Goal: Task Accomplishment & Management: Use online tool/utility

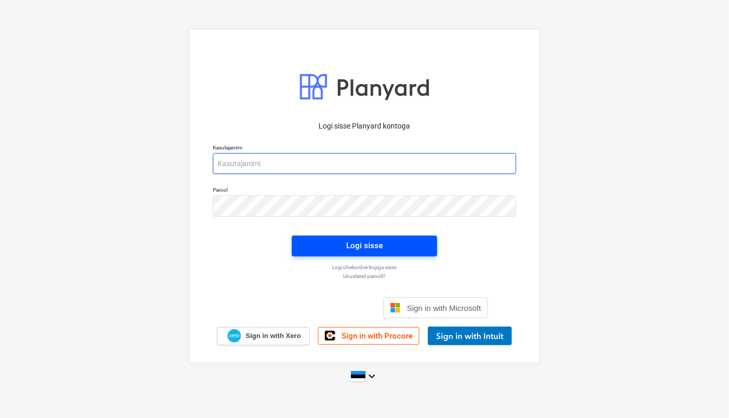
type input "[EMAIL_ADDRESS][DOMAIN_NAME]"
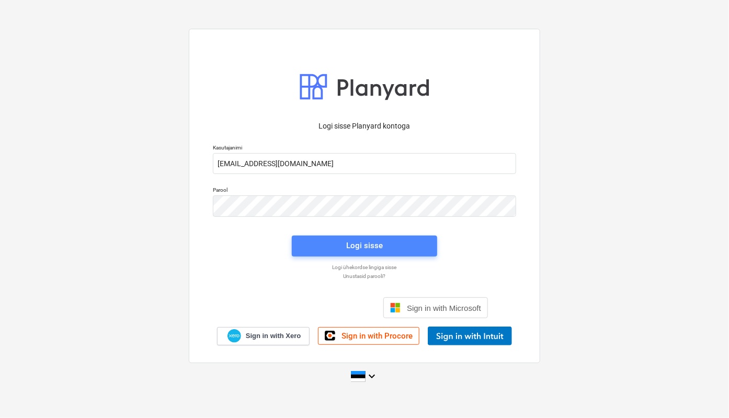
click at [344, 249] on span "Logi sisse" at bounding box center [364, 246] width 120 height 14
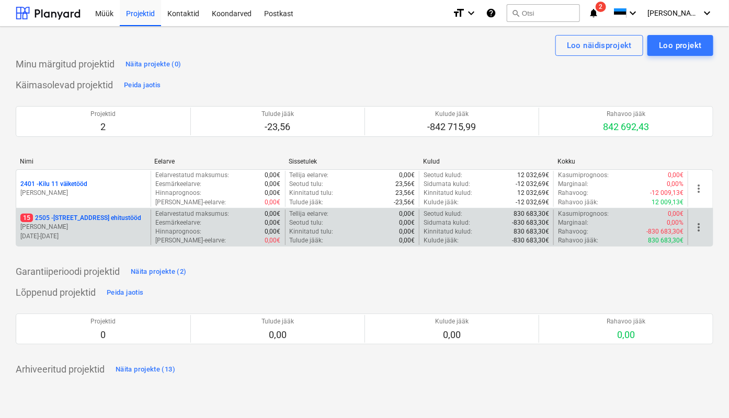
click at [90, 220] on p "[STREET_ADDRESS]" at bounding box center [80, 218] width 121 height 9
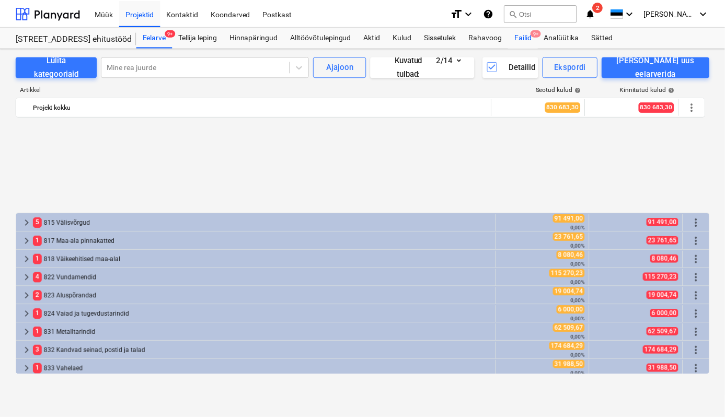
scroll to position [464, 0]
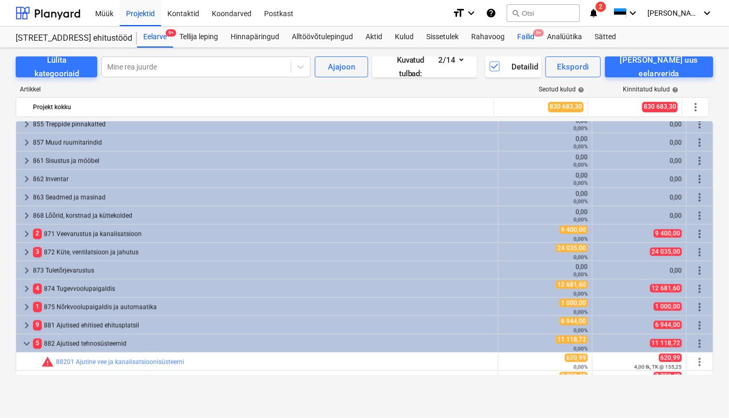
click at [531, 36] on div "Failid 9+" at bounding box center [526, 37] width 30 height 21
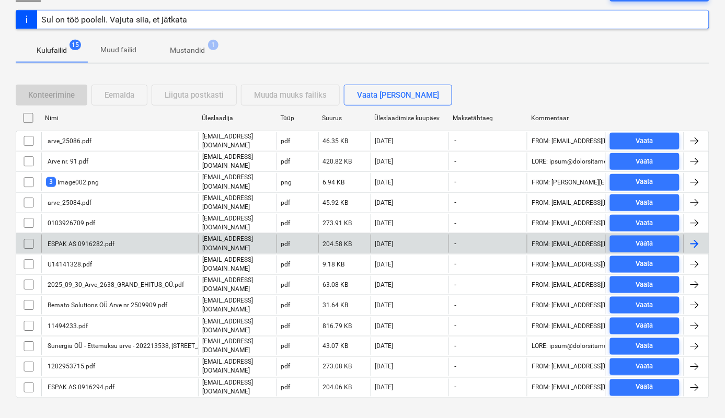
scroll to position [127, 0]
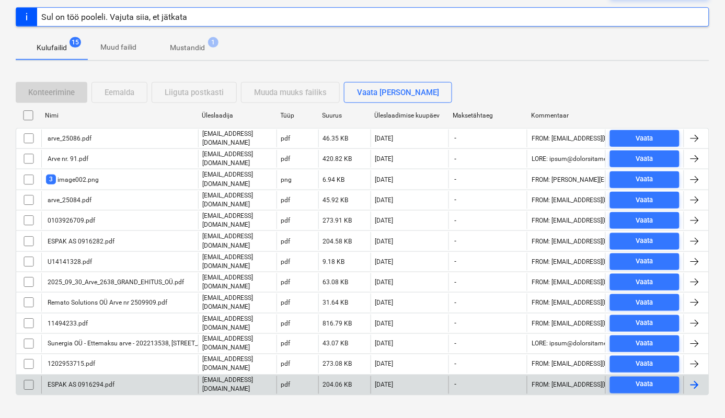
click at [64, 382] on div "ESPAK AS 0916294.pdf" at bounding box center [80, 385] width 69 height 7
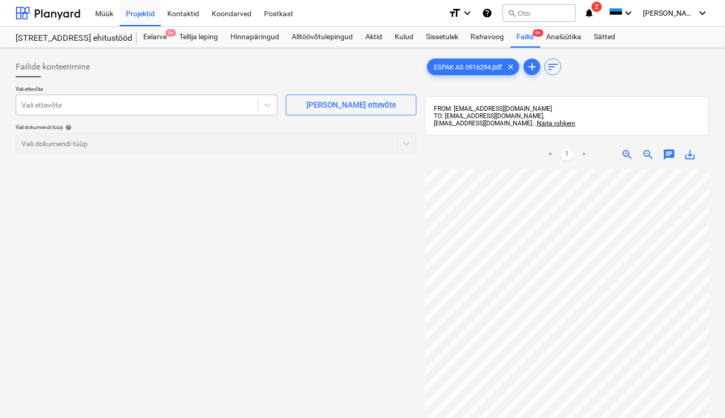
click at [51, 105] on div at bounding box center [136, 105] width 231 height 10
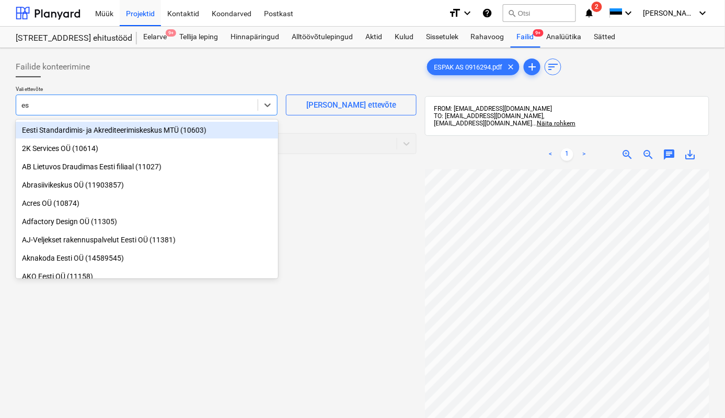
type input "esp"
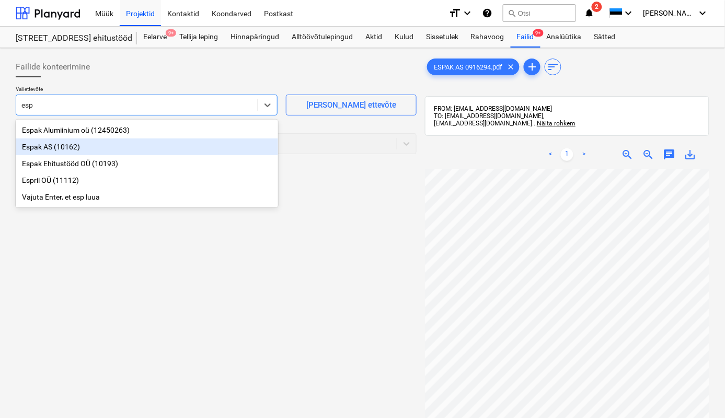
click at [53, 144] on div "Espak AS (10162)" at bounding box center [147, 147] width 263 height 17
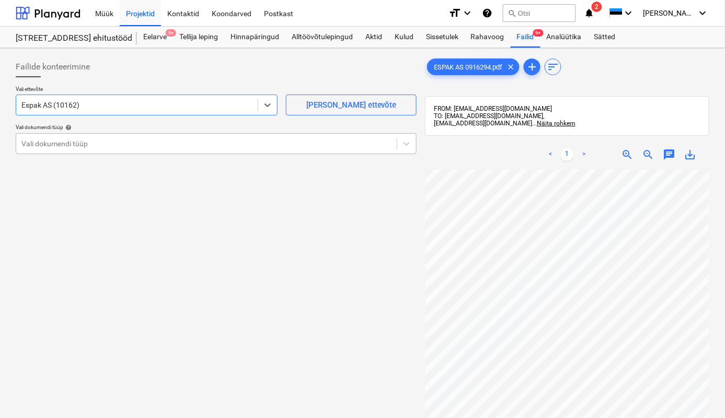
click at [48, 142] on div at bounding box center [206, 144] width 370 height 10
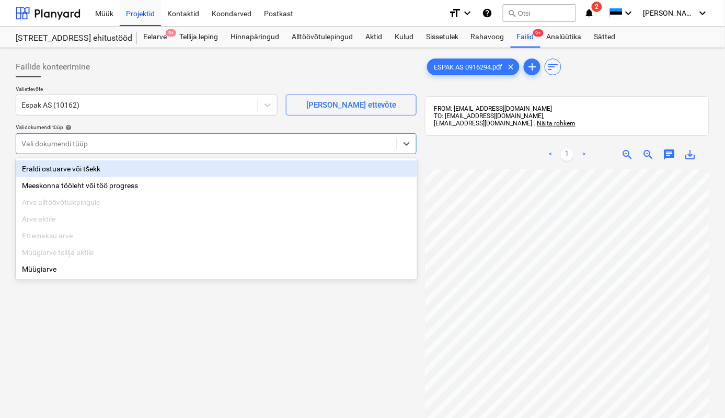
click at [54, 166] on div "Eraldi ostuarve või tšekk" at bounding box center [217, 169] width 402 height 17
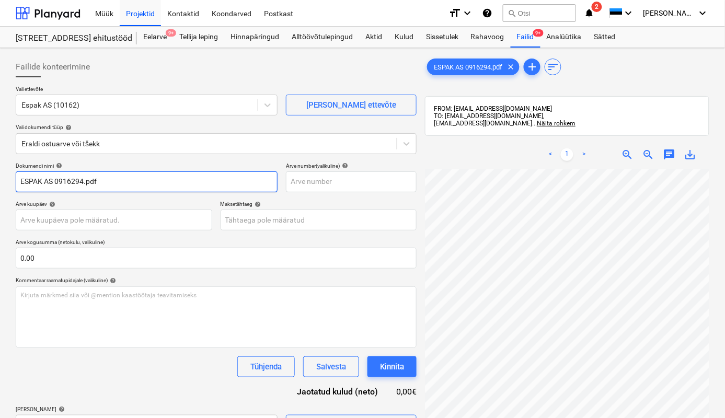
drag, startPoint x: 55, startPoint y: 185, endPoint x: -15, endPoint y: 155, distance: 75.5
click at [0, 155] on html "Müük Projektid Kontaktid Koondarved Postkast format_size keyboard_arrow_down he…" at bounding box center [362, 209] width 725 height 418
drag, startPoint x: 82, startPoint y: 175, endPoint x: 51, endPoint y: 200, distance: 40.2
click at [50, 184] on input "0916294.pdf" at bounding box center [147, 182] width 262 height 21
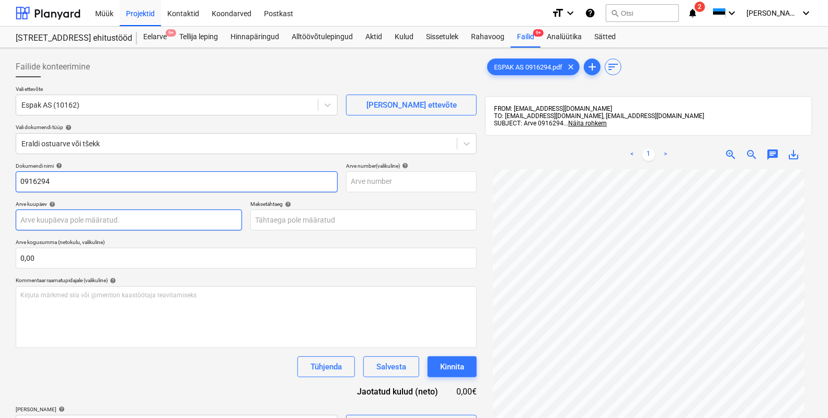
type input "0916294"
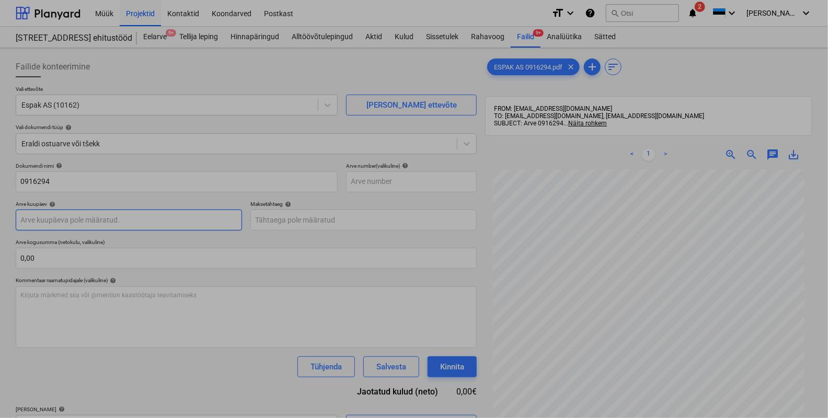
click at [53, 218] on body "Müük Projektid Kontaktid Koondarved Postkast format_size keyboard_arrow_down he…" at bounding box center [414, 209] width 828 height 418
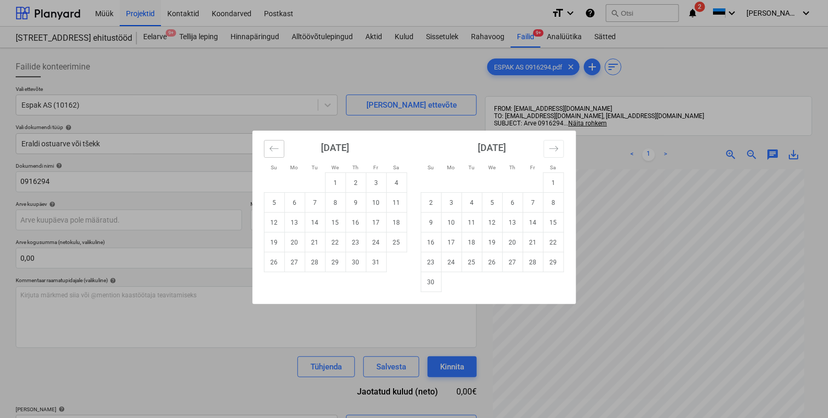
click at [275, 151] on icon "Move backward to switch to the previous month." at bounding box center [274, 149] width 10 height 10
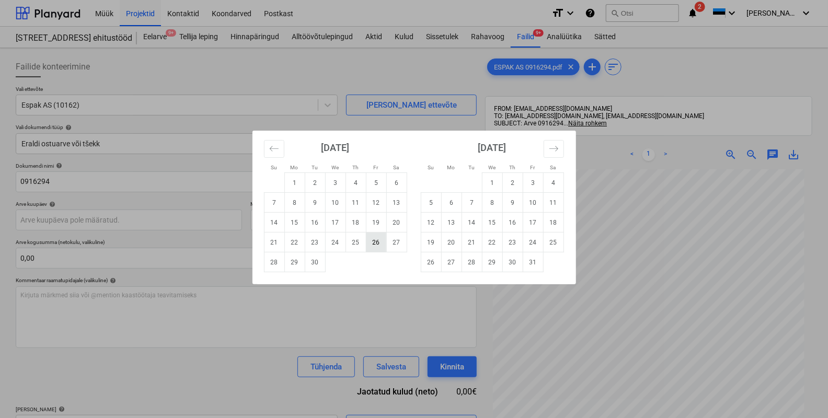
click at [378, 243] on td "26" at bounding box center [376, 243] width 20 height 20
type input "[DATE]"
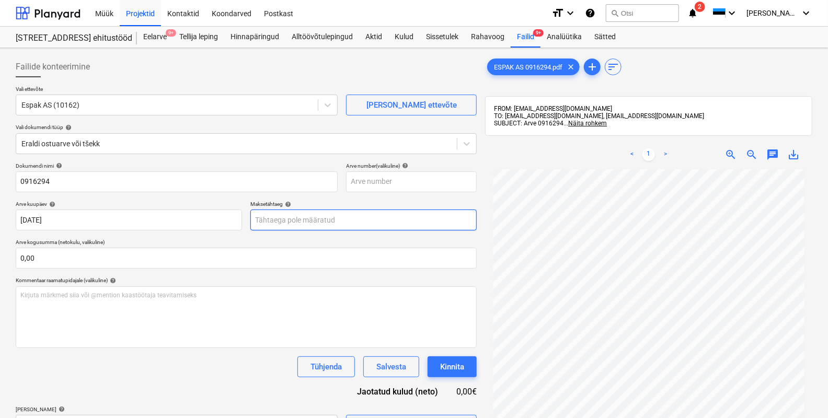
click at [360, 223] on body "Müük Projektid Kontaktid Koondarved Postkast format_size keyboard_arrow_down he…" at bounding box center [414, 209] width 828 height 418
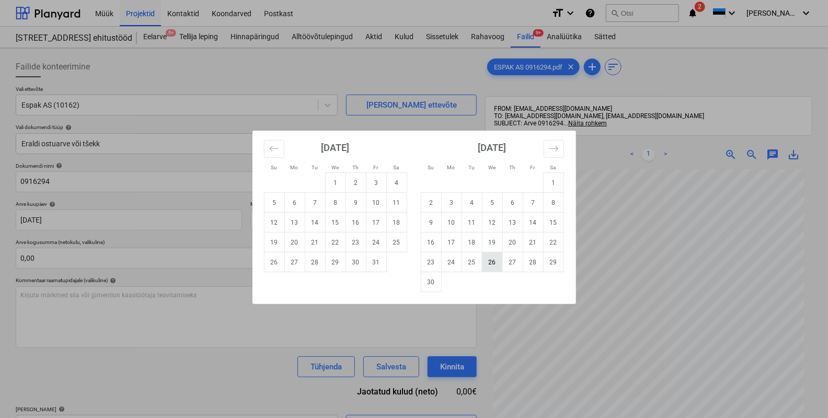
click at [493, 262] on td "26" at bounding box center [492, 263] width 20 height 20
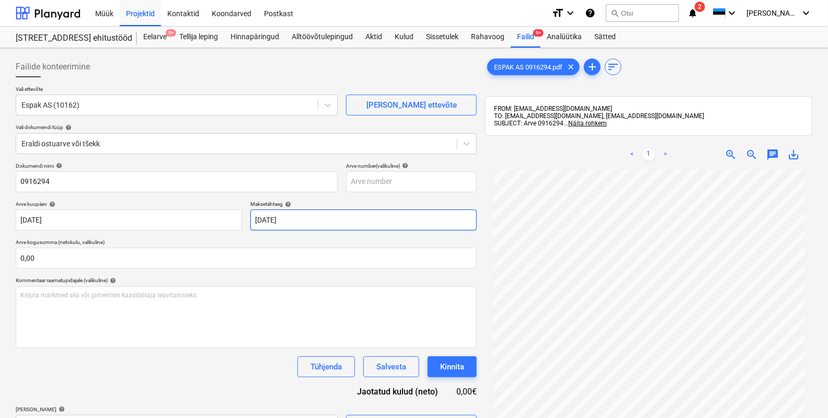
click at [308, 222] on body "Müük Projektid Kontaktid Koondarved Postkast format_size keyboard_arrow_down he…" at bounding box center [414, 209] width 828 height 418
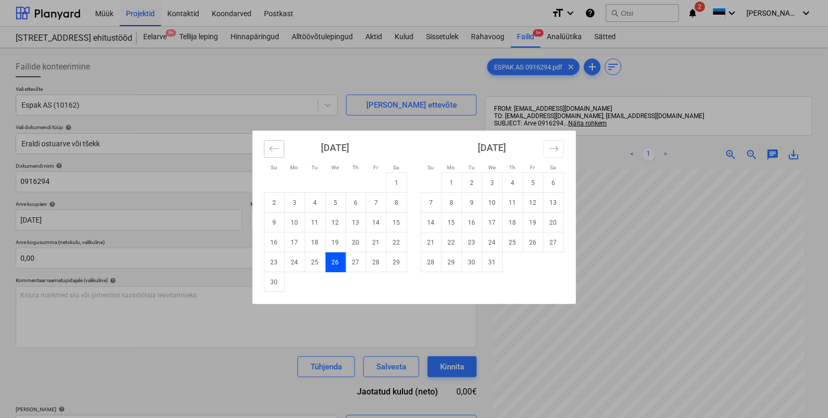
click at [272, 147] on icon "Move backward to switch to the previous month." at bounding box center [274, 149] width 10 height 10
click at [274, 262] on td "26" at bounding box center [274, 263] width 20 height 20
type input "[DATE]"
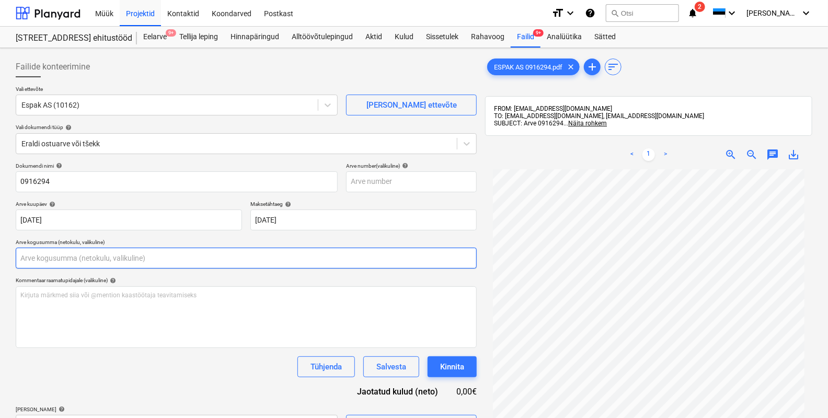
click at [96, 264] on input "text" at bounding box center [246, 258] width 461 height 21
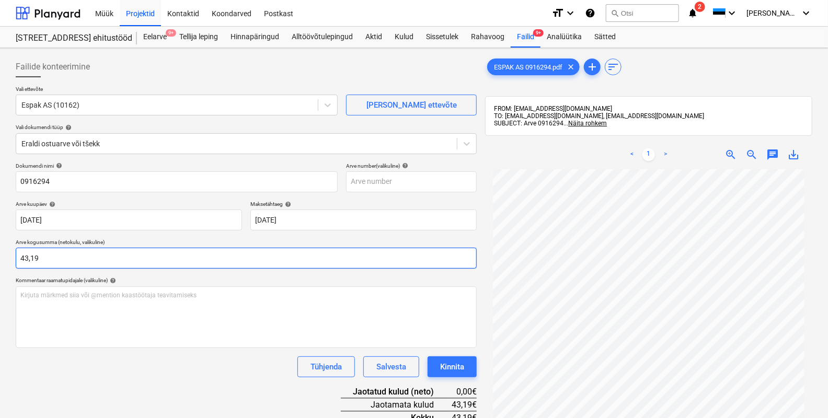
type input "43,19"
click at [89, 368] on div "Tühjenda Salvesta Kinnita" at bounding box center [246, 367] width 461 height 21
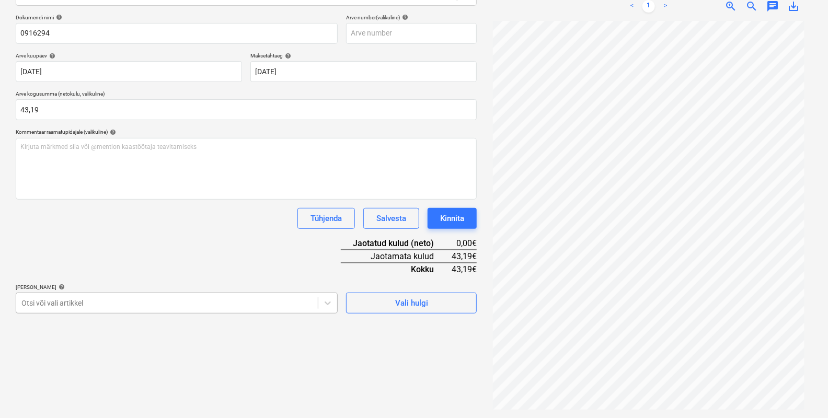
scroll to position [208, 0]
click at [84, 270] on body "Müük Projektid Kontaktid Koondarved Postkast format_size keyboard_arrow_down he…" at bounding box center [414, 60] width 828 height 418
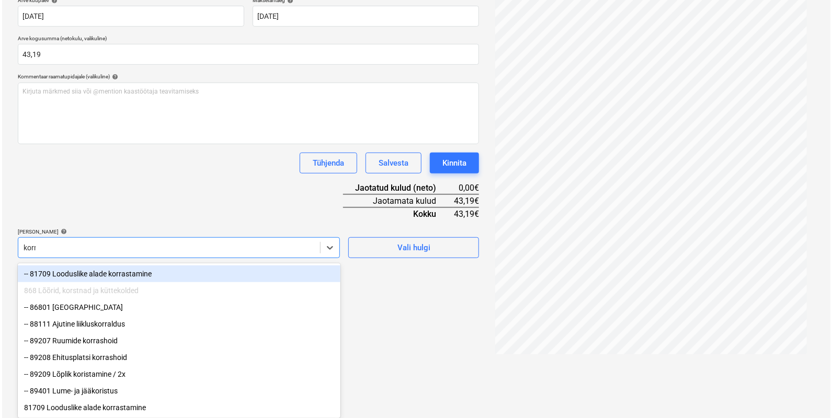
scroll to position [149, 0]
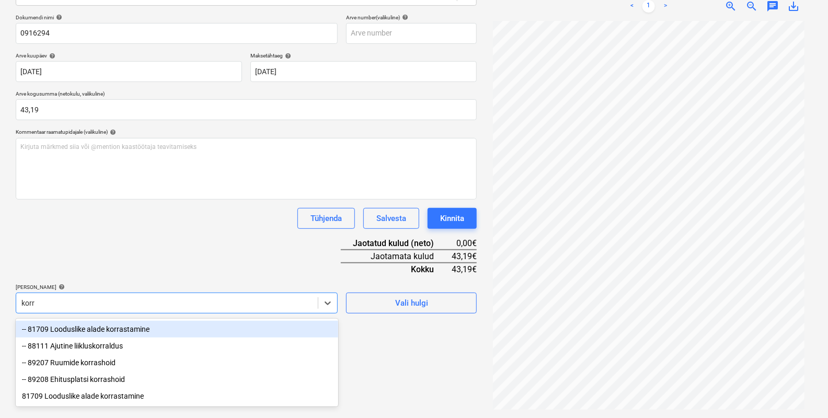
type input "korra"
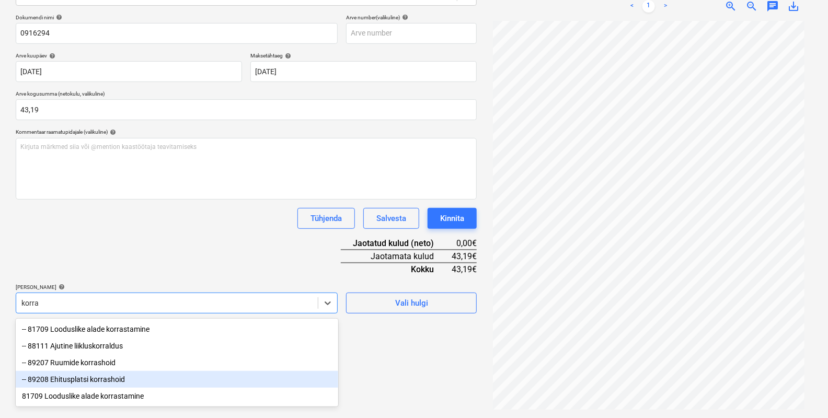
click at [119, 376] on div "-- 89208 Ehitusplatsi korrashoid" at bounding box center [177, 379] width 323 height 17
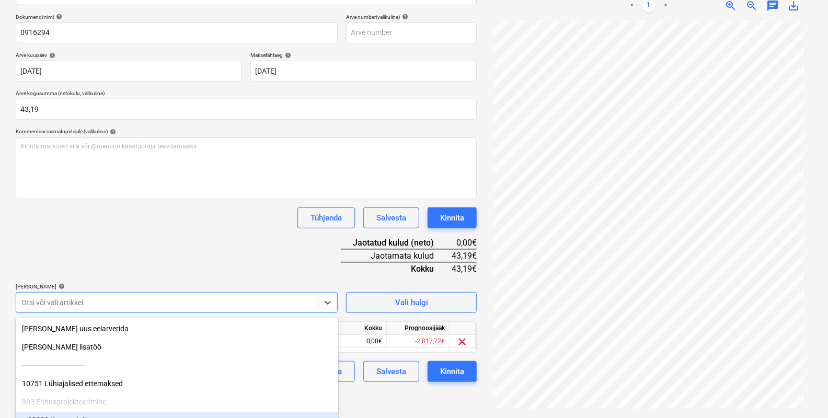
click at [377, 404] on div "Failide konteerimine Vali ettevõte Espak AS (10162) [PERSON_NAME] uus ettevõte …" at bounding box center [247, 158] width 470 height 510
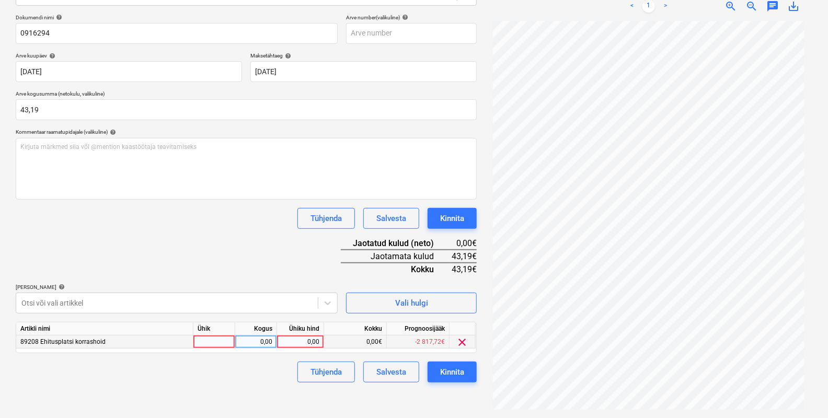
click at [215, 339] on div at bounding box center [215, 342] width 42 height 13
type input "tk"
click at [247, 344] on div "0,00" at bounding box center [256, 342] width 33 height 13
type input "1"
click at [300, 344] on div "0,00" at bounding box center [300, 342] width 38 height 13
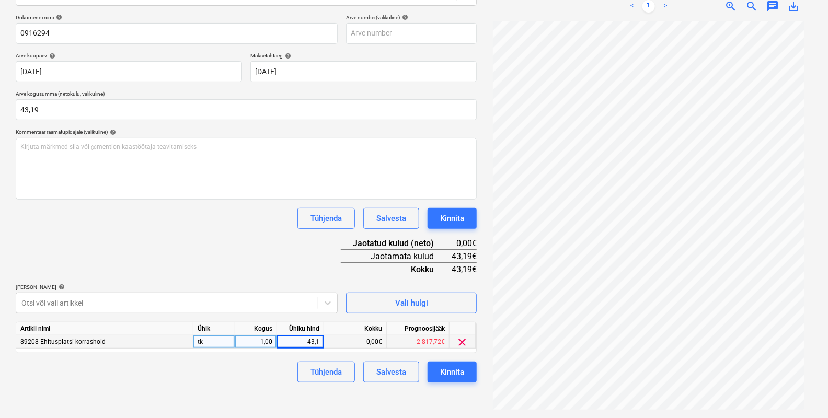
type input "43,19"
click at [259, 371] on div "Tühjenda Salvesta Kinnita" at bounding box center [246, 372] width 461 height 21
click at [452, 374] on div "Kinnita" at bounding box center [452, 373] width 24 height 14
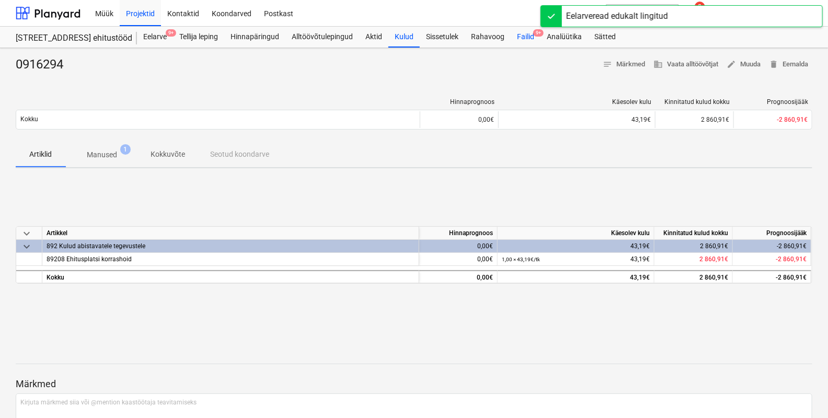
click at [526, 34] on div "Failid 9+" at bounding box center [526, 37] width 30 height 21
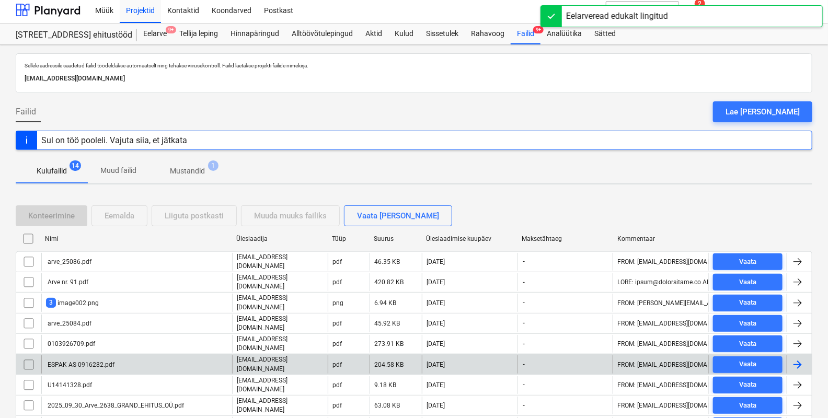
scroll to position [107, 0]
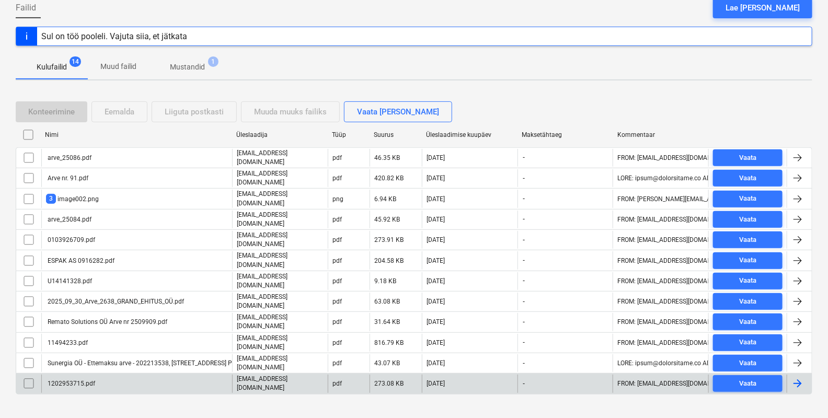
click at [87, 380] on div "1202953715.pdf" at bounding box center [70, 383] width 49 height 7
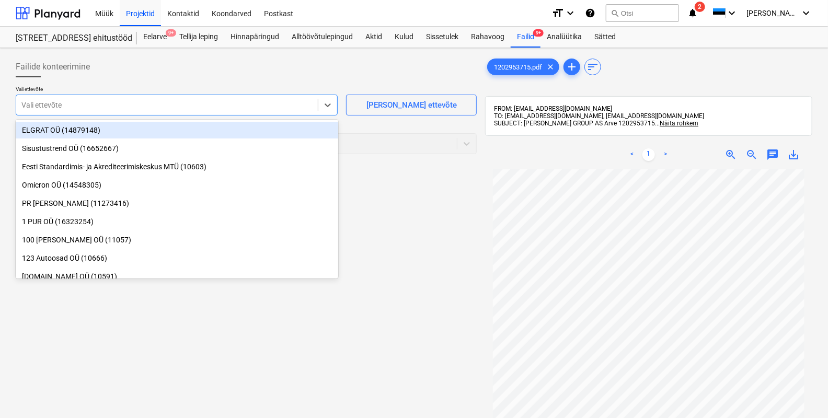
click at [25, 106] on div at bounding box center [166, 105] width 291 height 10
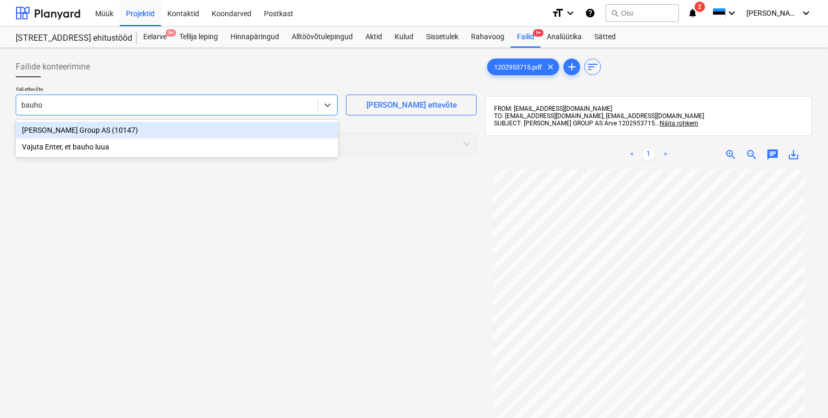
type input "[PERSON_NAME]"
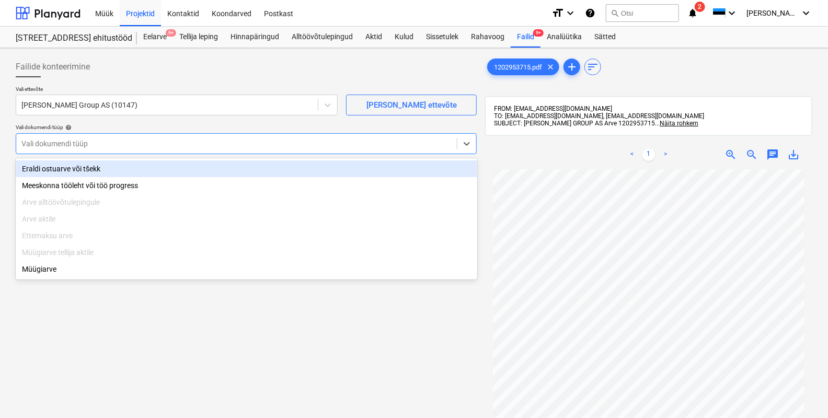
click at [55, 143] on div at bounding box center [236, 144] width 430 height 10
click at [63, 172] on div "Eraldi ostuarve või tšekk" at bounding box center [247, 169] width 462 height 17
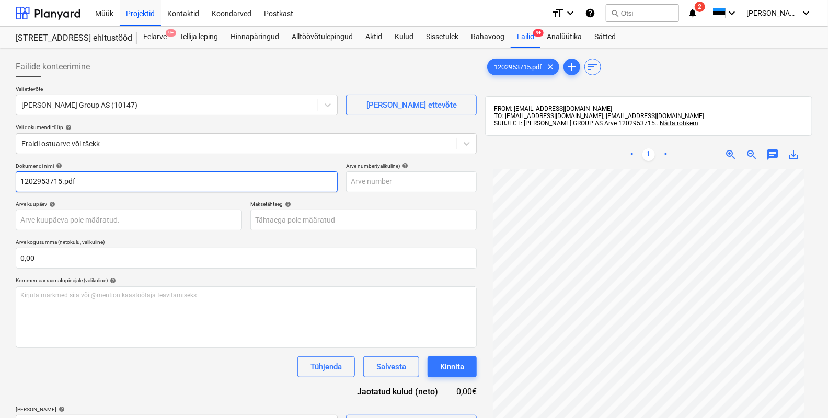
drag, startPoint x: 81, startPoint y: 184, endPoint x: 61, endPoint y: 184, distance: 19.4
click at [61, 184] on input "1202953715.pdf" at bounding box center [177, 182] width 322 height 21
type input "1202953715"
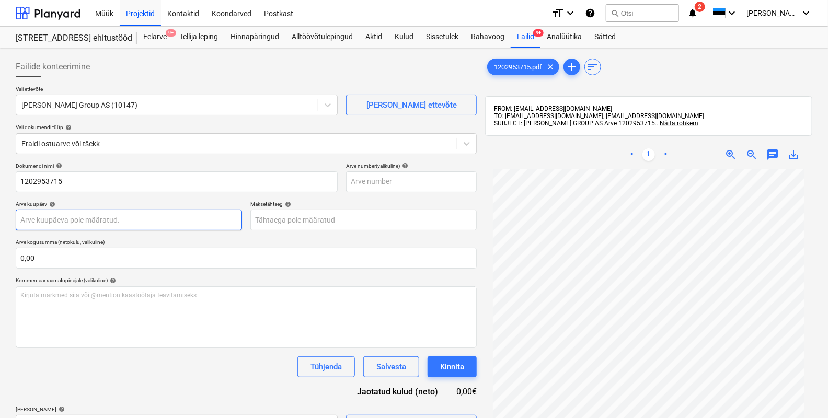
click at [70, 223] on body "Müük Projektid Kontaktid Koondarved Postkast format_size keyboard_arrow_down he…" at bounding box center [414, 209] width 828 height 418
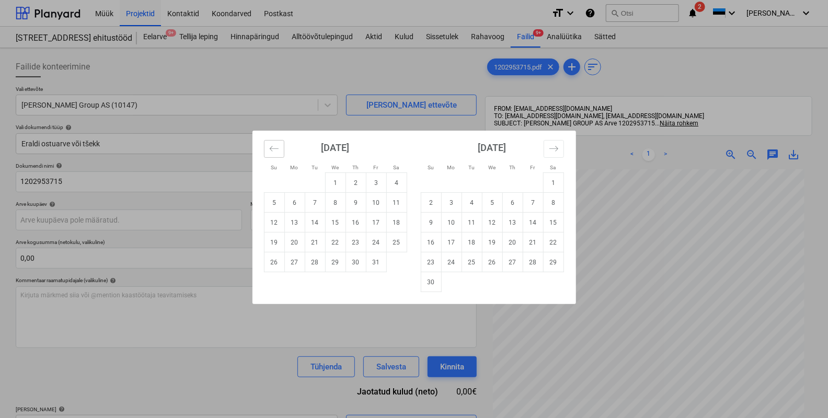
click at [270, 151] on icon "Move backward to switch to the previous month." at bounding box center [274, 149] width 10 height 10
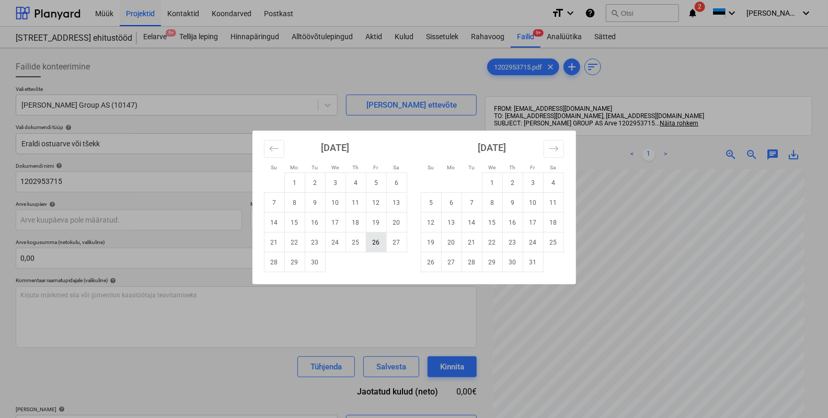
click at [378, 242] on td "26" at bounding box center [376, 243] width 20 height 20
type input "[DATE]"
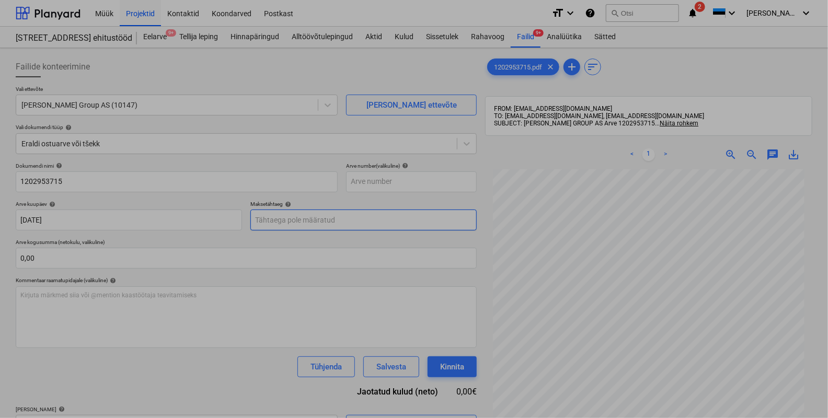
click at [303, 219] on body "Müük Projektid Kontaktid Koondarved Postkast format_size keyboard_arrow_down he…" at bounding box center [414, 209] width 828 height 418
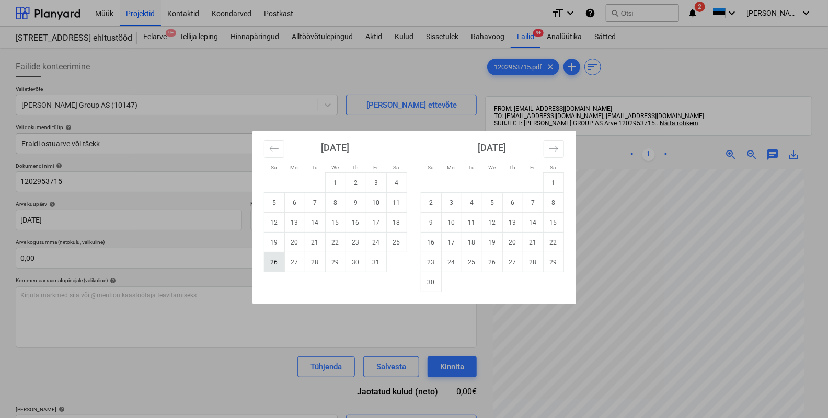
click at [274, 260] on td "26" at bounding box center [274, 263] width 20 height 20
type input "[DATE]"
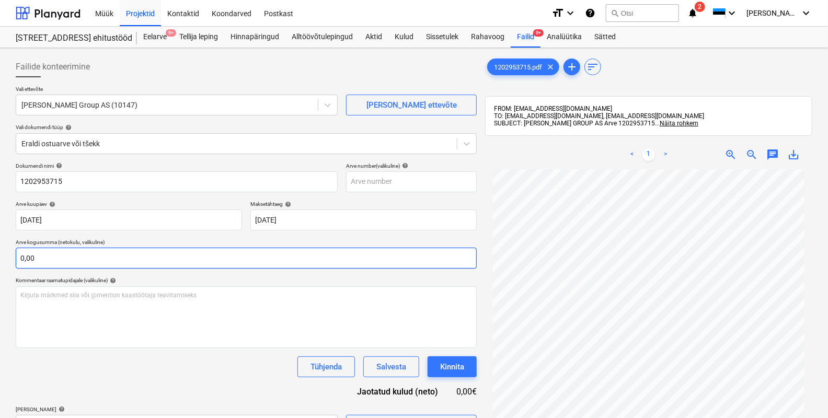
scroll to position [53, 0]
click at [67, 260] on input "text" at bounding box center [246, 258] width 461 height 21
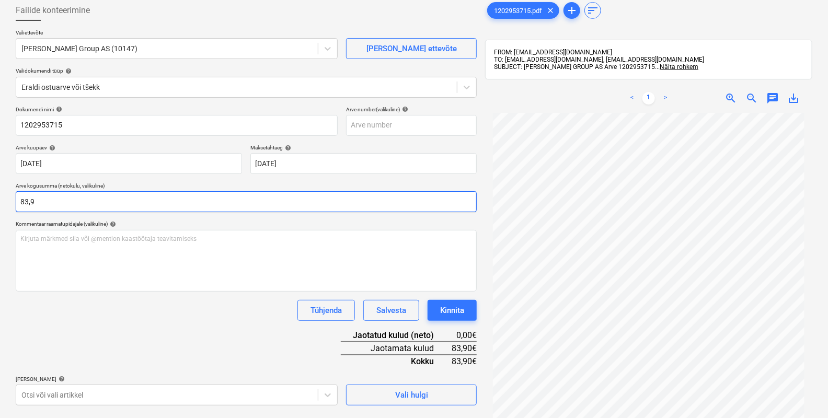
scroll to position [149, 0]
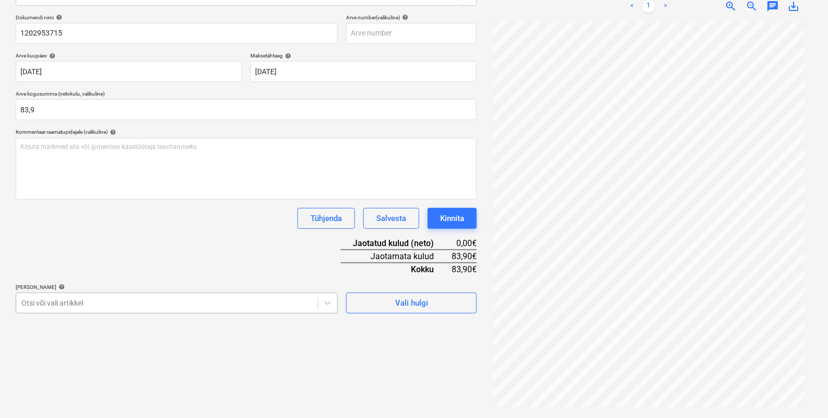
type input "83,90"
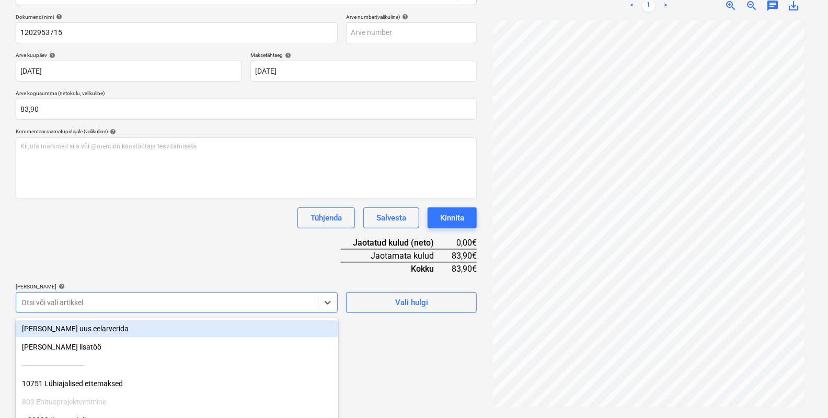
scroll to position [208, 0]
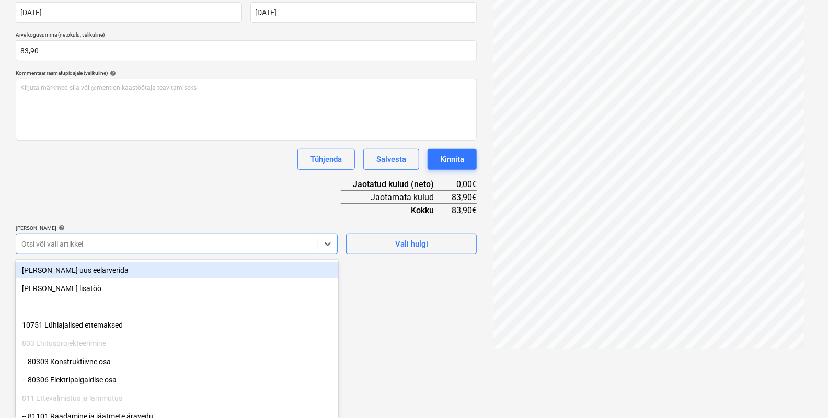
click at [63, 211] on body "Müük Projektid Kontaktid Koondarved Postkast format_size keyboard_arrow_down he…" at bounding box center [414, 1] width 828 height 418
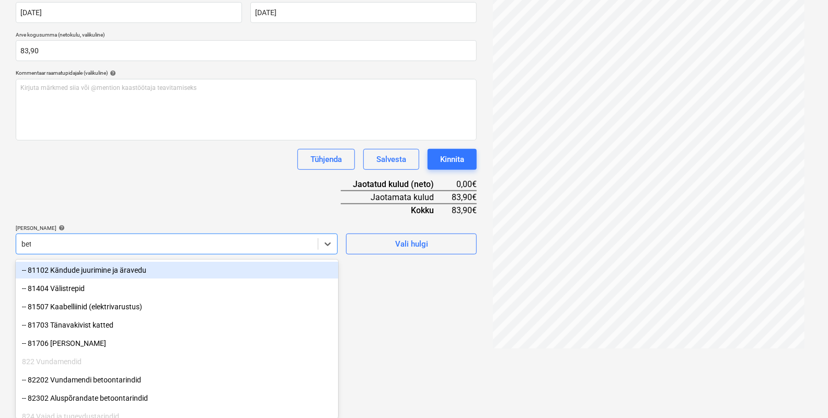
scroll to position [173, 0]
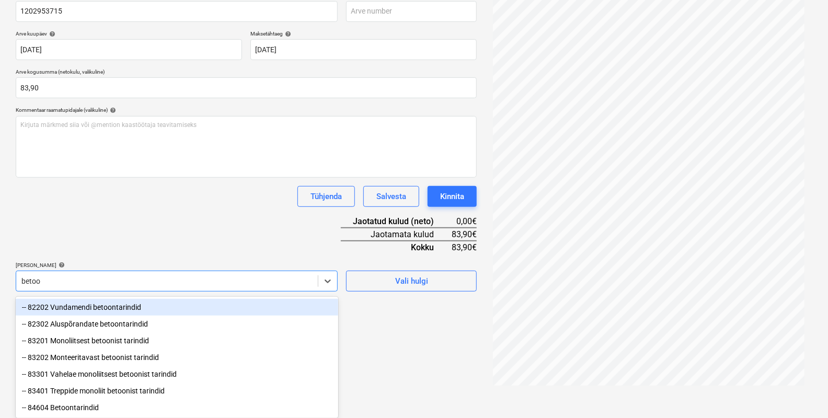
type input "betoon"
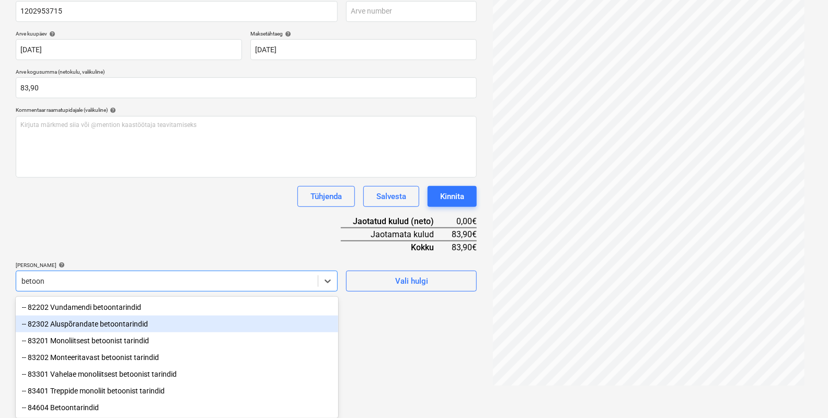
click at [82, 321] on div "-- 82302 Aluspõrandate betoontarindid" at bounding box center [177, 324] width 323 height 17
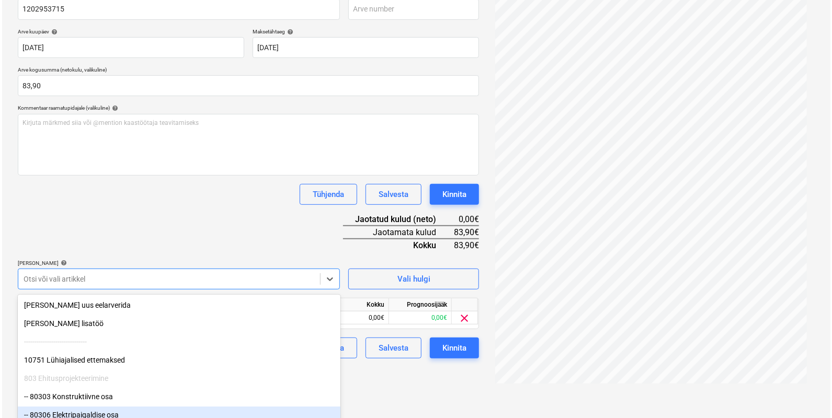
scroll to position [149, 0]
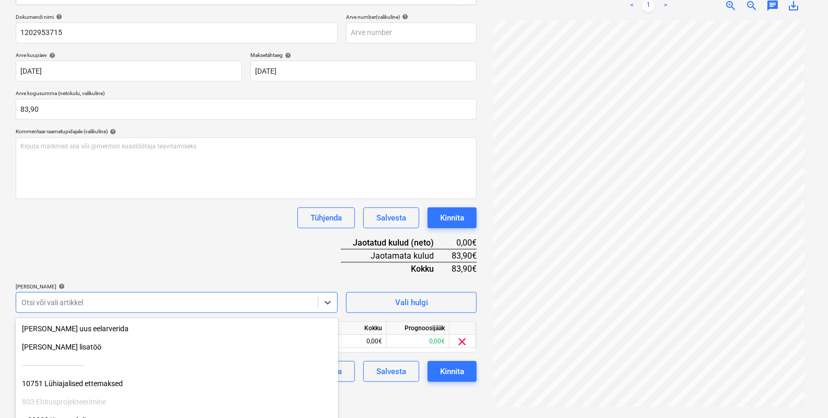
drag, startPoint x: 391, startPoint y: 390, endPoint x: 378, endPoint y: 383, distance: 14.7
click at [391, 390] on div "Failide konteerimine Vali ettevõte [PERSON_NAME] Group AS (10147) [PERSON_NAME]…" at bounding box center [247, 158] width 470 height 510
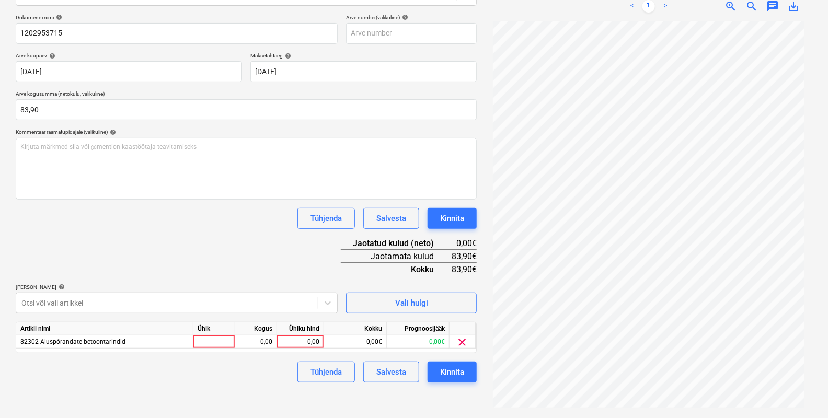
click at [639, 412] on div "1202953715.pdf clear add sort FROM: [EMAIL_ADDRESS][DOMAIN_NAME] TO: [EMAIL_ADD…" at bounding box center [649, 159] width 336 height 510
click at [212, 340] on div at bounding box center [215, 342] width 42 height 13
type input "tk"
click at [253, 340] on div "0,00" at bounding box center [256, 342] width 33 height 13
type input "1"
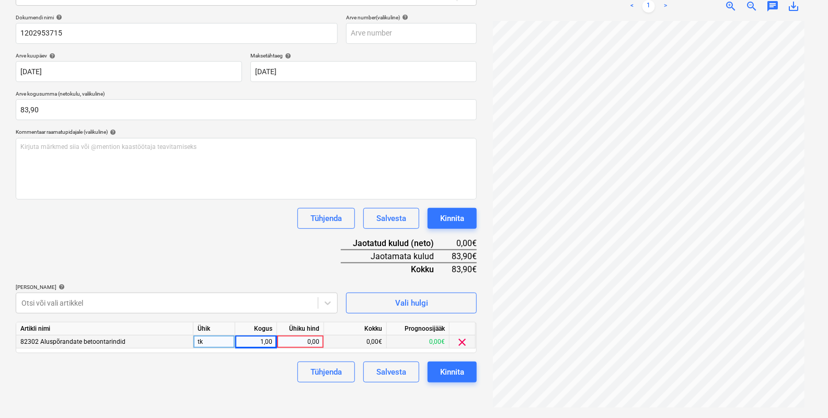
click at [307, 340] on div "0,00" at bounding box center [300, 342] width 38 height 13
type input "83,90"
click at [220, 392] on div "Failide konteerimine Vali ettevõte [PERSON_NAME] Group AS (10147) [PERSON_NAME]…" at bounding box center [247, 159] width 470 height 510
click at [450, 374] on div "Kinnita" at bounding box center [452, 373] width 24 height 14
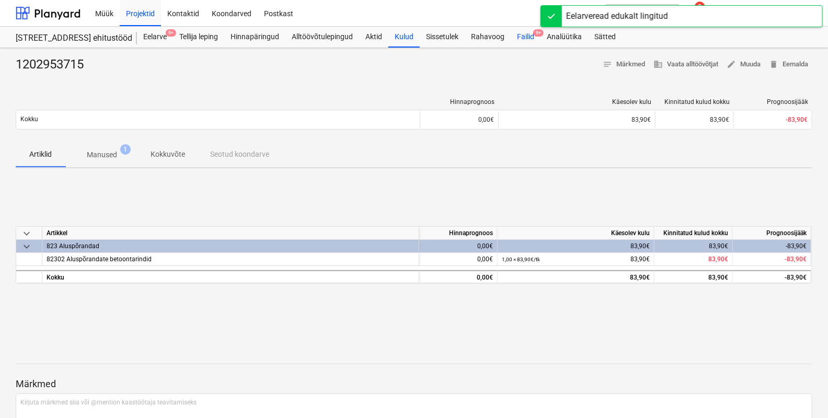
click at [526, 36] on div "Failid 9+" at bounding box center [526, 37] width 30 height 21
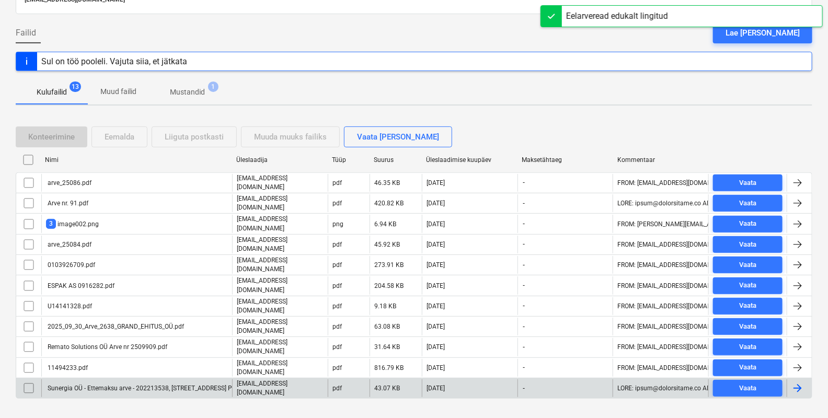
scroll to position [88, 0]
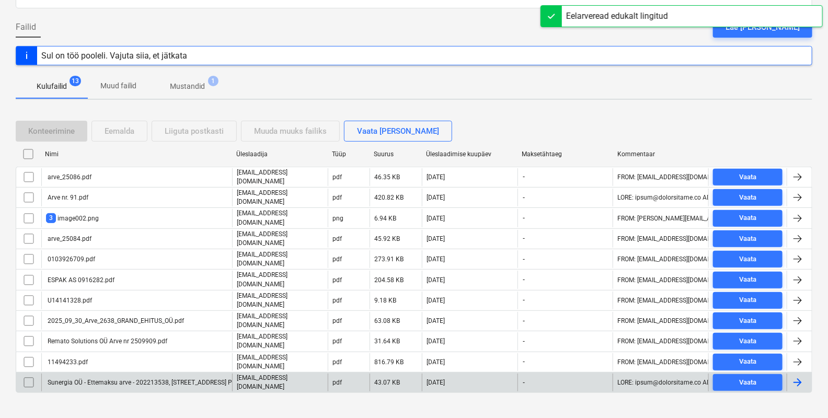
click at [98, 379] on div "Sunergia OÜ - Ettemaksu arve - 202213538, [STREET_ADDRESS] PEJ materjalid, GRAN…" at bounding box center [202, 382] width 312 height 7
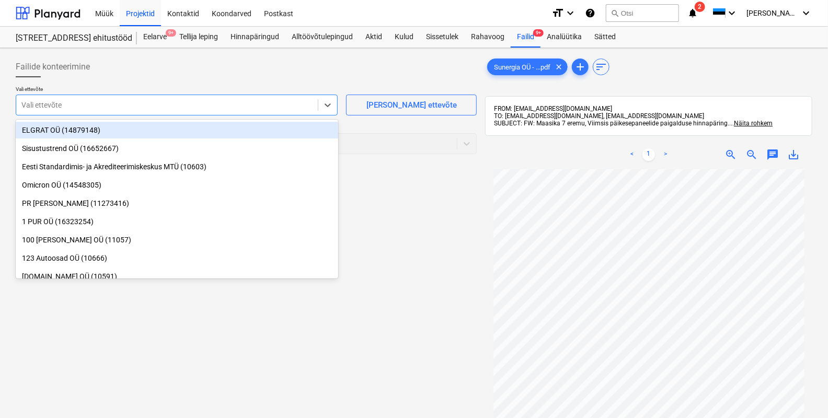
click at [52, 105] on div at bounding box center [166, 105] width 291 height 10
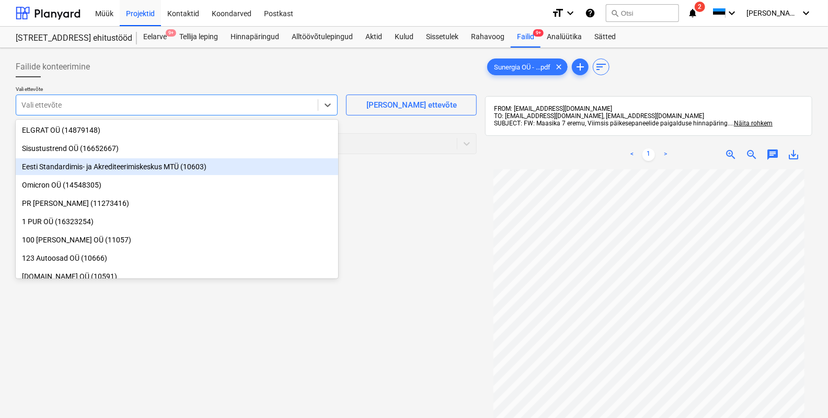
click at [729, 152] on span "save_alt" at bounding box center [794, 155] width 13 height 13
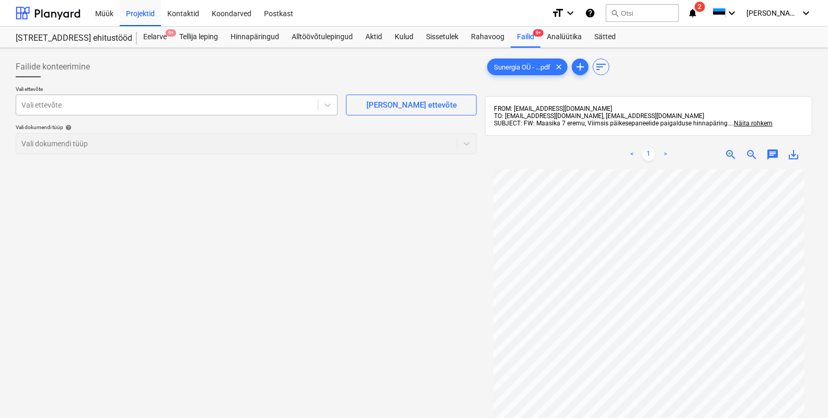
click at [44, 107] on div at bounding box center [166, 105] width 291 height 10
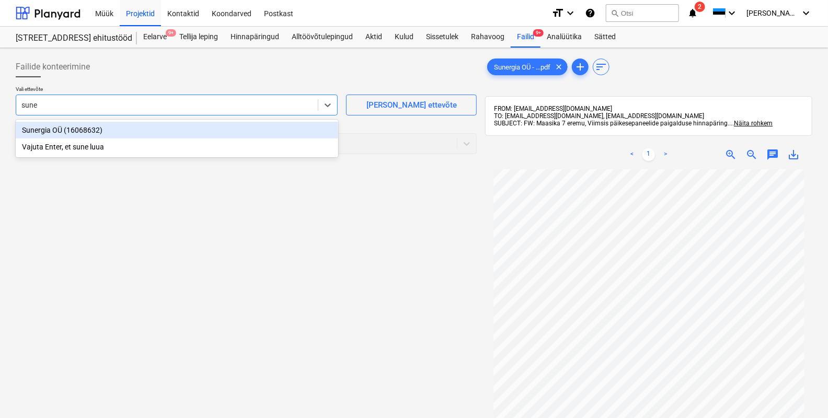
type input "suner"
click at [54, 129] on div "Sunergia OÜ (16068632)" at bounding box center [177, 130] width 323 height 17
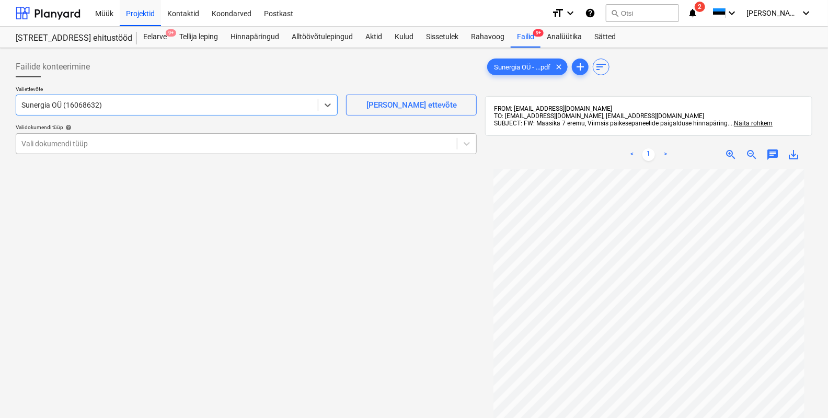
click at [43, 143] on div at bounding box center [236, 144] width 430 height 10
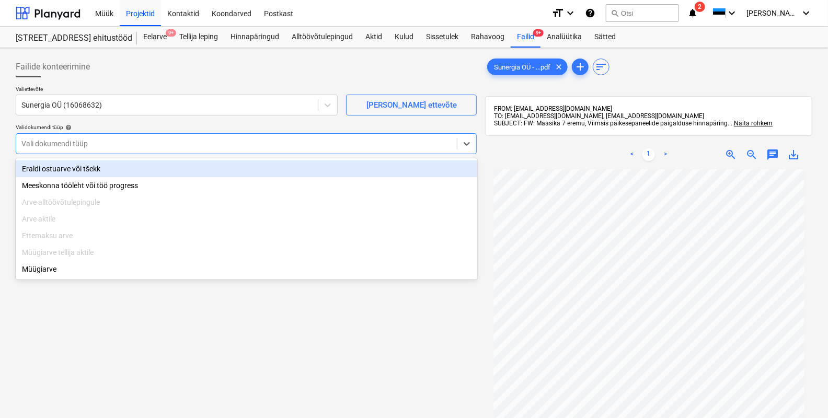
click at [49, 166] on div "Eraldi ostuarve või tšekk" at bounding box center [247, 169] width 462 height 17
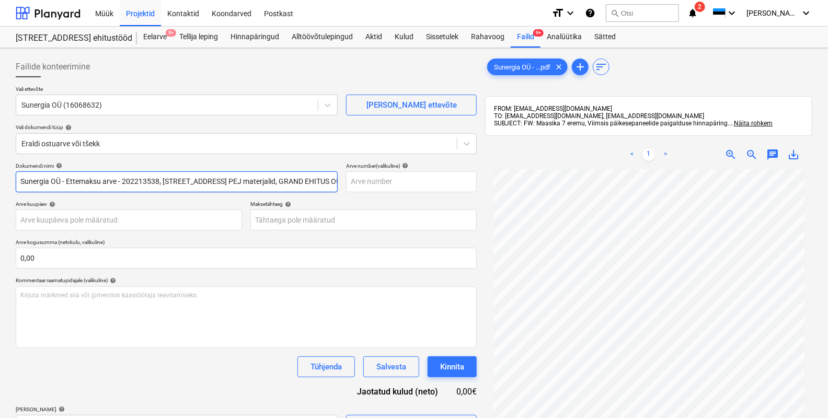
drag, startPoint x: 122, startPoint y: 182, endPoint x: 12, endPoint y: 169, distance: 111.1
click at [12, 169] on div "Failide konteerimine Vali ettevõte Sunergia OÜ (16068632) [PERSON_NAME] uus ett…" at bounding box center [247, 307] width 470 height 510
drag, startPoint x: 237, startPoint y: 179, endPoint x: 58, endPoint y: 187, distance: 179.6
click at [58, 187] on input "202213538, [STREET_ADDRESS] PEJ materjalid, GRAND EHITUS OÜ, [DATE].pdf" at bounding box center [177, 182] width 322 height 21
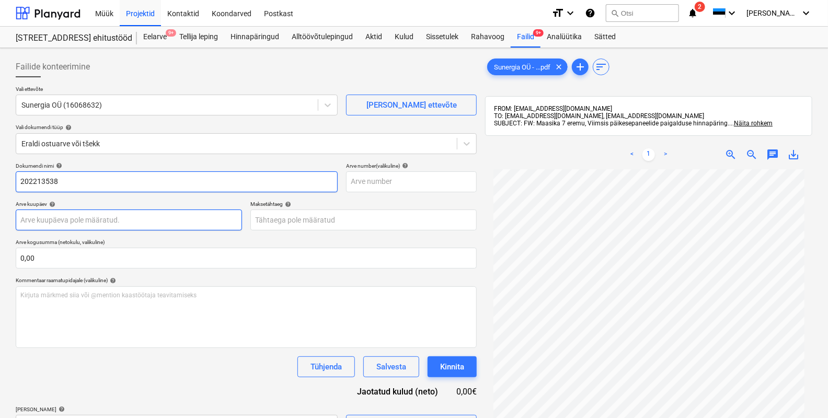
type input "202213538"
click at [58, 222] on body "Müük Projektid Kontaktid Koondarved Postkast format_size keyboard_arrow_down he…" at bounding box center [414, 209] width 828 height 418
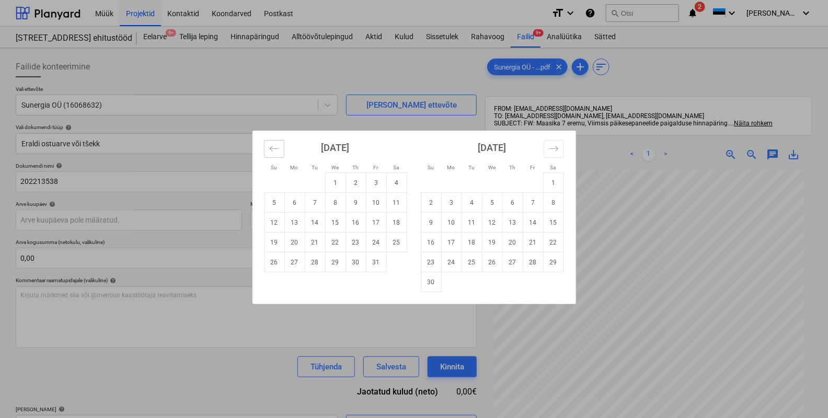
click at [273, 150] on icon "Move backward to switch to the previous month." at bounding box center [274, 149] width 10 height 10
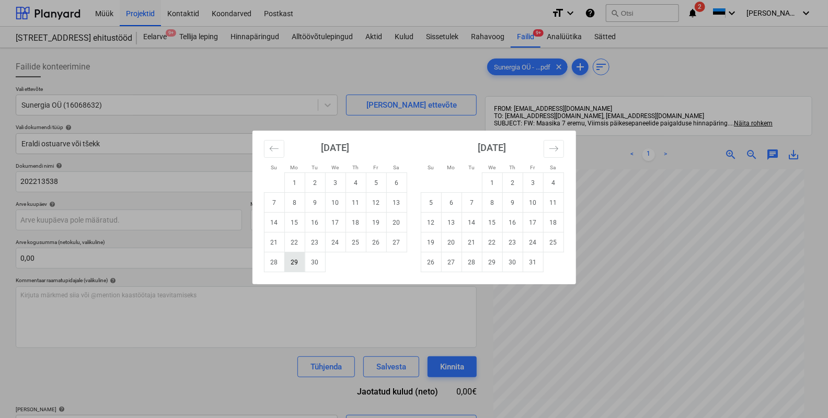
click at [299, 259] on td "29" at bounding box center [295, 263] width 20 height 20
type input "[DATE]"
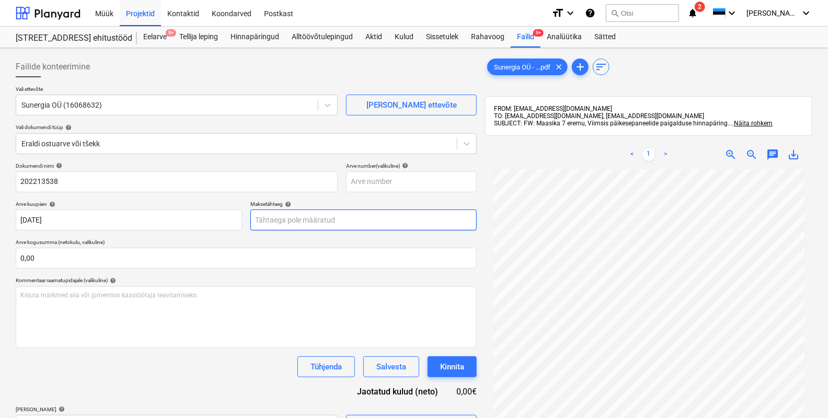
click at [339, 221] on body "Müük Projektid Kontaktid Koondarved Postkast format_size keyboard_arrow_down he…" at bounding box center [414, 209] width 828 height 418
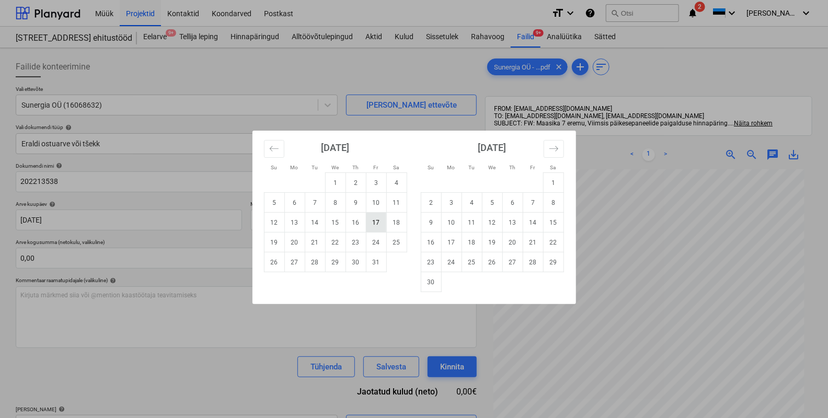
click at [374, 221] on td "17" at bounding box center [376, 223] width 20 height 20
type input "[DATE]"
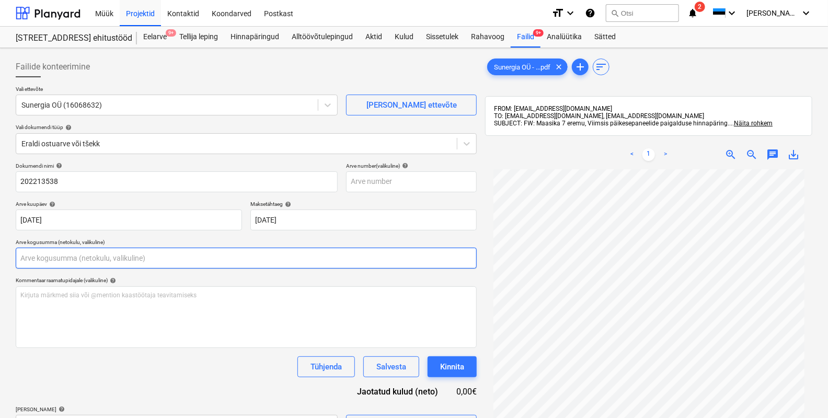
click at [82, 255] on input "text" at bounding box center [246, 258] width 461 height 21
click at [71, 259] on input "text" at bounding box center [246, 258] width 461 height 21
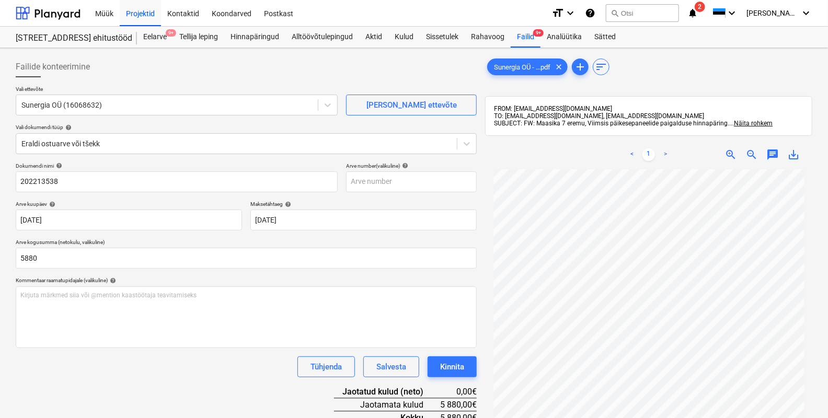
type input "5 880,00"
click at [112, 348] on div "Dokumendi nimi help 202213538 Arve number (valikuline) help Arve kuupäev help […" at bounding box center [246, 313] width 461 height 300
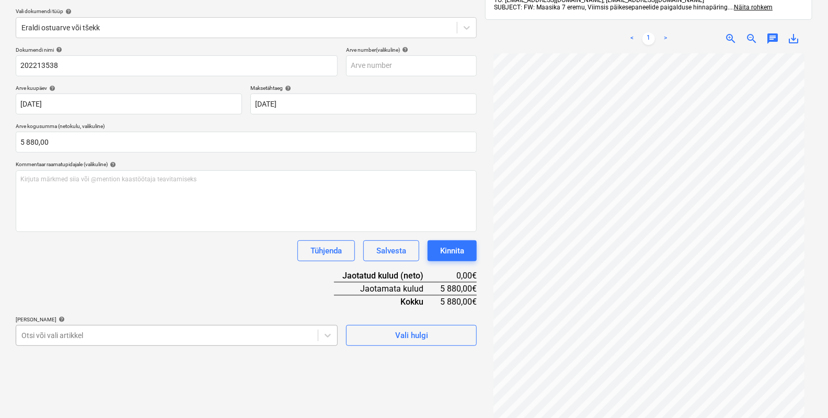
scroll to position [208, 0]
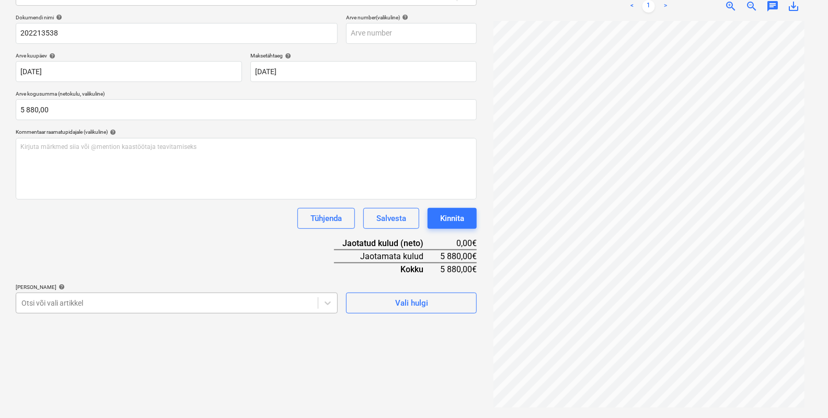
click at [86, 270] on body "Müük Projektid Kontaktid Koondarved Postkast format_size keyboard_arrow_down he…" at bounding box center [414, 60] width 828 height 418
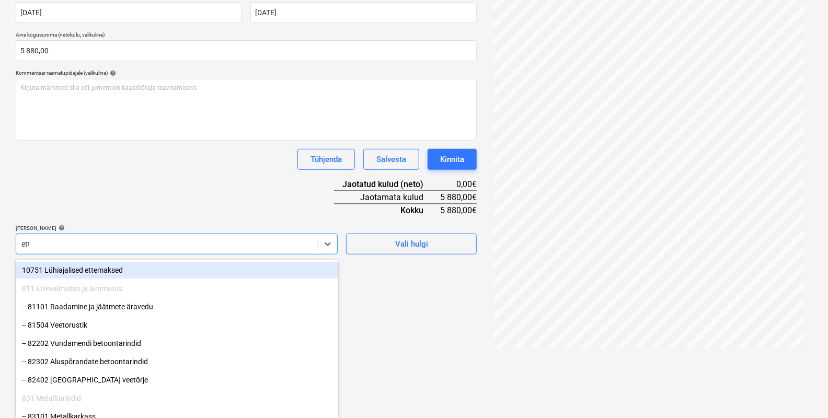
scroll to position [149, 0]
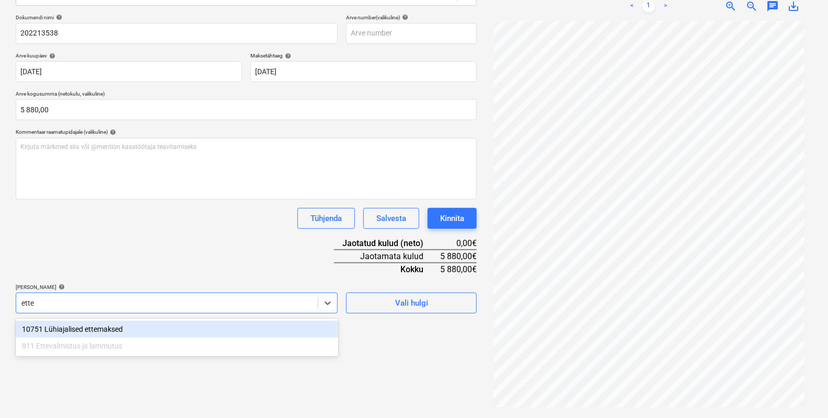
type input "ettem"
click at [83, 330] on div "10751 Lühiajalised ettemaksed" at bounding box center [177, 329] width 323 height 17
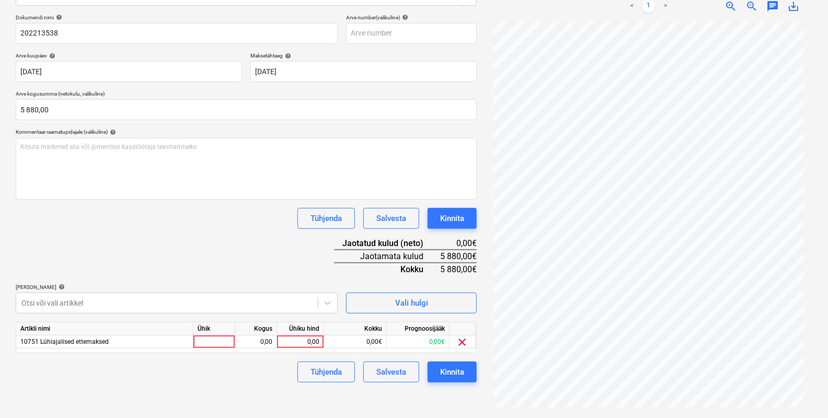
drag, startPoint x: 372, startPoint y: 405, endPoint x: 371, endPoint y: 396, distance: 9.0
click at [372, 401] on div "Failide konteerimine Vali ettevõte Sunergia OÜ (16068632) [PERSON_NAME] uus ett…" at bounding box center [247, 159] width 470 height 510
click at [213, 339] on div at bounding box center [215, 342] width 42 height 13
type input "tk"
click at [248, 341] on div "0,00" at bounding box center [256, 342] width 33 height 13
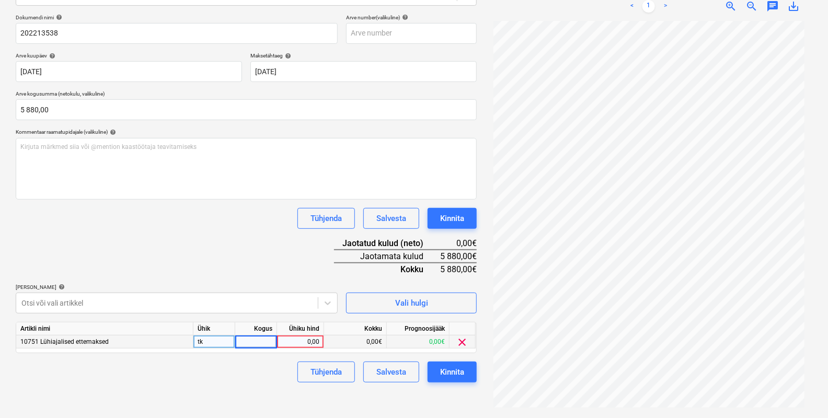
type input "1"
click at [297, 338] on div "0,00" at bounding box center [300, 342] width 38 height 13
type input "5880"
click at [206, 364] on div "Tühjenda Salvesta Kinnita" at bounding box center [246, 372] width 461 height 21
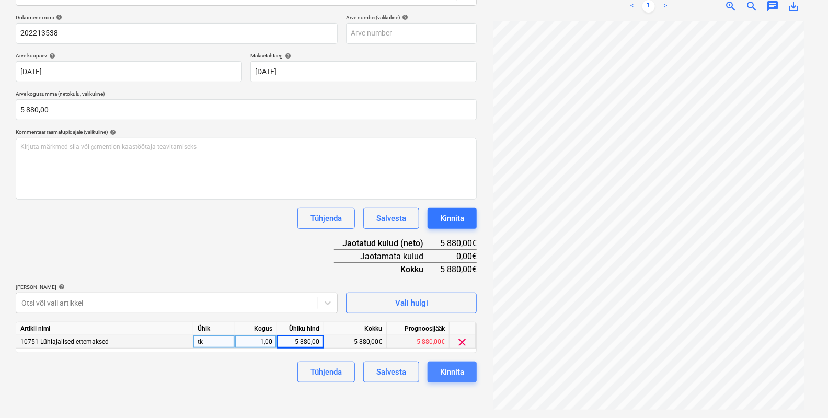
click at [447, 370] on div "Kinnita" at bounding box center [452, 373] width 24 height 14
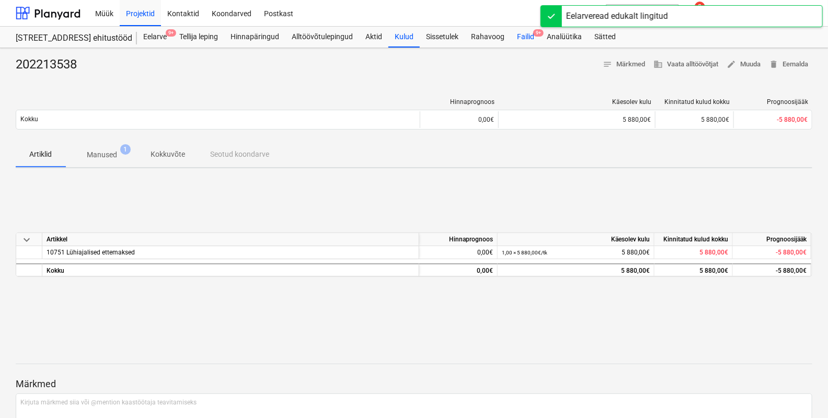
click at [526, 38] on div "Failid 9+" at bounding box center [526, 37] width 30 height 21
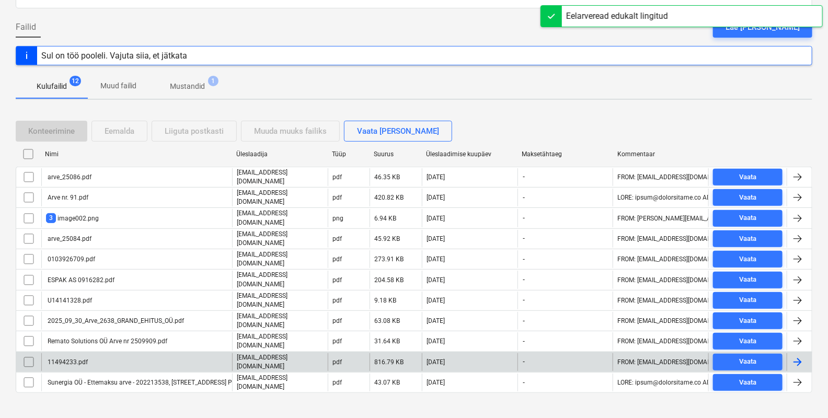
scroll to position [69, 0]
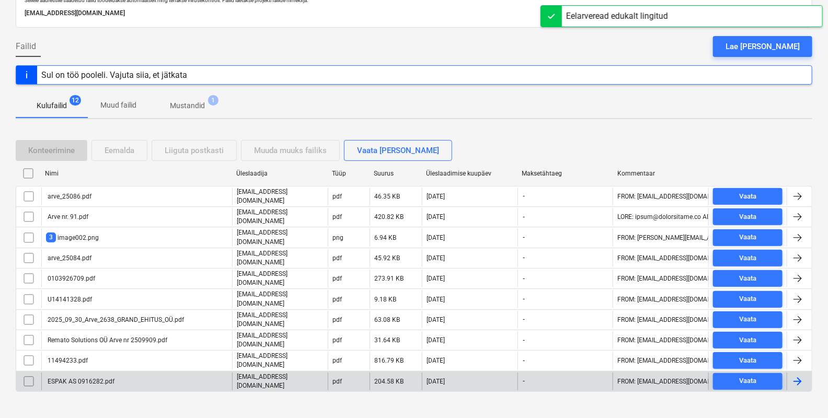
click at [76, 378] on div "ESPAK AS 0916282.pdf" at bounding box center [80, 381] width 69 height 7
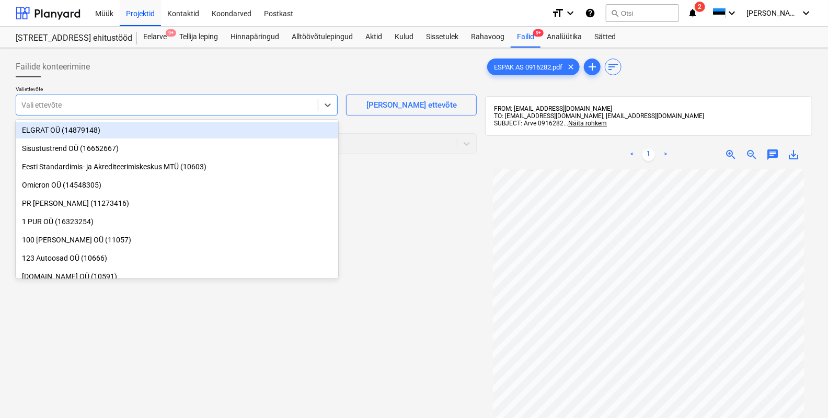
click at [41, 107] on div at bounding box center [166, 105] width 291 height 10
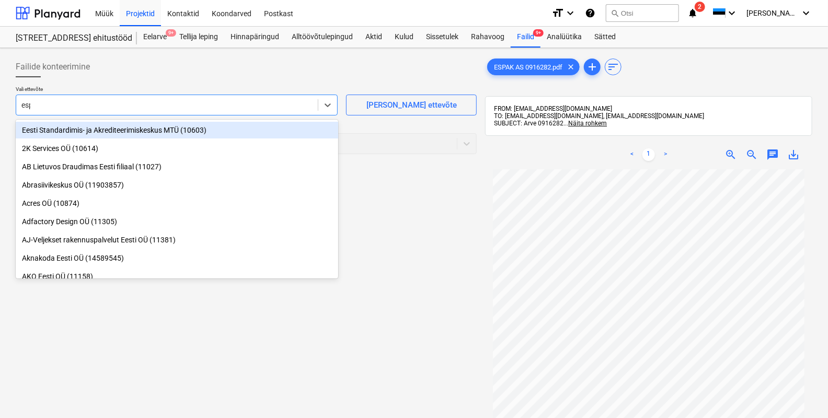
type input "espa"
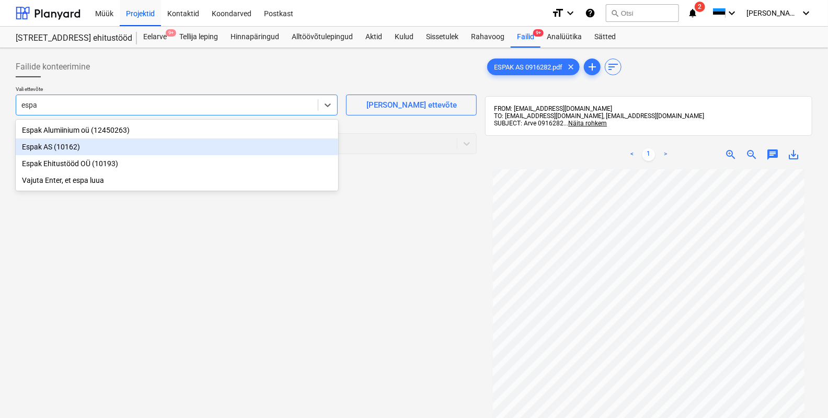
click at [64, 143] on div "Espak AS (10162)" at bounding box center [177, 147] width 323 height 17
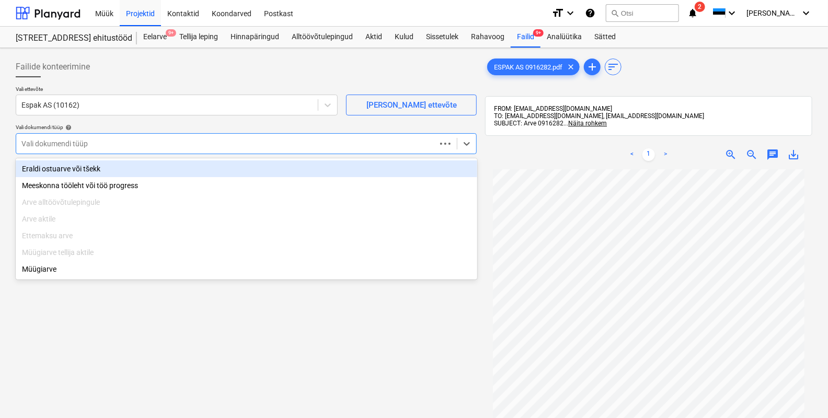
click at [46, 143] on div at bounding box center [226, 144] width 410 height 10
click at [52, 169] on div "Eraldi ostuarve või tšekk" at bounding box center [247, 169] width 462 height 17
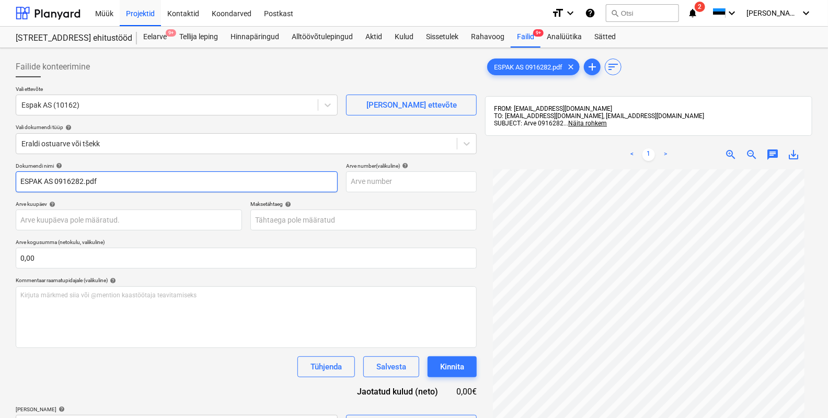
drag, startPoint x: 55, startPoint y: 181, endPoint x: -12, endPoint y: 173, distance: 66.9
click at [0, 173] on html "Müük Projektid Kontaktid Koondarved Postkast format_size keyboard_arrow_down he…" at bounding box center [414, 209] width 828 height 418
drag, startPoint x: 73, startPoint y: 176, endPoint x: 51, endPoint y: 204, distance: 35.8
click at [49, 183] on input "0916282.pdf" at bounding box center [177, 182] width 322 height 21
type input "0916282"
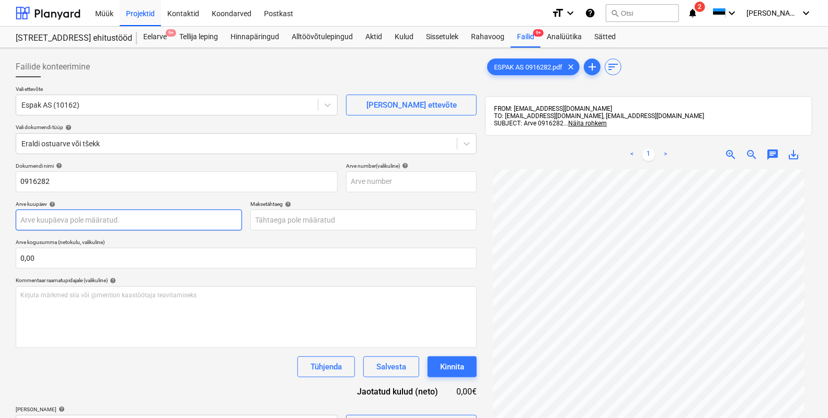
click at [39, 223] on body "Müük Projektid Kontaktid Koondarved Postkast format_size keyboard_arrow_down he…" at bounding box center [414, 209] width 828 height 418
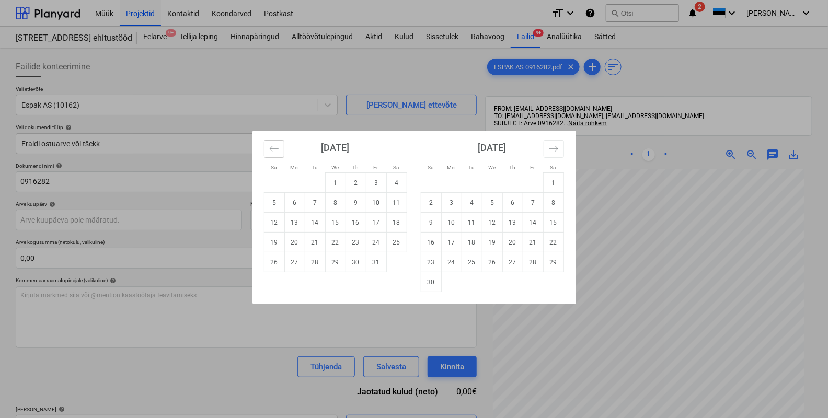
click at [269, 146] on icon "Move backward to switch to the previous month." at bounding box center [274, 149] width 10 height 10
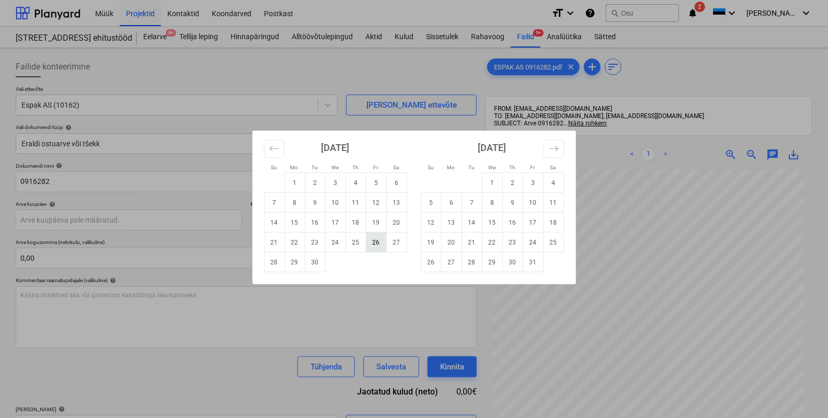
click at [375, 243] on td "26" at bounding box center [376, 243] width 20 height 20
type input "[DATE]"
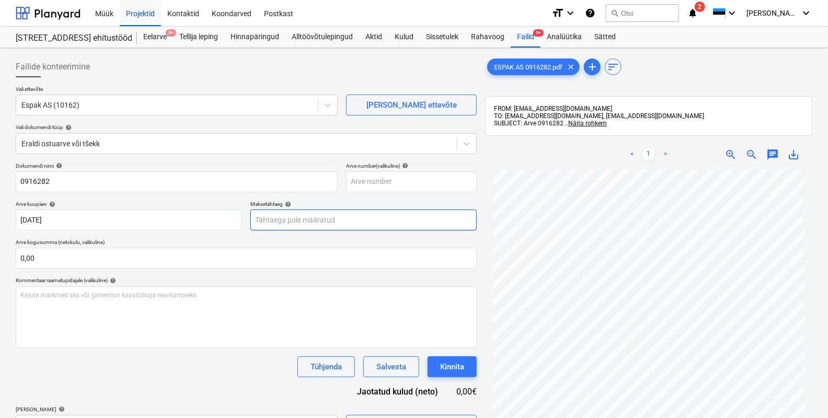
click at [361, 223] on body "Müük Projektid Kontaktid Koondarved Postkast format_size keyboard_arrow_down he…" at bounding box center [414, 209] width 828 height 418
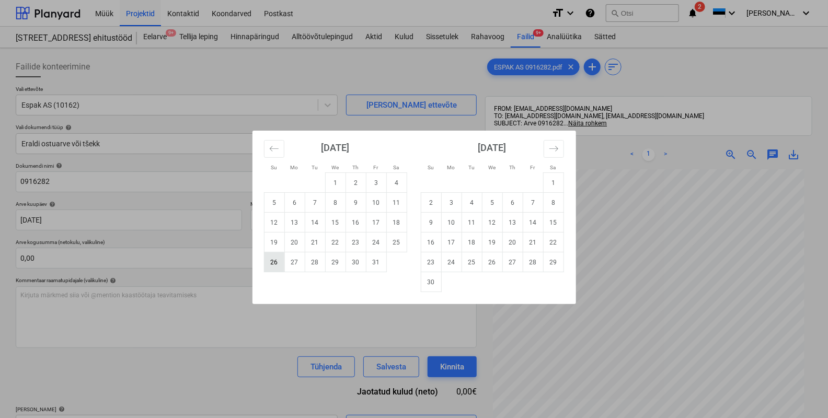
click at [279, 262] on td "26" at bounding box center [274, 263] width 20 height 20
type input "[DATE]"
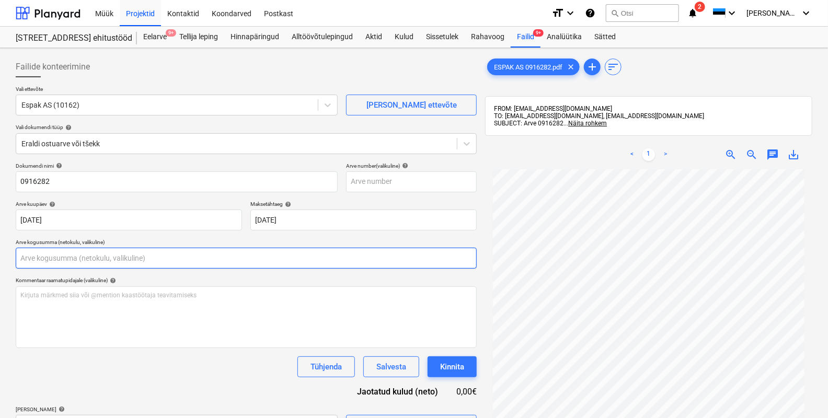
click at [70, 259] on input "text" at bounding box center [246, 258] width 461 height 21
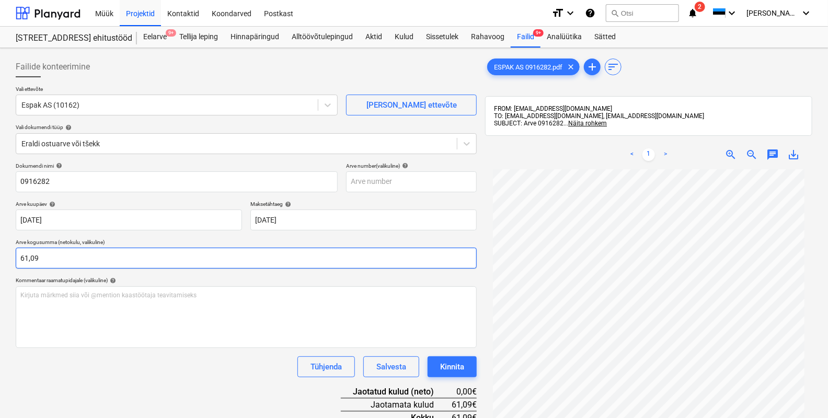
type input "61,09"
click at [138, 370] on div "Tühjenda Salvesta Kinnita" at bounding box center [246, 367] width 461 height 21
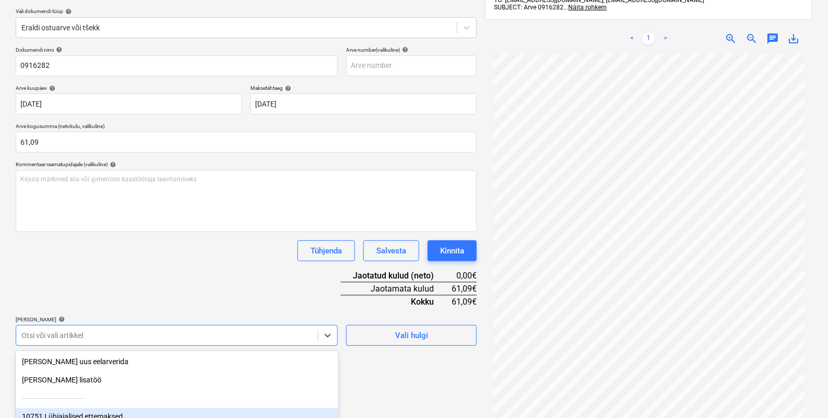
scroll to position [208, 0]
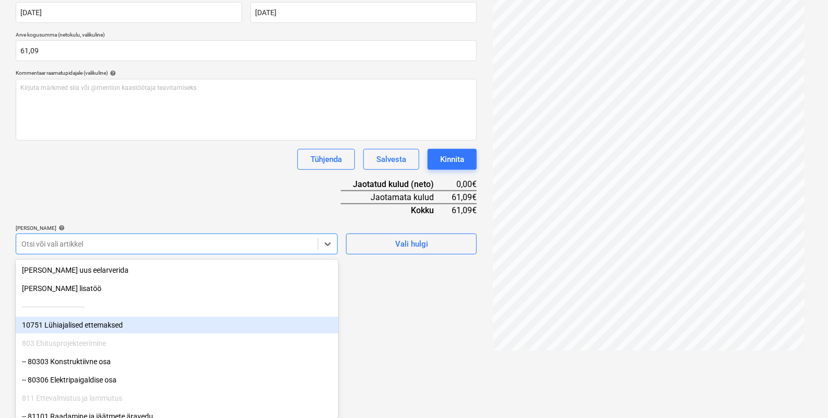
click at [103, 211] on body "Müük Projektid Kontaktid Koondarved Postkast format_size keyboard_arrow_down he…" at bounding box center [414, 1] width 828 height 418
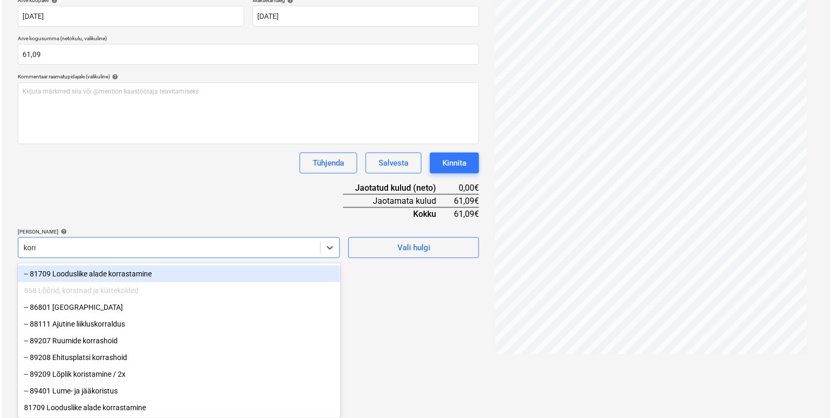
scroll to position [149, 0]
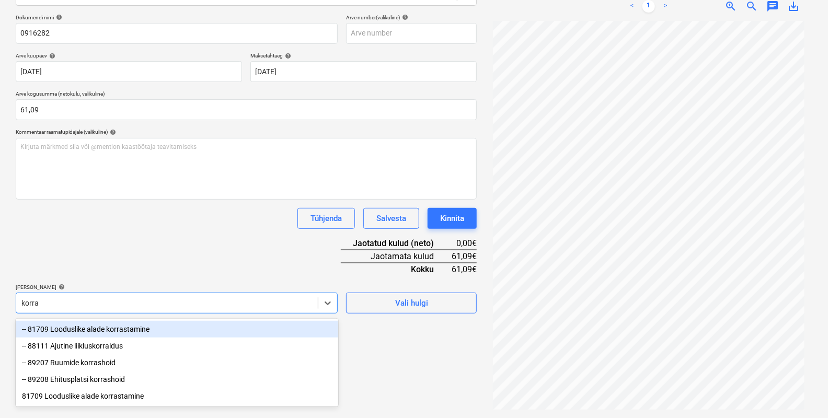
type input "korras"
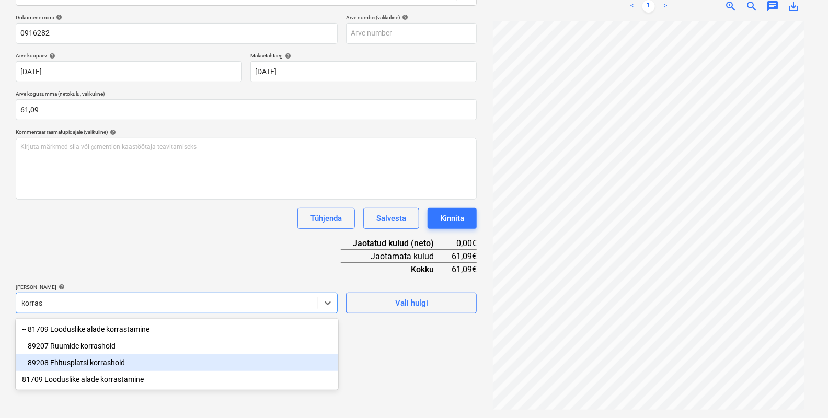
click at [107, 363] on div "-- 89208 Ehitusplatsi korrashoid" at bounding box center [177, 363] width 323 height 17
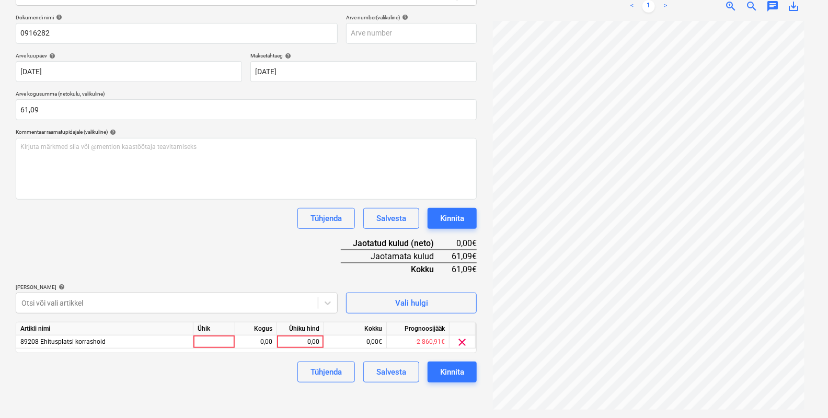
drag, startPoint x: 394, startPoint y: 396, endPoint x: 281, endPoint y: 358, distance: 119.9
click at [393, 395] on div "Failide konteerimine Vali ettevõte Espak AS (10162) [PERSON_NAME] uus ettevõte …" at bounding box center [247, 159] width 470 height 510
click at [218, 339] on div at bounding box center [215, 342] width 42 height 13
type input "tk"
click at [257, 345] on div "0,00" at bounding box center [256, 342] width 33 height 13
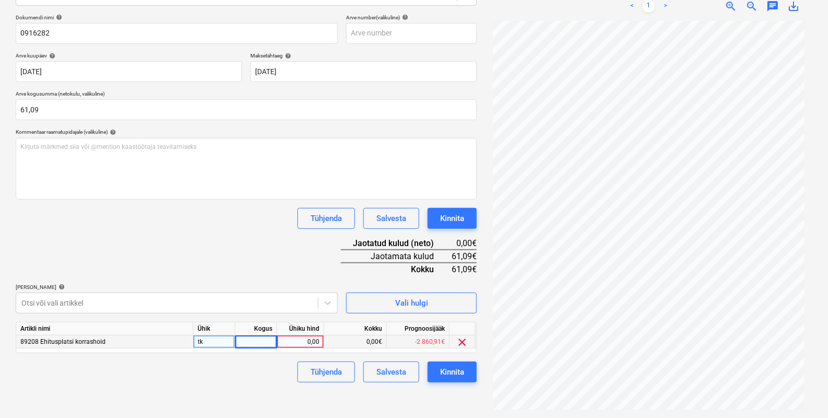
type input "1"
click at [302, 343] on div "0,00" at bounding box center [300, 342] width 38 height 13
type input "61,09"
drag, startPoint x: 247, startPoint y: 373, endPoint x: 391, endPoint y: 367, distance: 144.0
click at [249, 377] on div "Tühjenda Salvesta Kinnita" at bounding box center [246, 372] width 461 height 21
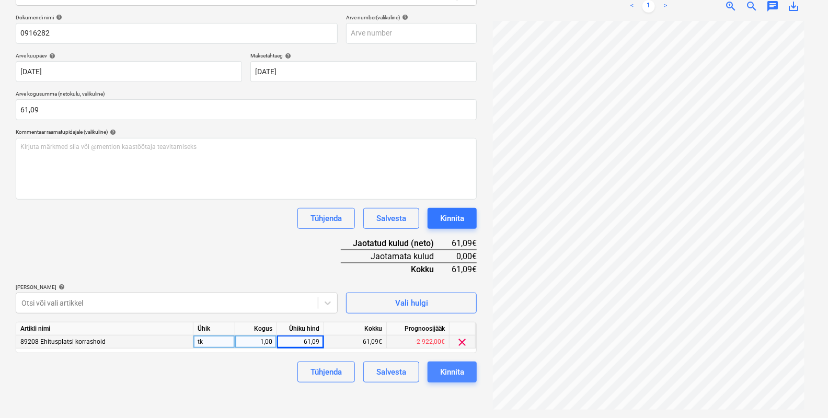
click at [453, 368] on div "Kinnita" at bounding box center [452, 373] width 24 height 14
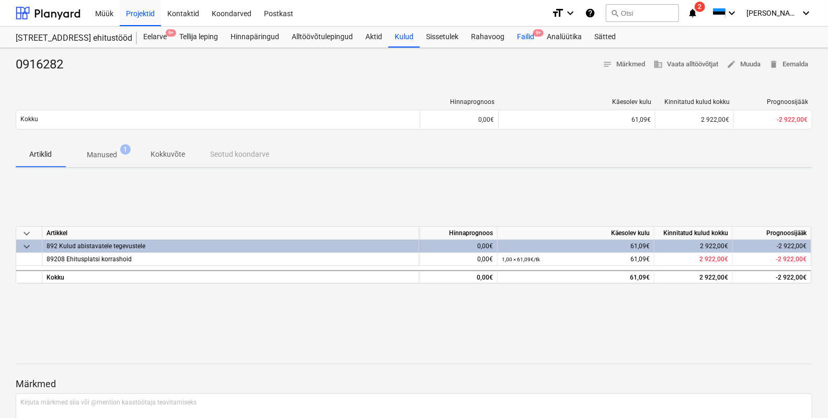
click at [527, 36] on div "Failid 9+" at bounding box center [526, 37] width 30 height 21
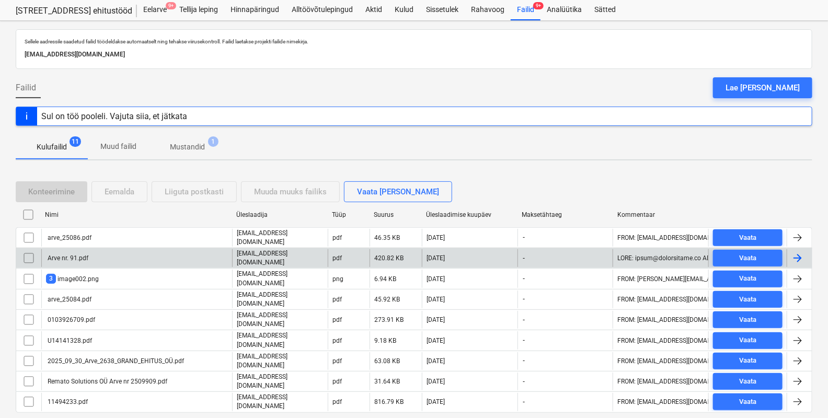
scroll to position [49, 0]
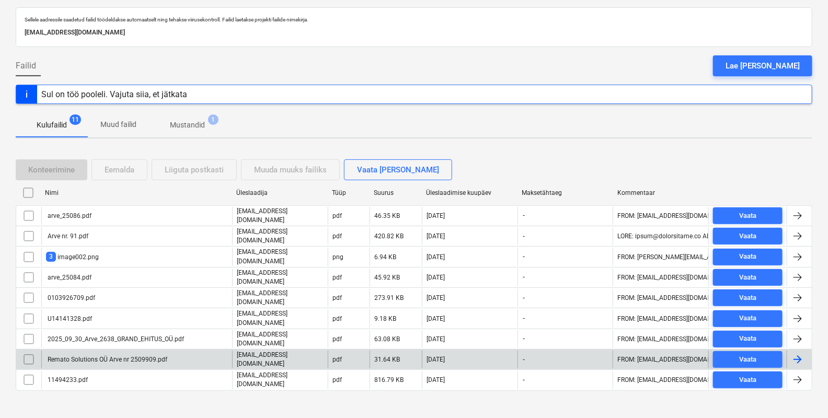
click at [78, 356] on div "Remato Solutions OÜ Arve nr 2509909.pdf" at bounding box center [106, 359] width 121 height 7
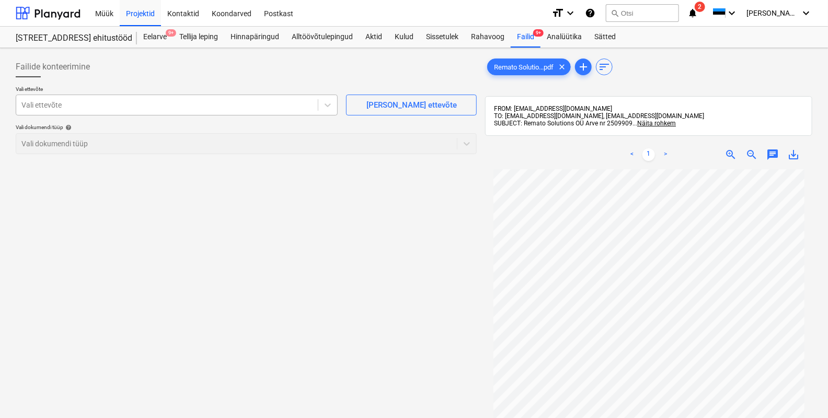
click at [95, 108] on div at bounding box center [166, 105] width 291 height 10
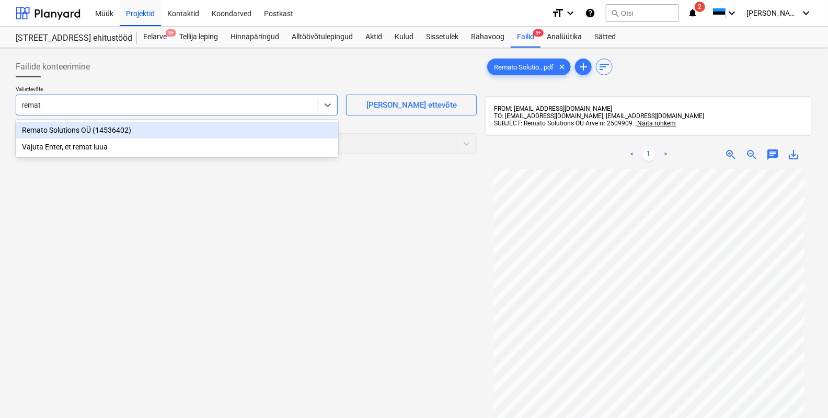
type input "remato"
click at [79, 131] on div "Remato Solutions OÜ (14536402)" at bounding box center [177, 130] width 323 height 17
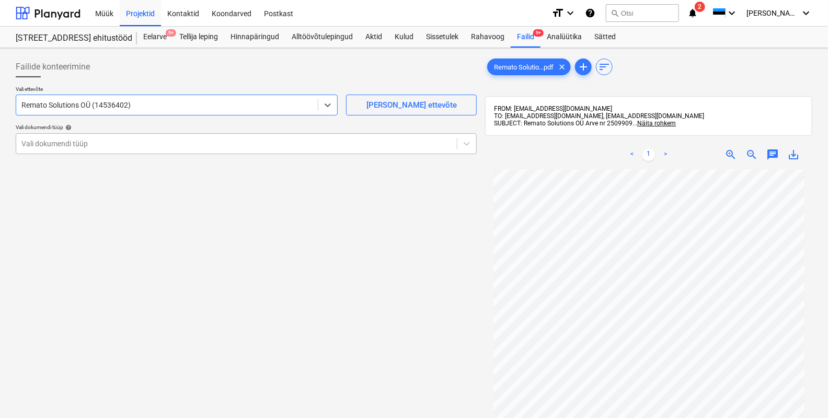
click at [65, 144] on div at bounding box center [236, 144] width 430 height 10
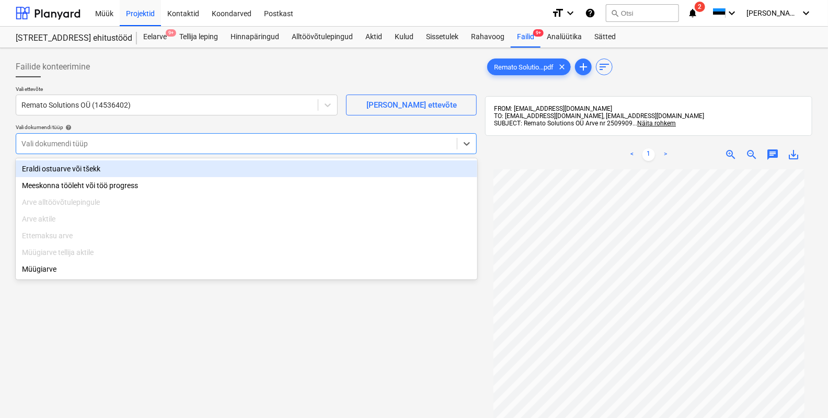
click at [64, 171] on div "Eraldi ostuarve või tšekk" at bounding box center [247, 169] width 462 height 17
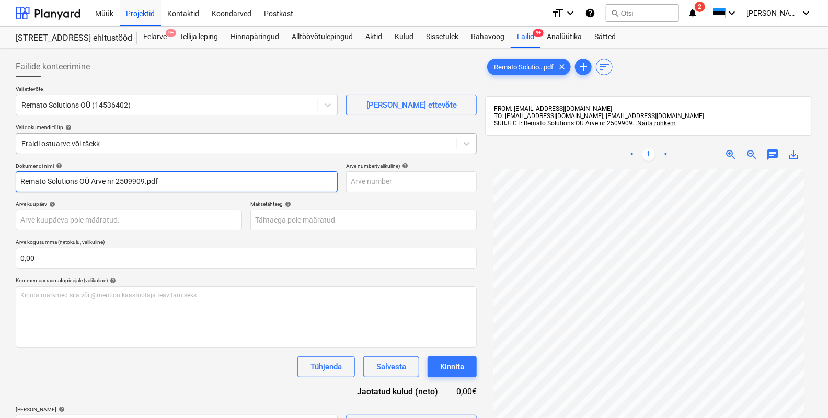
drag, startPoint x: 117, startPoint y: 180, endPoint x: 19, endPoint y: 151, distance: 101.6
click at [19, 151] on div "Failide konteerimine Vali ettevõte Remato Solutions OÜ (14536402) [PERSON_NAME]…" at bounding box center [246, 246] width 461 height 380
drag, startPoint x: 78, startPoint y: 180, endPoint x: 49, endPoint y: 184, distance: 30.1
click at [49, 184] on input "2509909.pdf" at bounding box center [177, 182] width 322 height 21
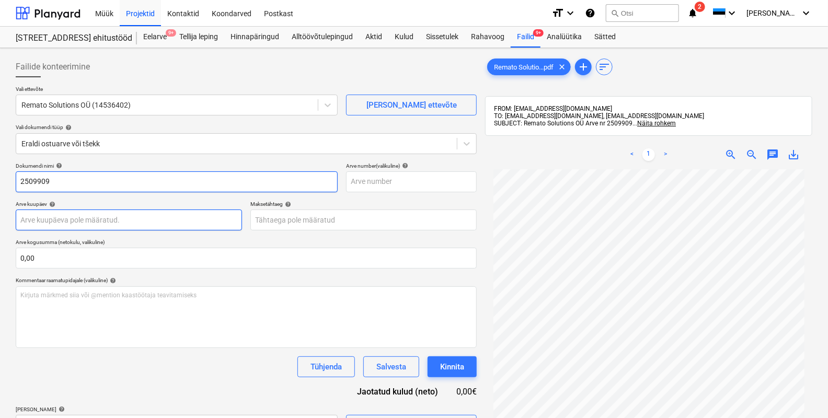
type input "2509909"
click at [44, 217] on body "Müük Projektid Kontaktid Koondarved Postkast format_size keyboard_arrow_down he…" at bounding box center [414, 209] width 828 height 418
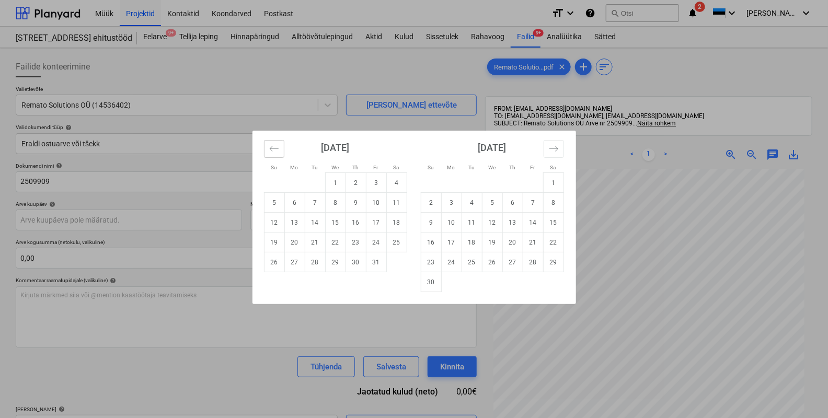
click at [280, 147] on button "Move backward to switch to the previous month." at bounding box center [274, 149] width 20 height 18
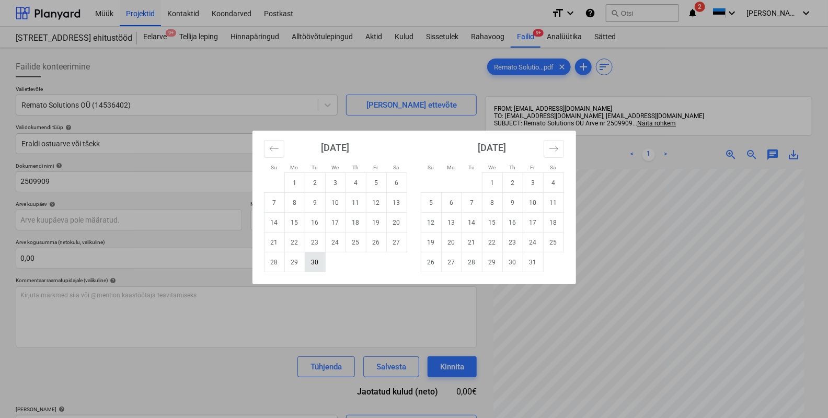
click at [315, 264] on td "30" at bounding box center [315, 263] width 20 height 20
type input "[DATE]"
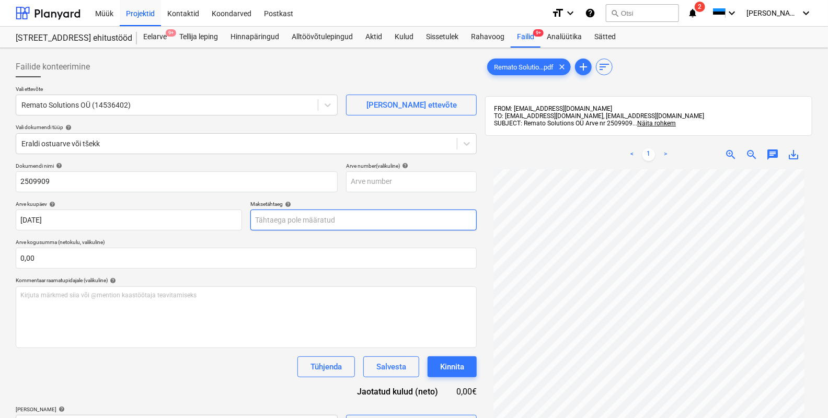
click at [295, 224] on body "Müük Projektid Kontaktid Koondarved Postkast format_size keyboard_arrow_down he…" at bounding box center [414, 209] width 828 height 418
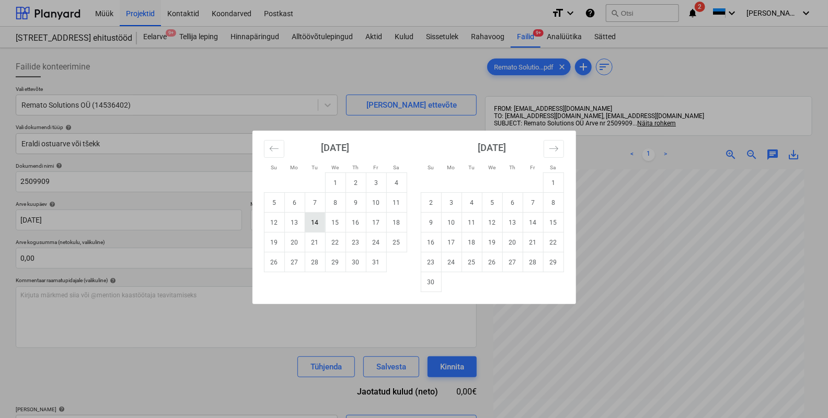
click at [316, 220] on td "14" at bounding box center [315, 223] width 20 height 20
type input "[DATE]"
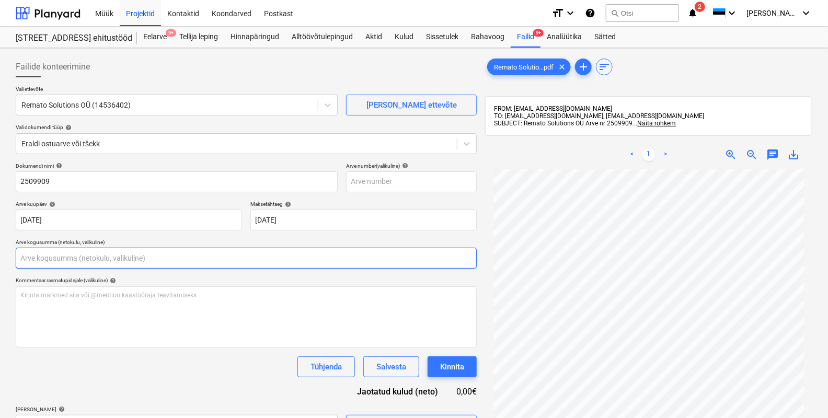
click at [44, 257] on input "text" at bounding box center [246, 258] width 461 height 21
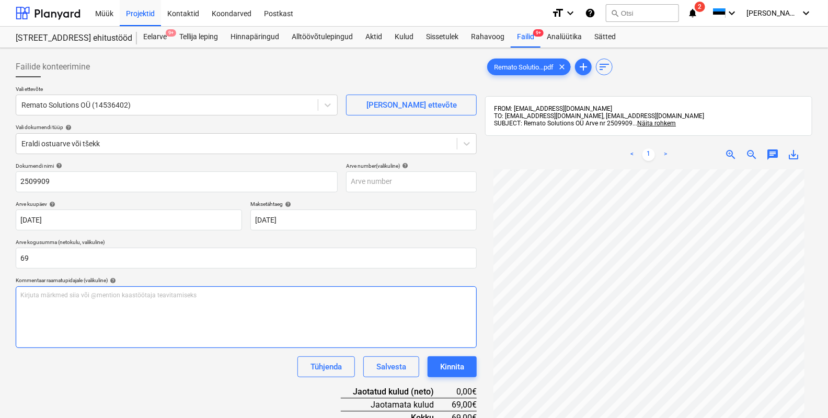
type input "69,00"
click at [48, 347] on div "Kirjuta märkmed siia või @mention kaastöötaja teavitamiseks ﻿" at bounding box center [246, 318] width 461 height 62
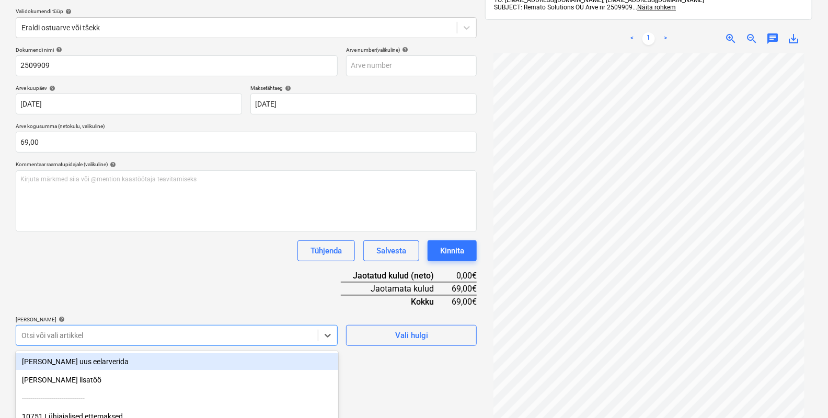
scroll to position [208, 0]
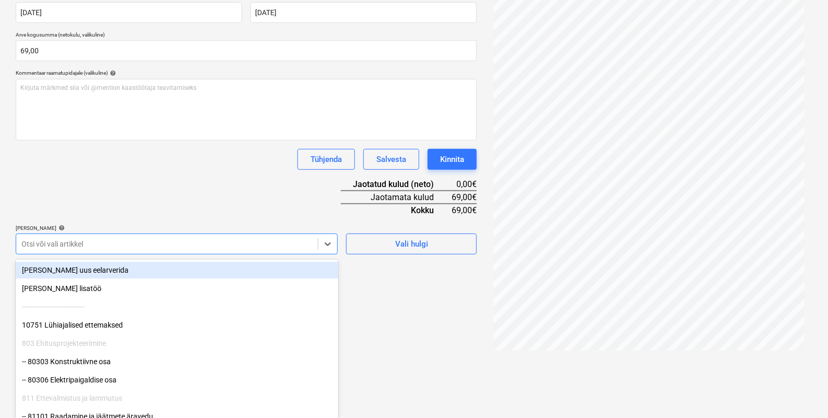
click at [76, 211] on body "Müük Projektid Kontaktid Koondarved Postkast format_size keyboard_arrow_down he…" at bounding box center [414, 1] width 828 height 418
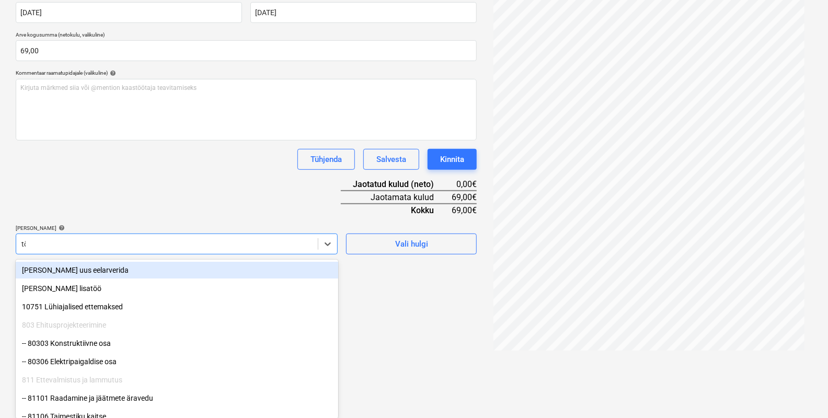
scroll to position [173, 0]
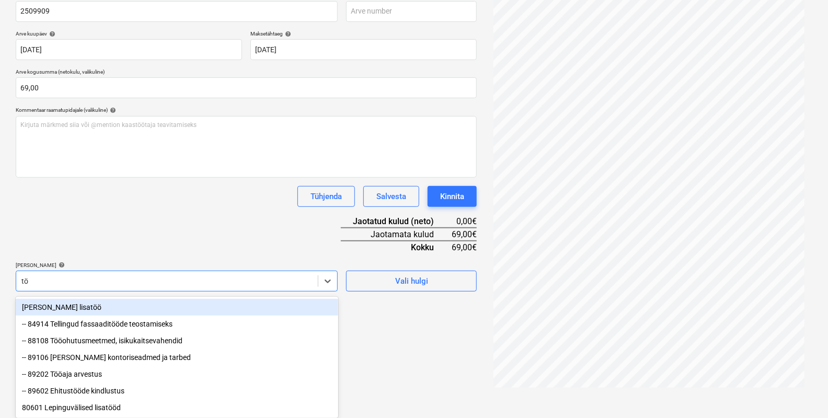
type input "töö"
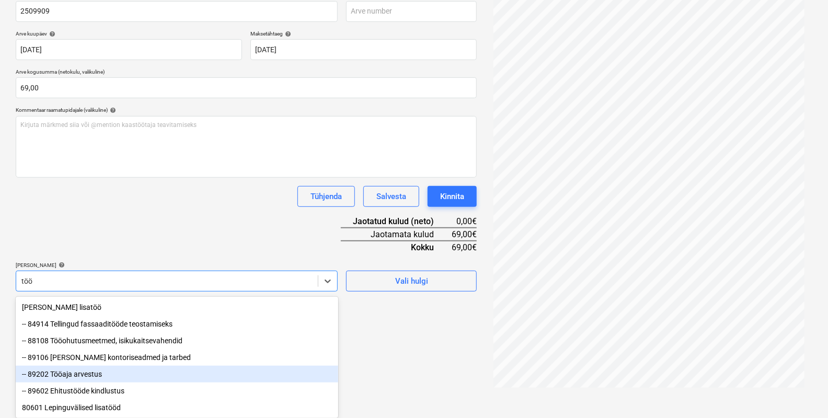
click at [82, 375] on div "-- 89202 Tööaja arvestus" at bounding box center [177, 374] width 323 height 17
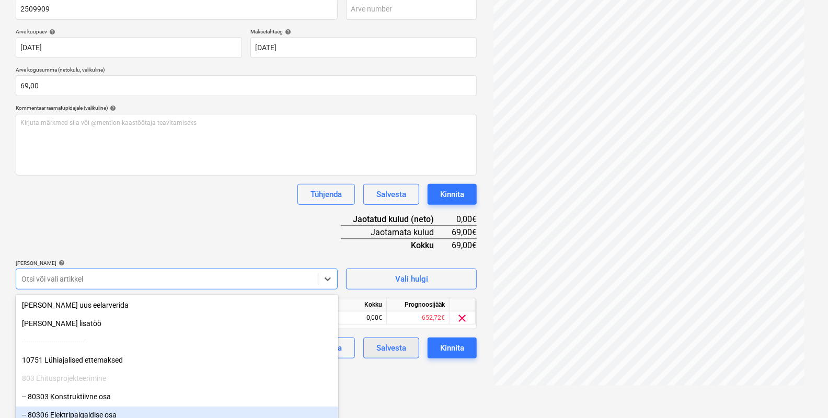
drag, startPoint x: 398, startPoint y: 395, endPoint x: 367, endPoint y: 370, distance: 39.8
click at [398, 246] on html "Müük Projektid Kontaktid Koondarved Postkast format_size keyboard_arrow_down he…" at bounding box center [414, 36] width 828 height 418
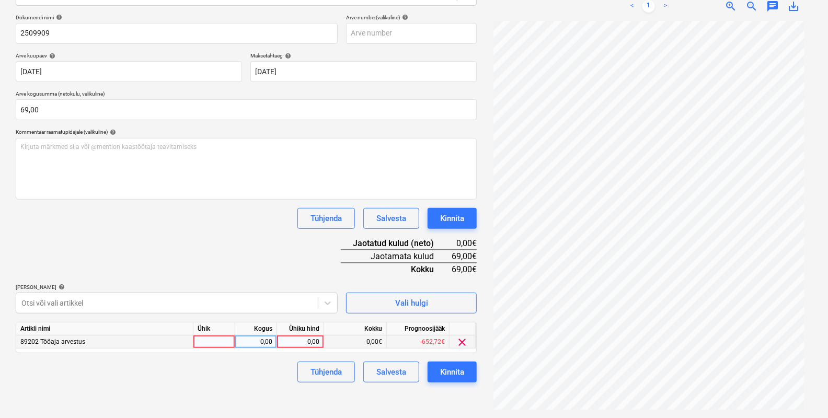
click at [218, 340] on div at bounding box center [215, 342] width 42 height 13
type input "tk"
click at [264, 342] on div "0,00" at bounding box center [256, 342] width 33 height 13
type input "1"
click at [291, 338] on div "0,00" at bounding box center [300, 342] width 38 height 13
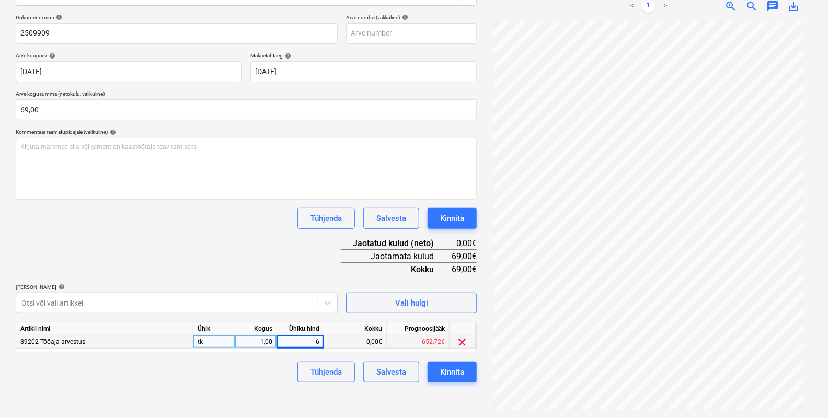
type input "69"
drag, startPoint x: 255, startPoint y: 383, endPoint x: 263, endPoint y: 384, distance: 7.9
click at [257, 382] on div "Failide konteerimine Vali ettevõte Remato Solutions OÜ (14536402) [PERSON_NAME]…" at bounding box center [247, 159] width 470 height 510
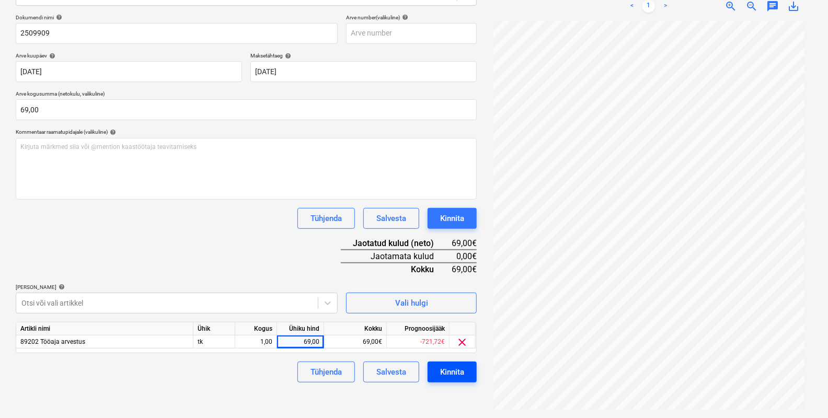
click at [450, 370] on div "Kinnita" at bounding box center [452, 373] width 24 height 14
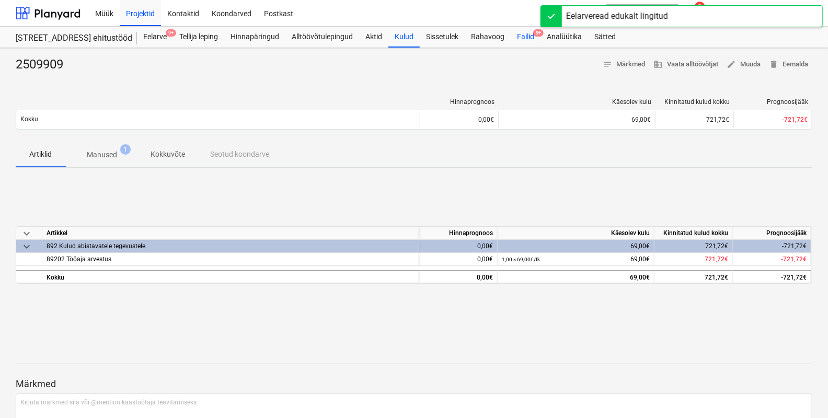
click at [527, 37] on div "Failid 9+" at bounding box center [526, 37] width 30 height 21
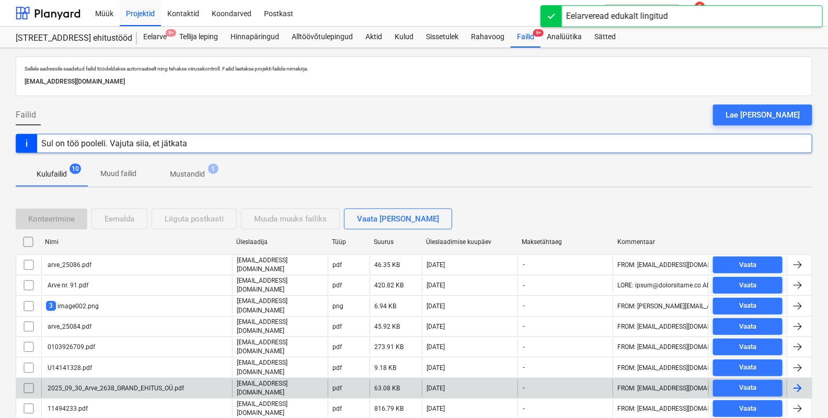
scroll to position [29, 0]
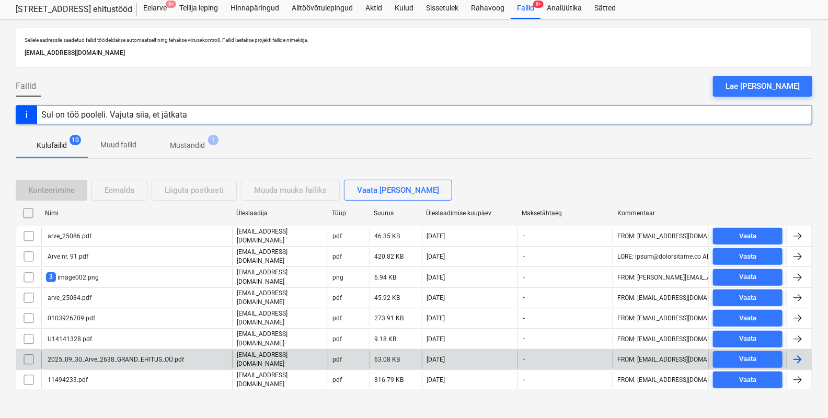
click at [85, 356] on div "2025_09_30_Arve_2638_GRAND_EHITUS_OÜ.pdf" at bounding box center [115, 359] width 138 height 7
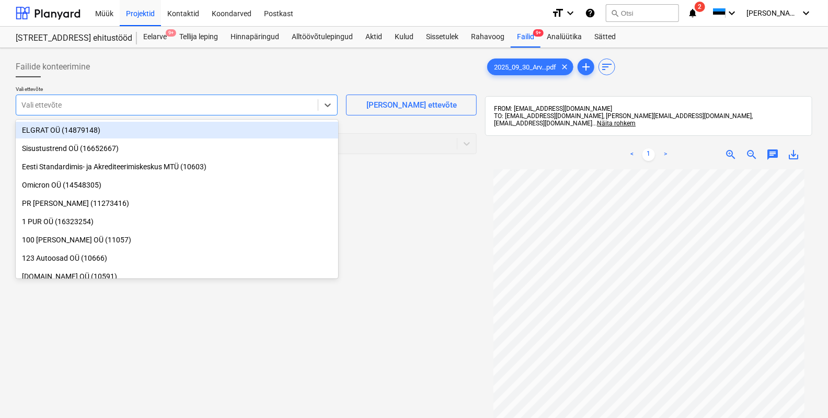
click at [48, 106] on div at bounding box center [166, 105] width 291 height 10
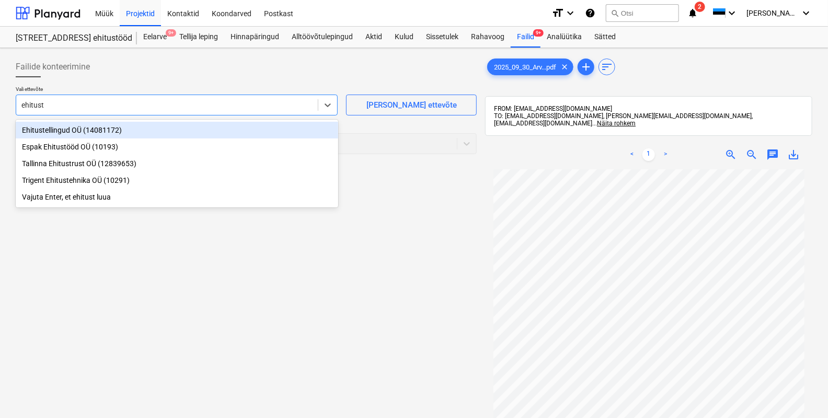
type input "ehituste"
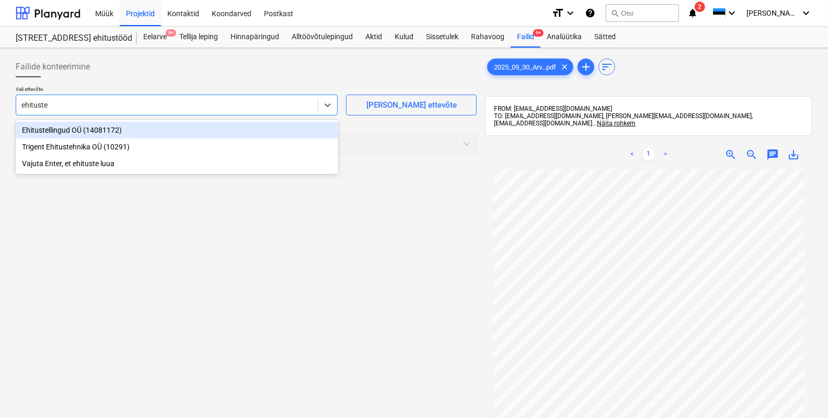
click at [65, 132] on div "Ehitustellingud OÜ (14081172)" at bounding box center [177, 130] width 323 height 17
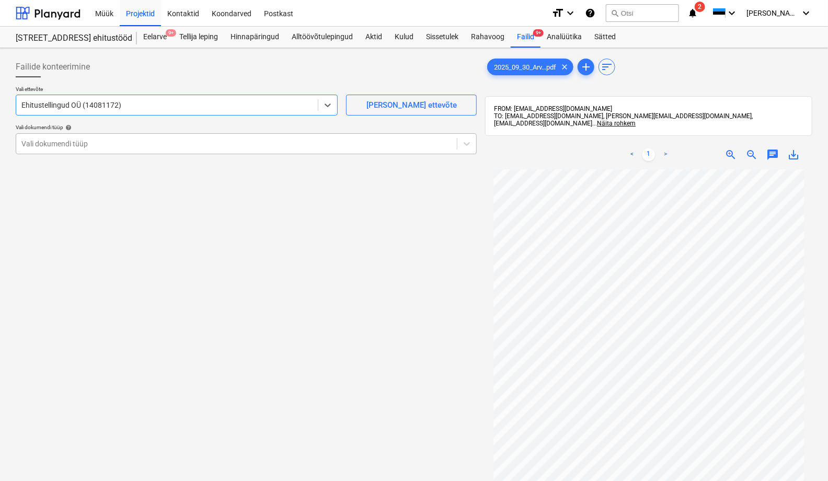
click at [29, 143] on div at bounding box center [236, 144] width 430 height 10
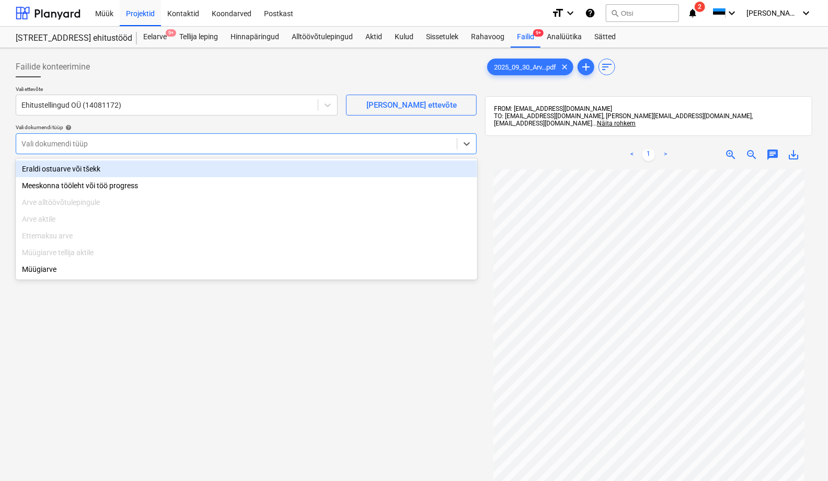
click at [48, 172] on div "Eraldi ostuarve või tšekk" at bounding box center [247, 169] width 462 height 17
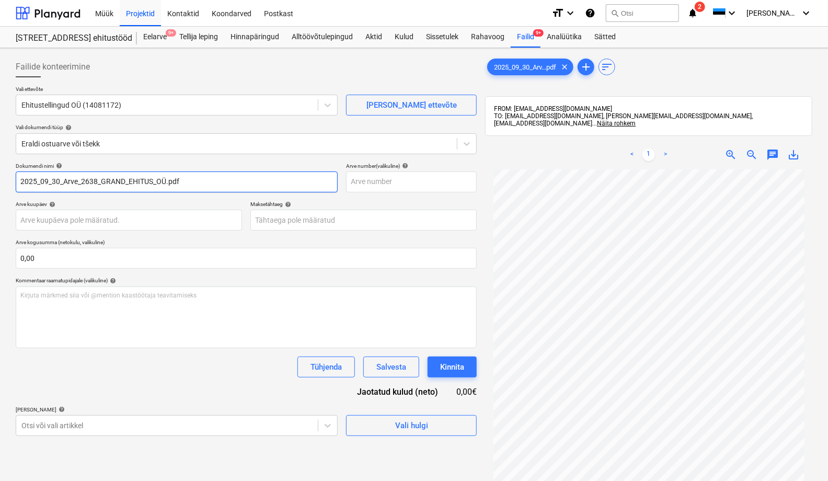
drag, startPoint x: 82, startPoint y: 184, endPoint x: -24, endPoint y: 192, distance: 106.0
click at [0, 192] on html "Müük Projektid Kontaktid Koondarved Postkast format_size keyboard_arrow_down he…" at bounding box center [414, 240] width 828 height 481
drag, startPoint x: 130, startPoint y: 181, endPoint x: 42, endPoint y: 215, distance: 94.2
click at [35, 182] on input "2638_GRAND_EHITUS_OÜ.pdf" at bounding box center [177, 182] width 322 height 21
type input "2638"
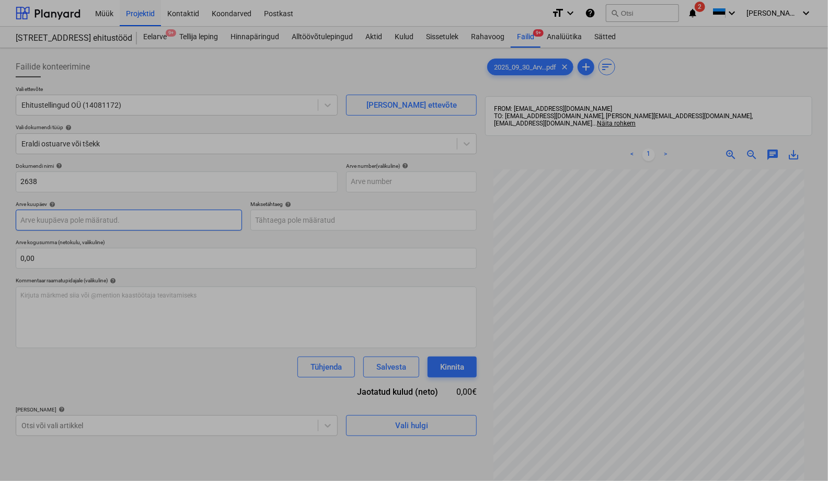
click at [37, 219] on body "Müük Projektid Kontaktid Koondarved Postkast format_size keyboard_arrow_down he…" at bounding box center [414, 240] width 828 height 481
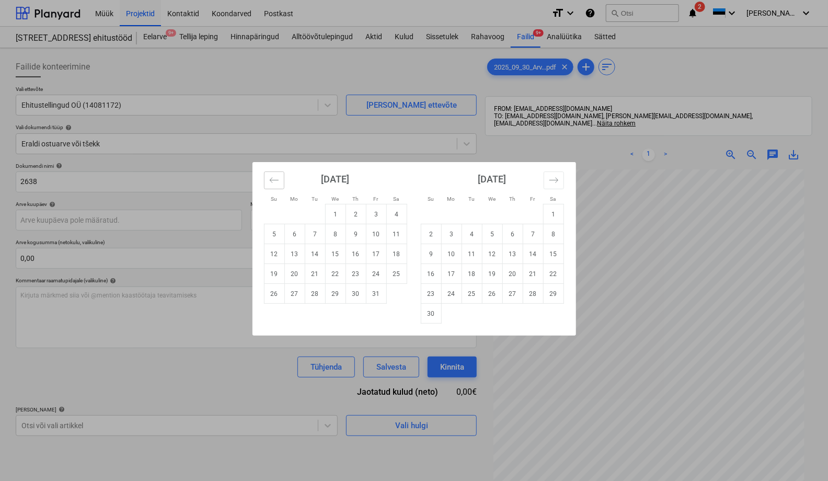
click at [270, 181] on icon "Move backward to switch to the previous month." at bounding box center [274, 180] width 10 height 10
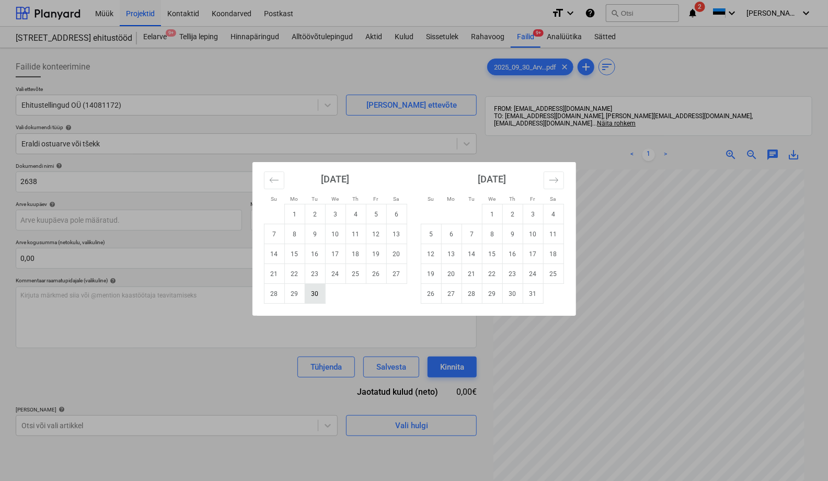
click at [315, 293] on td "30" at bounding box center [315, 294] width 20 height 20
type input "[DATE]"
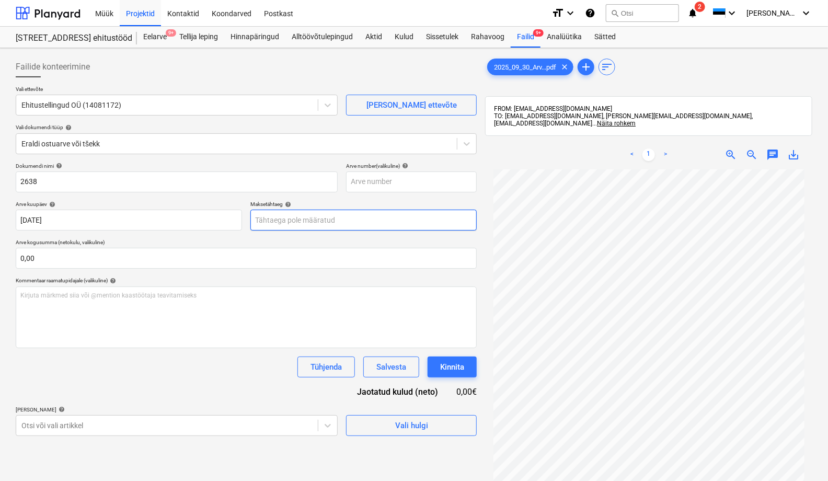
click at [325, 225] on body "Müük Projektid Kontaktid Koondarved Postkast format_size keyboard_arrow_down he…" at bounding box center [414, 240] width 828 height 481
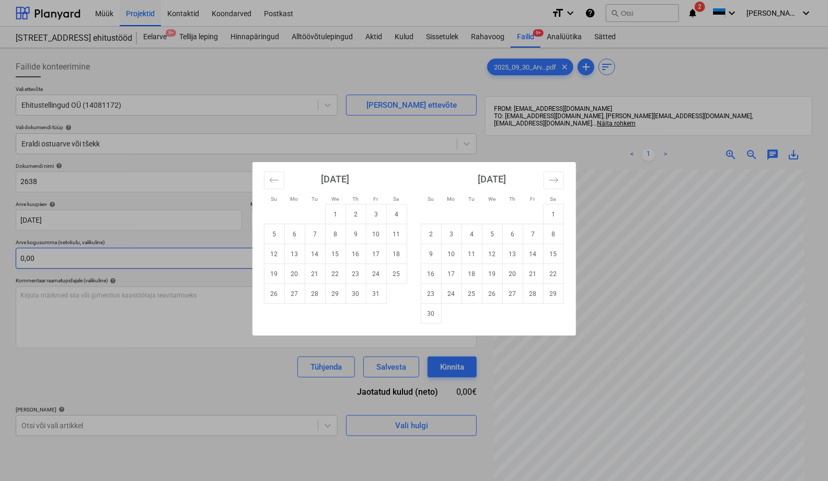
drag, startPoint x: 314, startPoint y: 255, endPoint x: 309, endPoint y: 253, distance: 5.6
click at [314, 254] on td "14" at bounding box center [315, 254] width 20 height 20
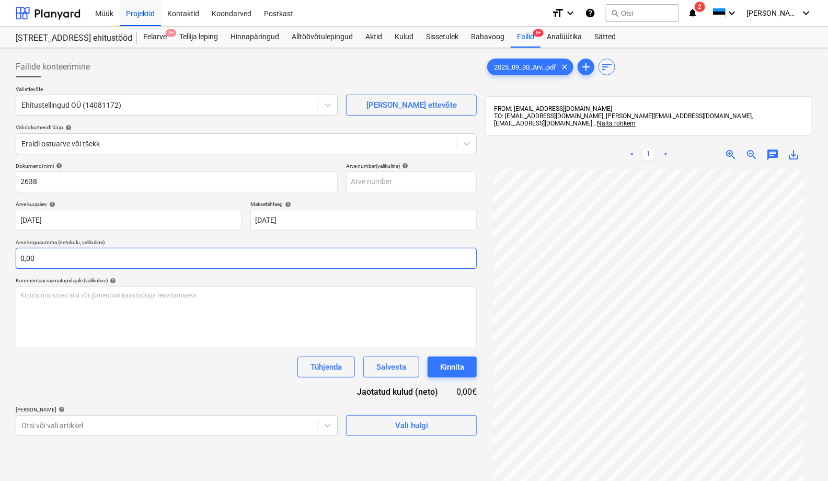
type input "[DATE]"
click at [113, 253] on input "text" at bounding box center [246, 258] width 461 height 21
type input "0,00"
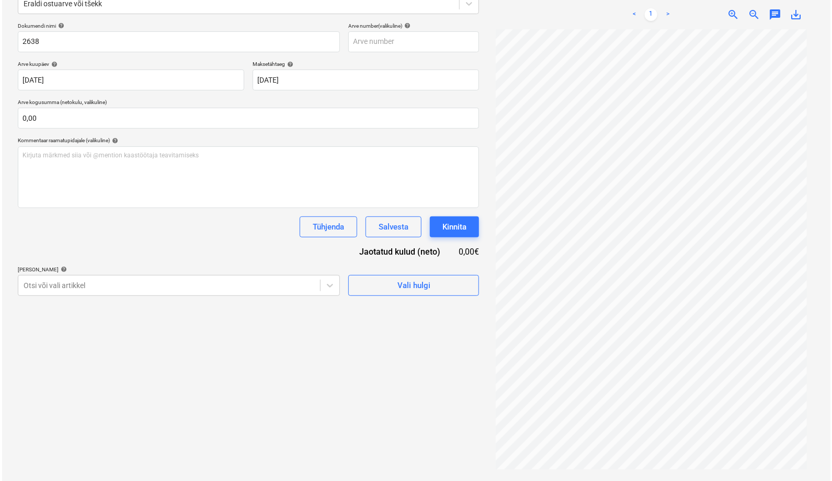
scroll to position [149, 0]
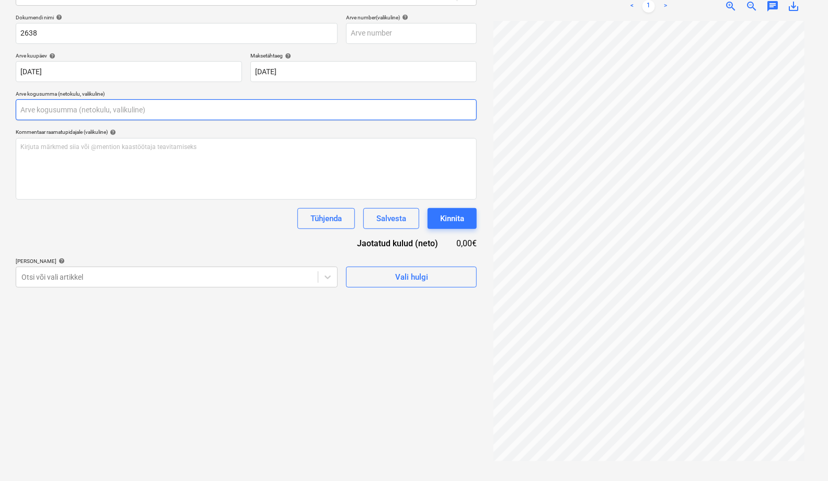
click at [65, 106] on input "text" at bounding box center [246, 109] width 461 height 21
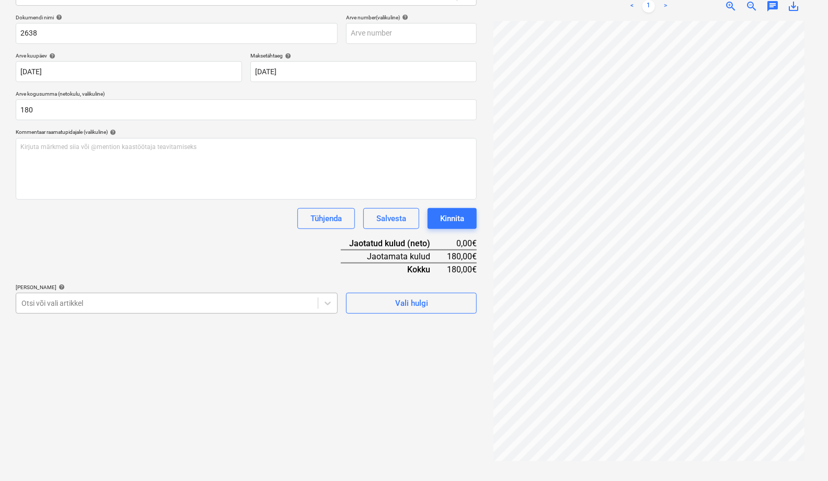
type input "180,00"
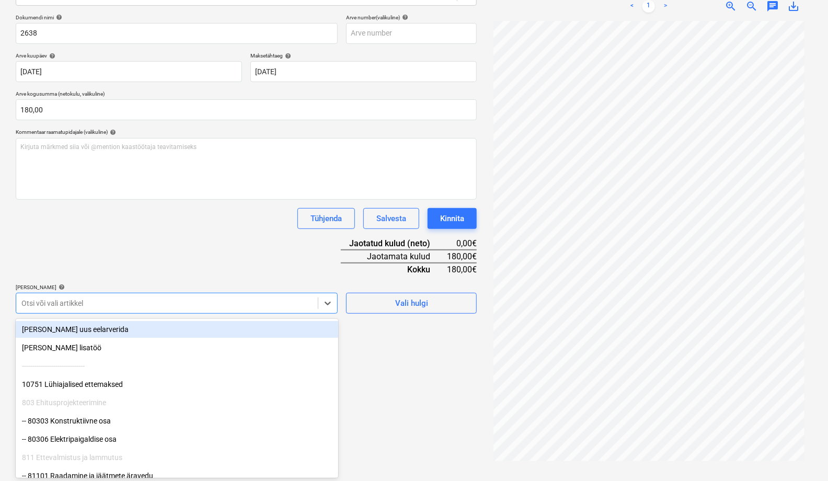
click at [40, 298] on div at bounding box center [166, 303] width 291 height 10
type input "met"
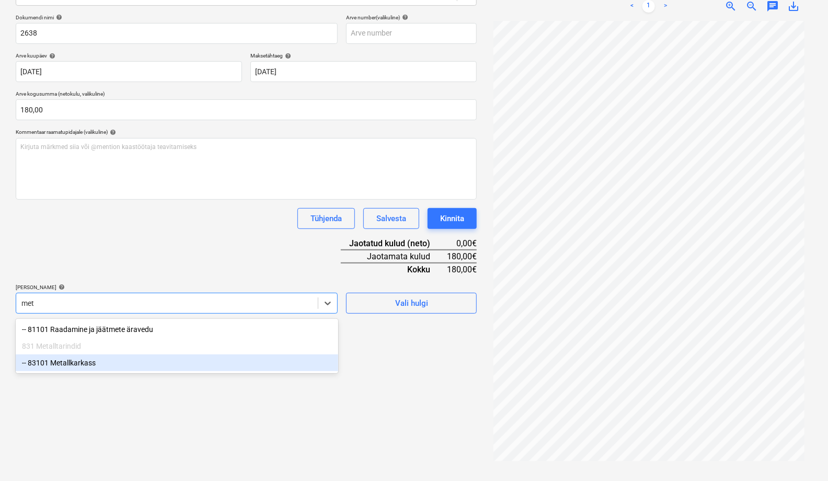
click at [85, 361] on div "-- 83101 Metallkarkass" at bounding box center [177, 363] width 323 height 17
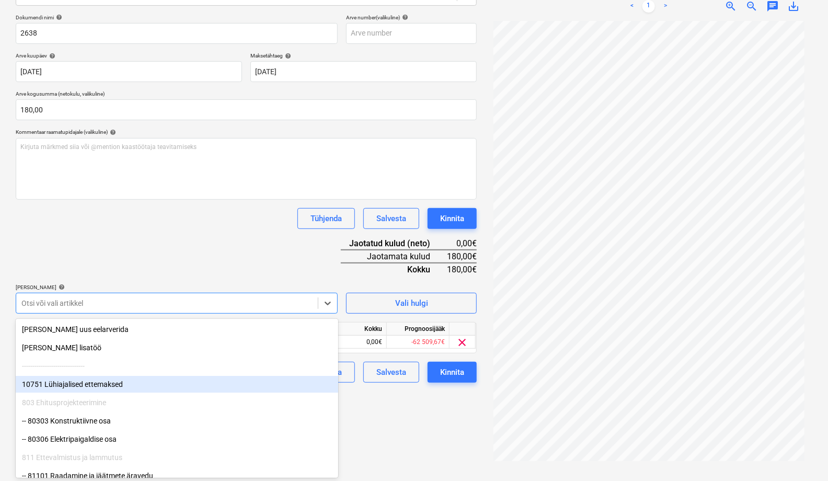
click at [417, 418] on div "Failide konteerimine Vali ettevõte Ehitustellingud OÜ (14081172) [PERSON_NAME] …" at bounding box center [247, 190] width 470 height 573
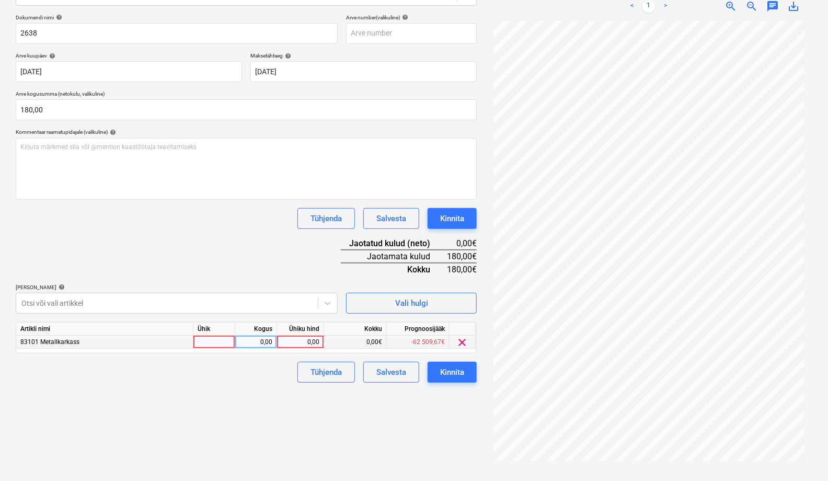
click at [219, 345] on div at bounding box center [215, 342] width 42 height 13
type input "tk"
click at [247, 346] on div "0,00" at bounding box center [256, 342] width 33 height 13
type input "1"
click at [302, 343] on div "0,00" at bounding box center [300, 342] width 38 height 13
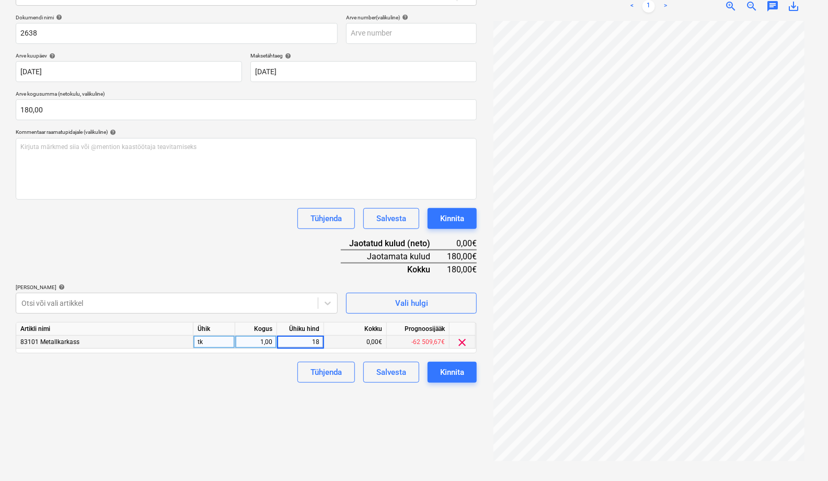
type input "180"
drag, startPoint x: 274, startPoint y: 447, endPoint x: 309, endPoint y: 429, distance: 40.0
click at [274, 418] on div "Failide konteerimine Vali ettevõte Ehitustellingud OÜ (14081172) [PERSON_NAME] …" at bounding box center [247, 190] width 470 height 573
click at [450, 373] on div "Kinnita" at bounding box center [452, 373] width 24 height 14
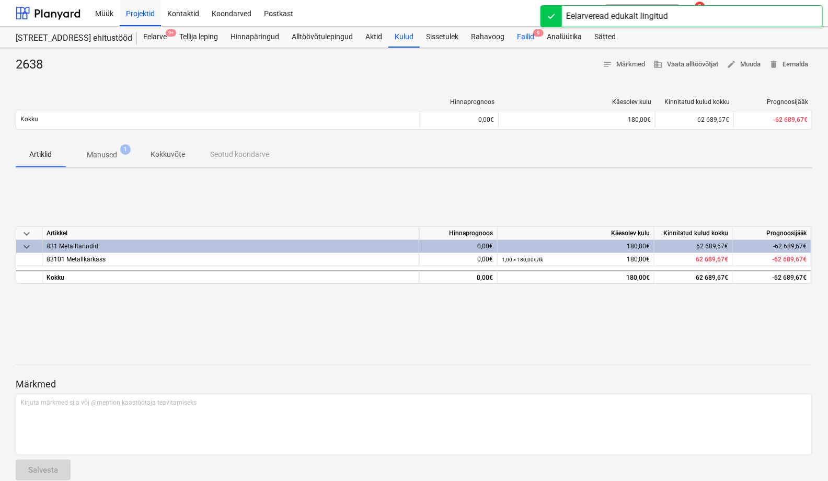
click at [525, 37] on div "Failid 9" at bounding box center [526, 37] width 30 height 21
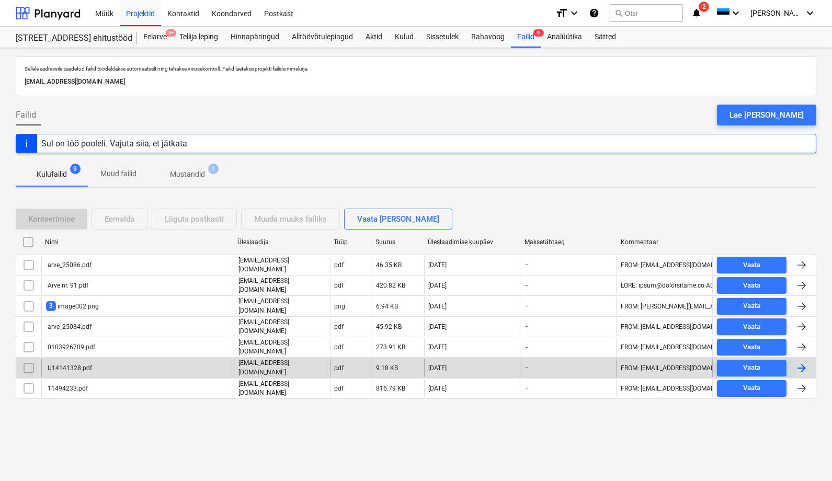
click at [74, 365] on div "U14141328.pdf" at bounding box center [69, 368] width 46 height 7
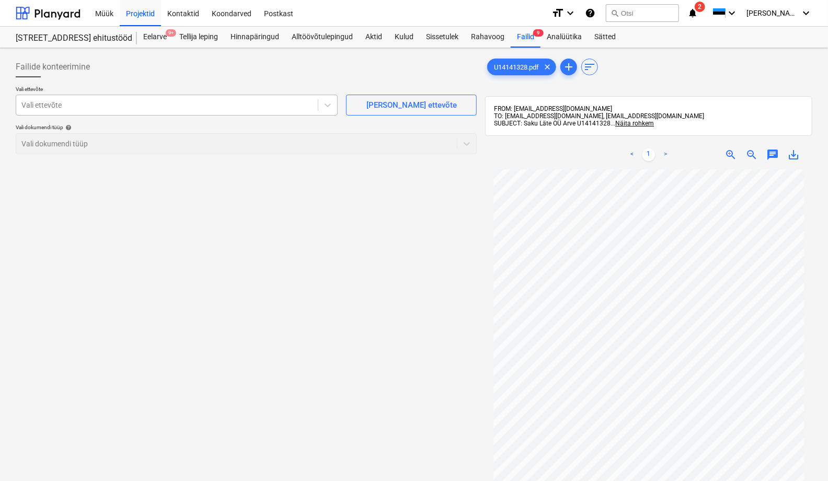
click at [76, 105] on div at bounding box center [166, 105] width 291 height 10
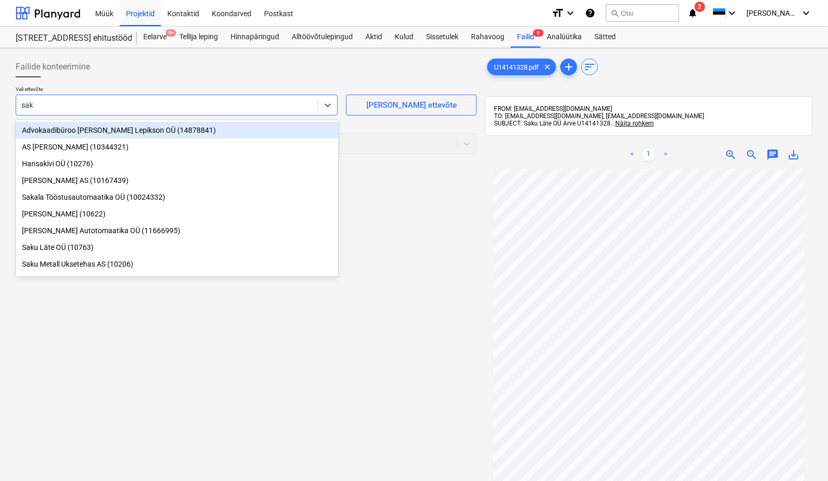
type input "saku"
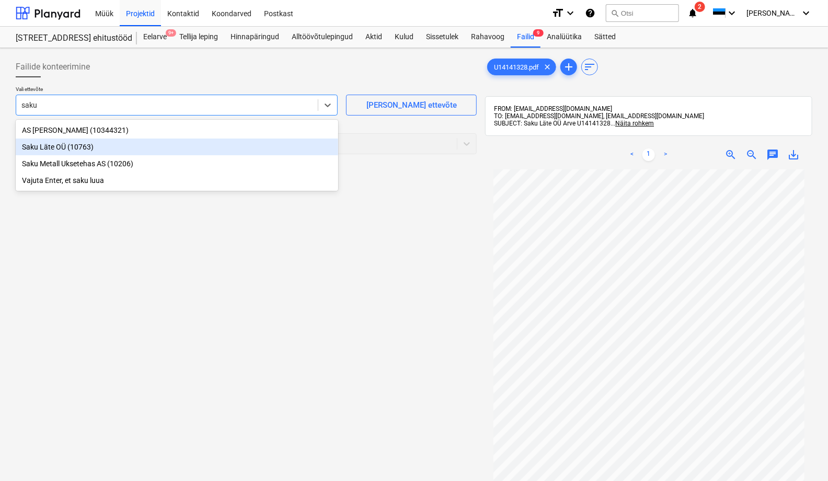
click at [43, 145] on div "Saku Läte OÜ (10763)" at bounding box center [177, 147] width 323 height 17
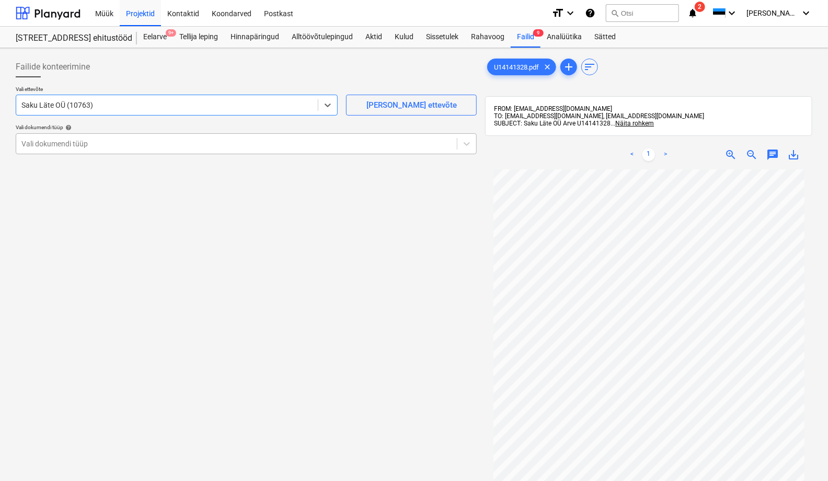
click at [43, 142] on div at bounding box center [236, 144] width 430 height 10
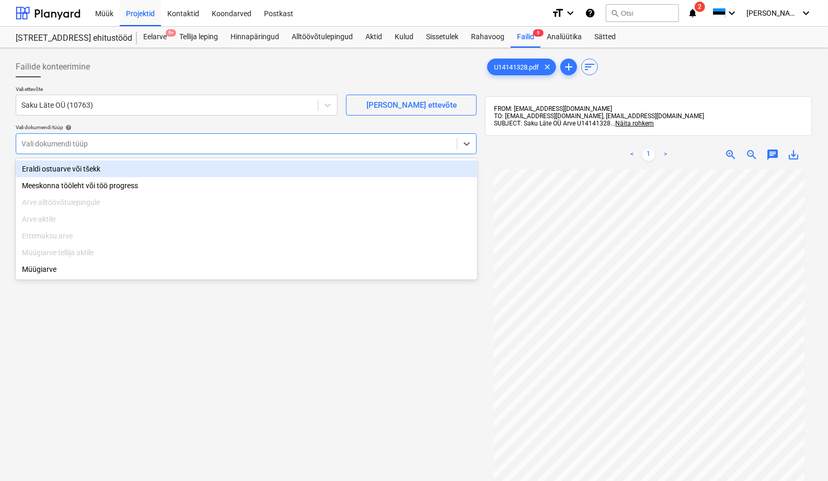
click at [60, 165] on div "Eraldi ostuarve või tšekk" at bounding box center [247, 169] width 462 height 17
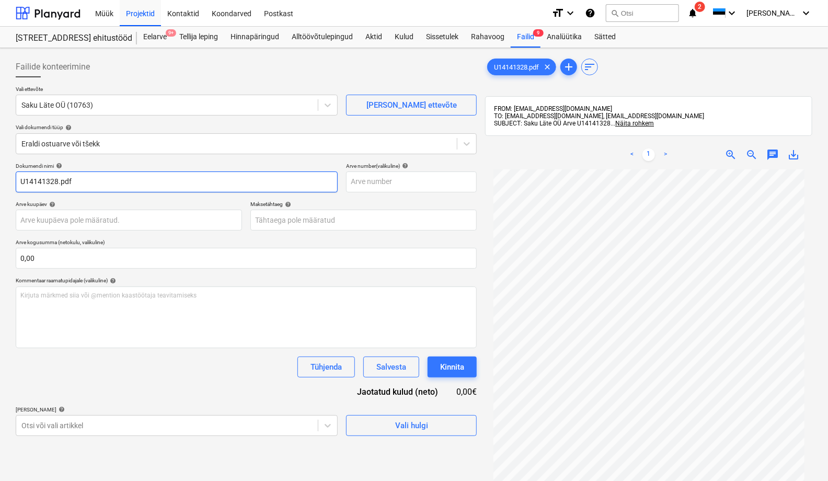
drag, startPoint x: 79, startPoint y: 178, endPoint x: 56, endPoint y: 185, distance: 24.1
click at [56, 185] on input "U14141328.pdf" at bounding box center [177, 182] width 322 height 21
type input "U14141328"
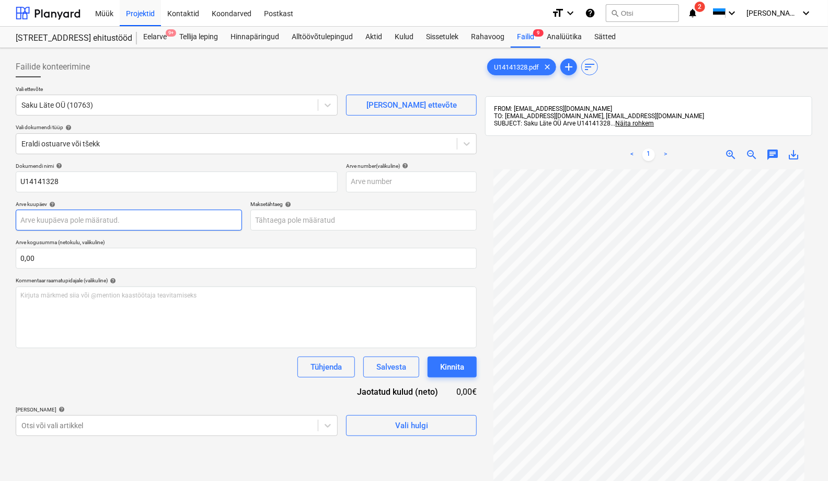
click at [49, 216] on body "Müük Projektid Kontaktid Koondarved Postkast format_size keyboard_arrow_down he…" at bounding box center [414, 240] width 828 height 481
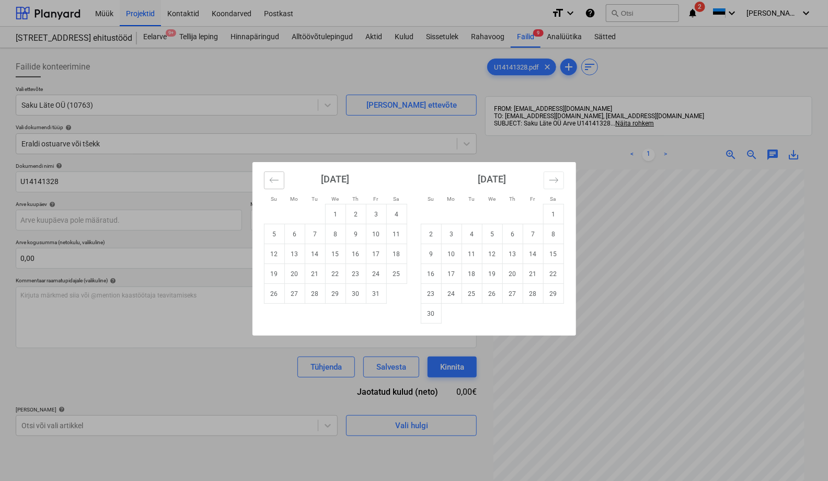
click at [274, 180] on icon "Move backward to switch to the previous month." at bounding box center [274, 180] width 10 height 10
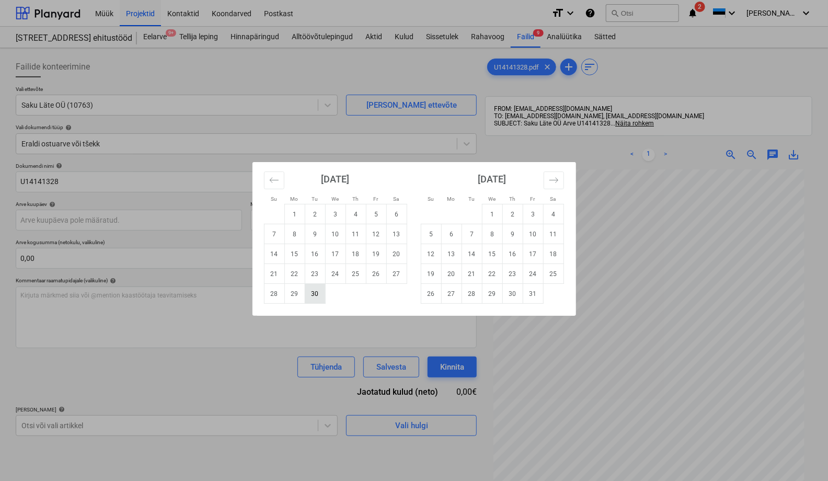
click at [313, 297] on td "30" at bounding box center [315, 294] width 20 height 20
type input "[DATE]"
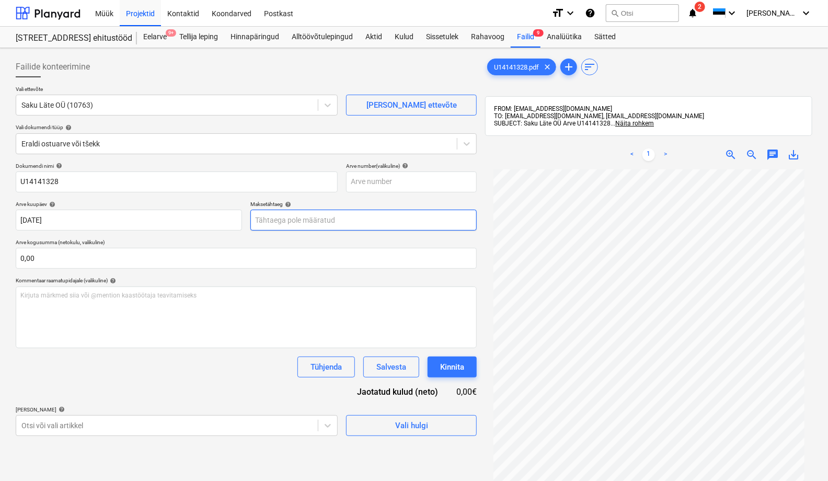
click at [285, 223] on body "Müük Projektid Kontaktid Koondarved Postkast format_size keyboard_arrow_down he…" at bounding box center [414, 240] width 828 height 481
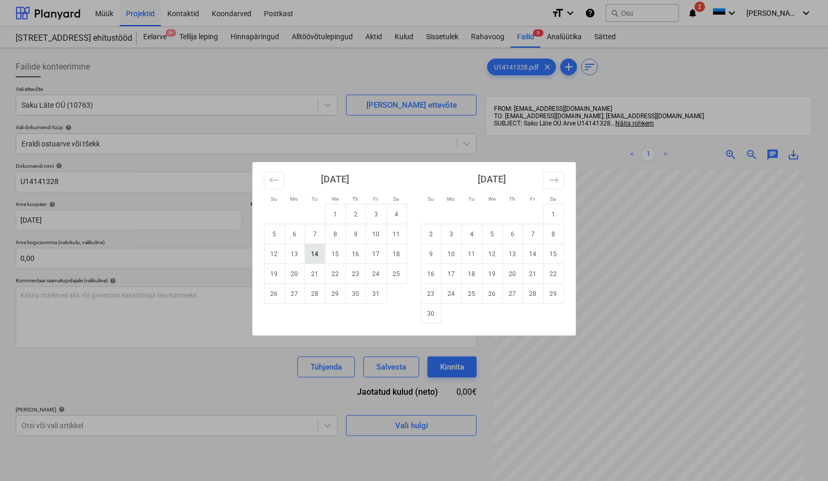
click at [318, 258] on td "14" at bounding box center [315, 254] width 20 height 20
type input "[DATE]"
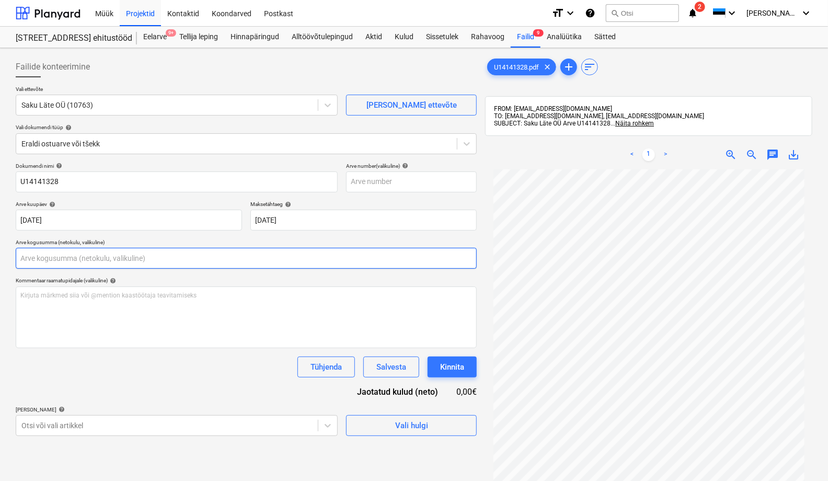
click at [139, 259] on input "text" at bounding box center [246, 258] width 461 height 21
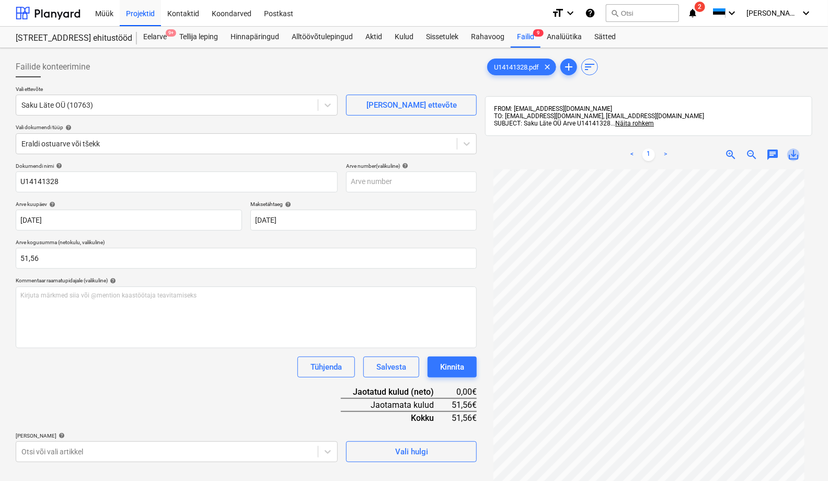
click at [729, 155] on span "save_alt" at bounding box center [794, 155] width 13 height 13
drag, startPoint x: 42, startPoint y: 258, endPoint x: 29, endPoint y: 259, distance: 13.1
click at [29, 259] on input "51,56" at bounding box center [246, 258] width 461 height 21
type input "51,96"
click at [202, 376] on div "Tühjenda Salvesta Kinnita" at bounding box center [246, 367] width 461 height 21
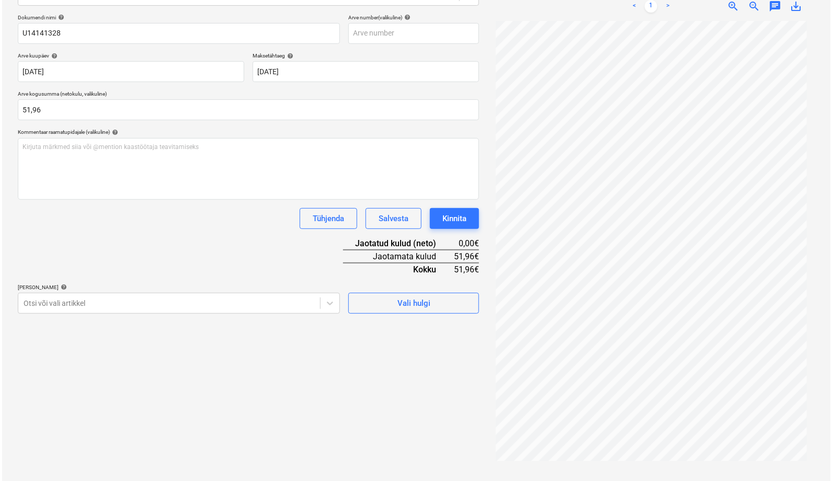
scroll to position [149, 0]
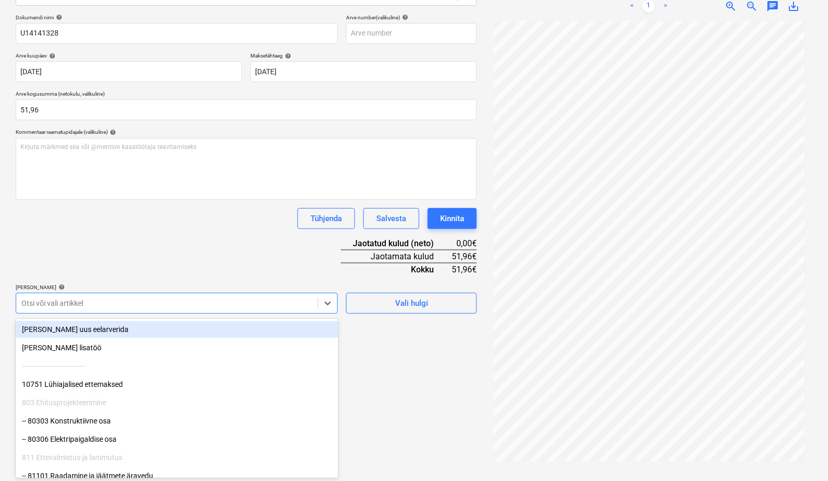
click at [113, 306] on div at bounding box center [166, 303] width 291 height 10
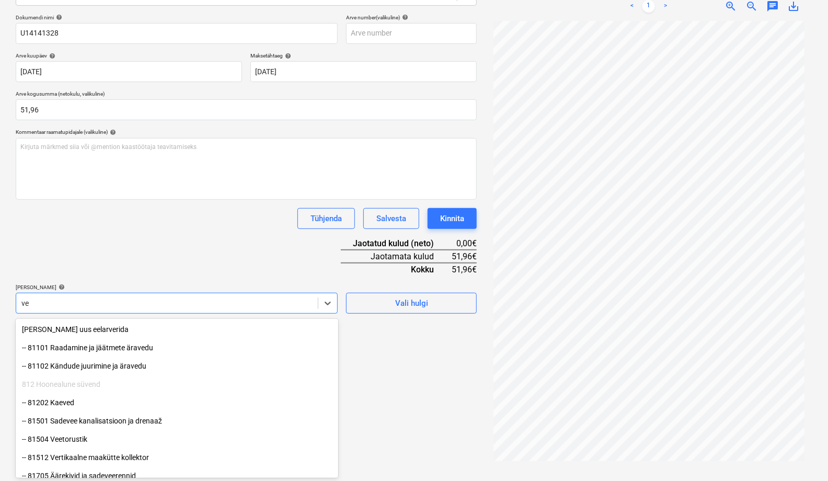
type input "vee"
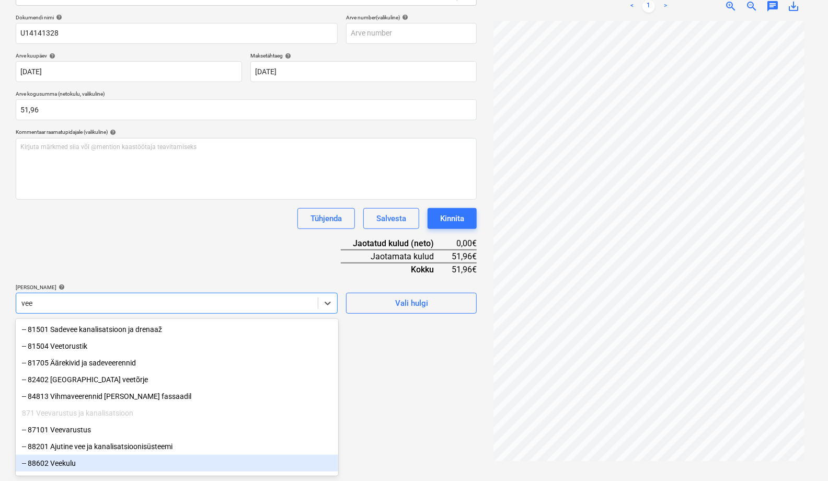
click at [70, 418] on div "-- 88602 Veekulu" at bounding box center [177, 463] width 323 height 17
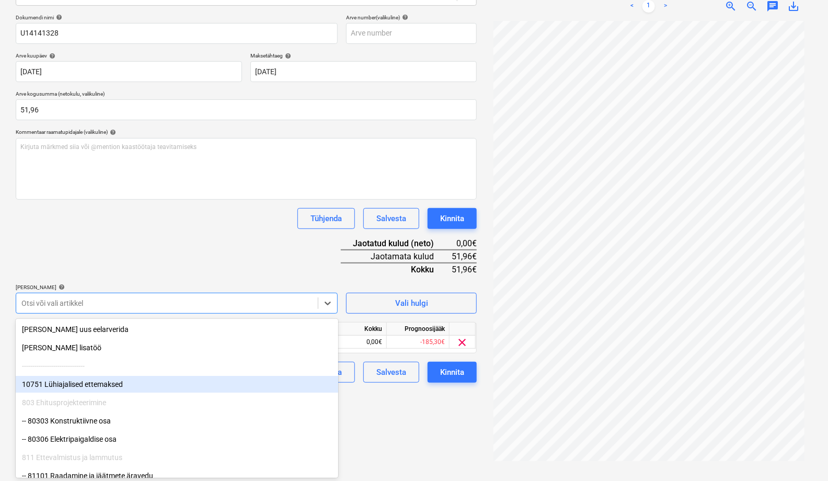
drag, startPoint x: 391, startPoint y: 437, endPoint x: 245, endPoint y: 372, distance: 159.9
click at [389, 418] on div "Failide konteerimine Vali ettevõte Saku Läte OÜ (10763) [PERSON_NAME] uus ettev…" at bounding box center [247, 190] width 470 height 573
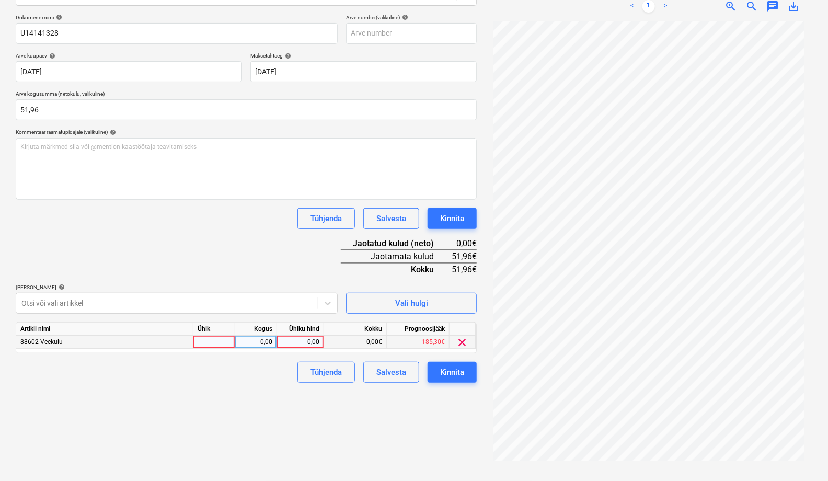
click at [215, 342] on div at bounding box center [215, 342] width 42 height 13
type input "tk"
click at [250, 342] on div "0,00" at bounding box center [256, 342] width 33 height 13
type input "1"
click at [302, 342] on div "0,00" at bounding box center [300, 342] width 38 height 13
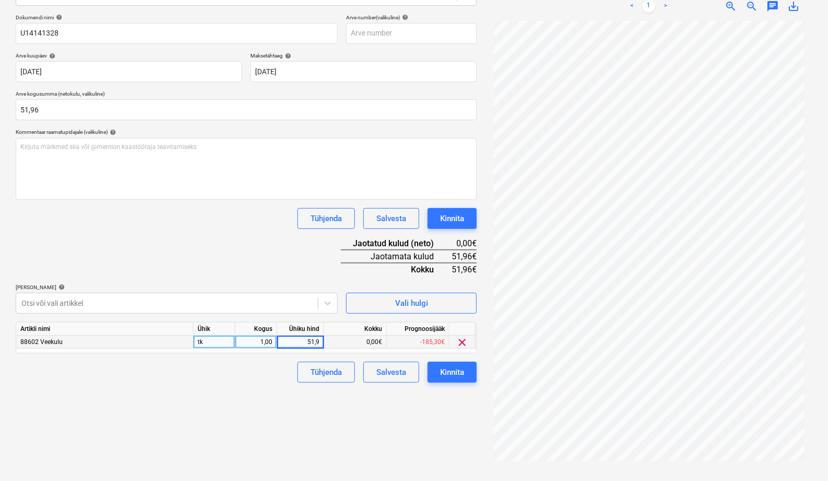
type input "51,96"
click at [293, 418] on div "Failide konteerimine Vali ettevõte Saku Läte OÜ (10763) [PERSON_NAME] uus ettev…" at bounding box center [247, 190] width 470 height 573
click at [456, 374] on div "Kinnita" at bounding box center [452, 373] width 24 height 14
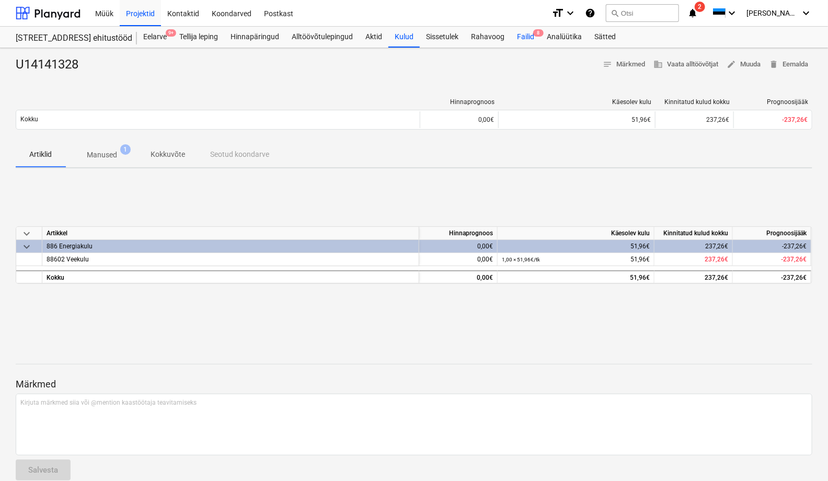
click at [525, 36] on div "Failid 8" at bounding box center [526, 37] width 30 height 21
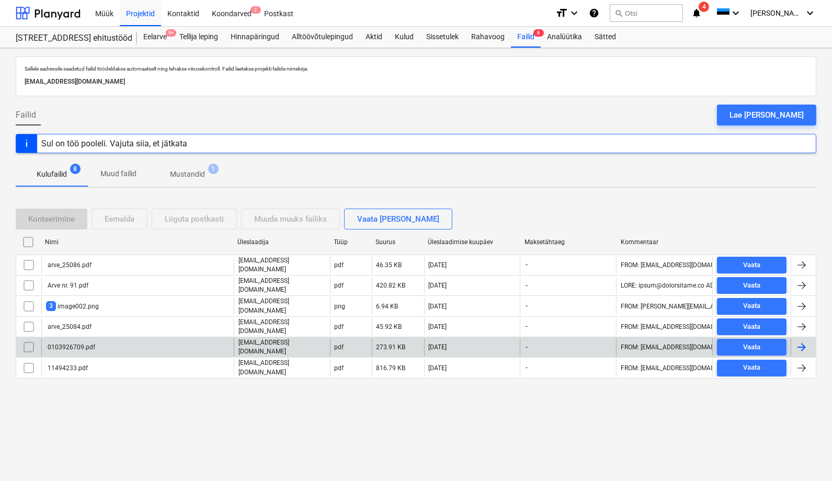
click at [63, 344] on div "0103926709.pdf" at bounding box center [70, 347] width 49 height 7
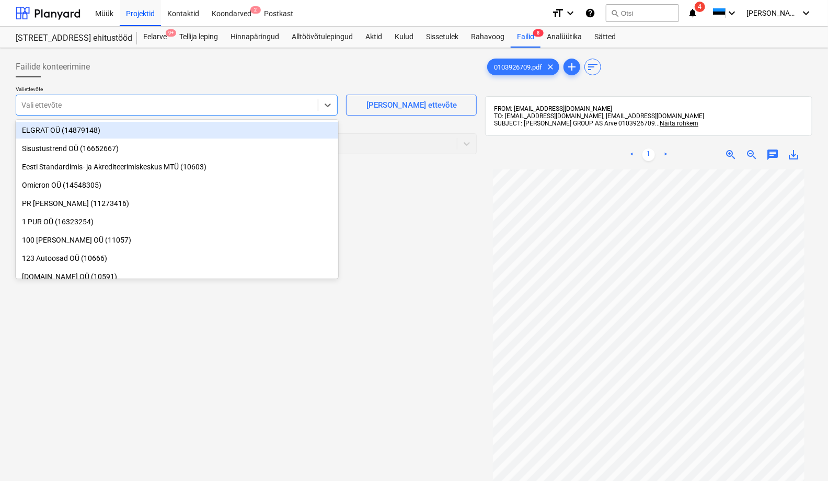
click at [37, 108] on div at bounding box center [166, 105] width 291 height 10
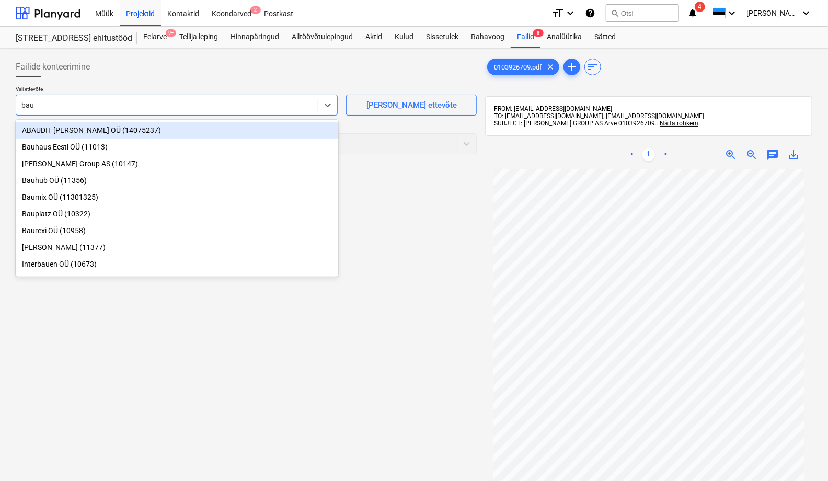
type input "bauh"
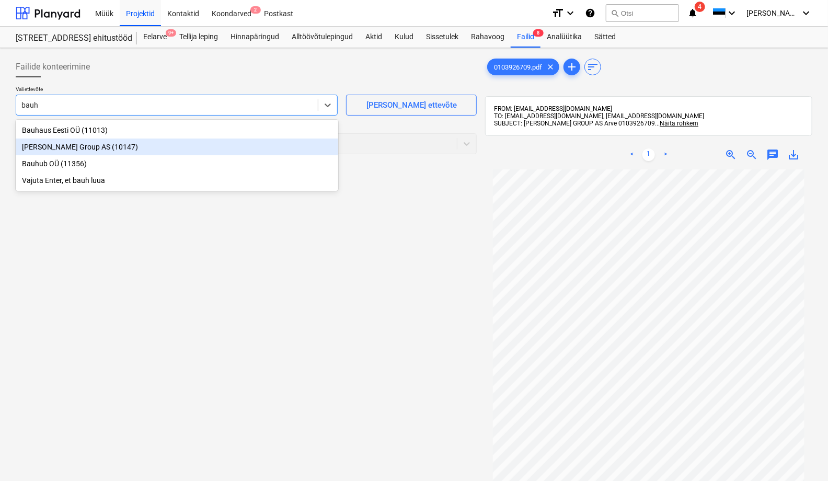
click at [37, 150] on div "[PERSON_NAME] Group AS (10147)" at bounding box center [177, 147] width 323 height 17
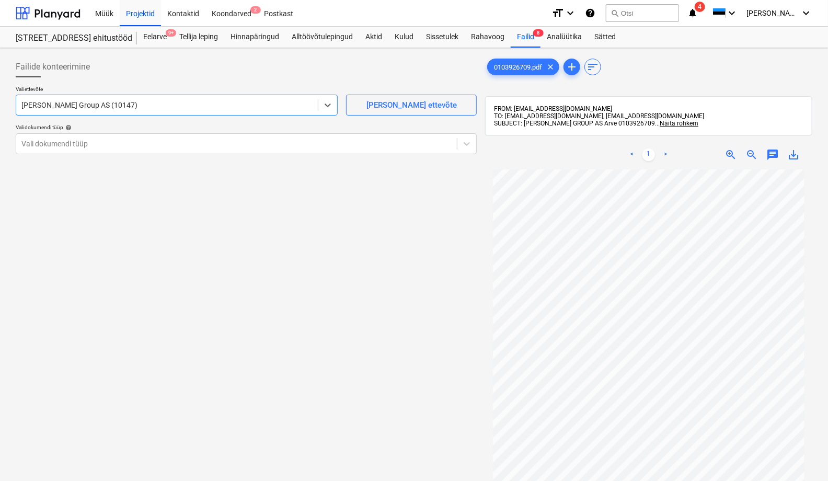
drag, startPoint x: 44, startPoint y: 138, endPoint x: 53, endPoint y: 157, distance: 20.8
click at [44, 139] on div at bounding box center [236, 144] width 430 height 10
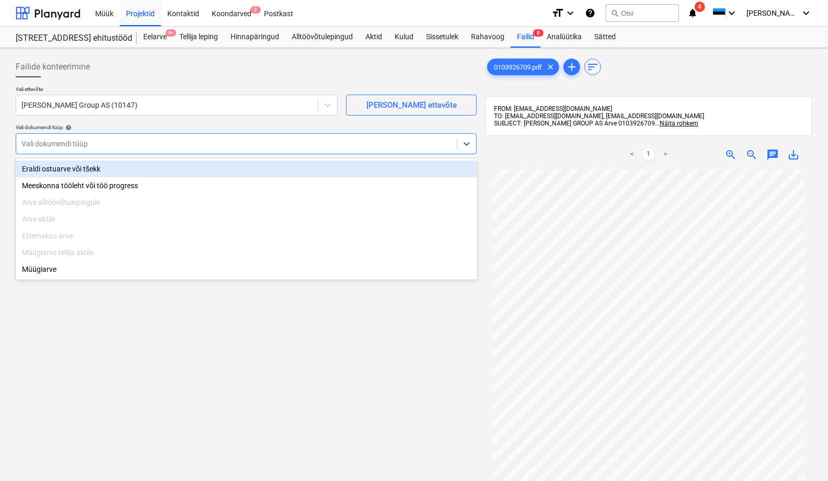
click at [51, 166] on div "Eraldi ostuarve või tšekk" at bounding box center [247, 169] width 462 height 17
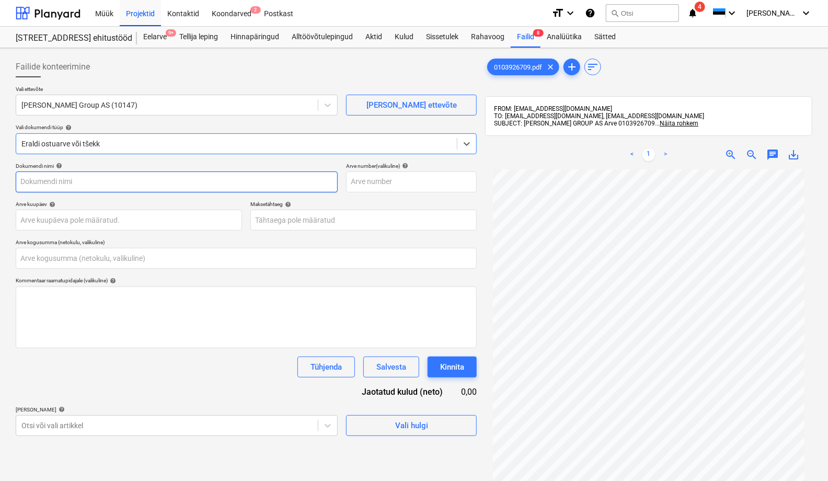
type input "0103926709.pdf"
type input "0,00"
drag, startPoint x: 78, startPoint y: 185, endPoint x: 61, endPoint y: 185, distance: 17.3
click at [61, 185] on input "0103926709.pdf" at bounding box center [177, 182] width 322 height 21
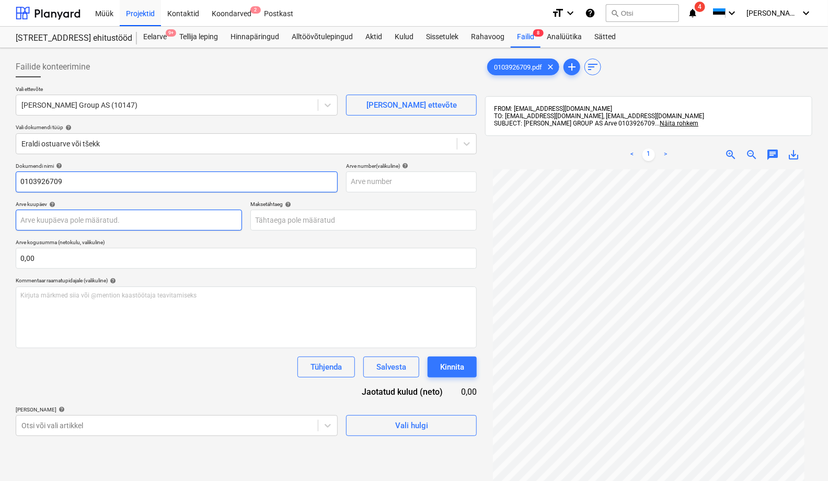
type input "0103926709"
click at [32, 222] on body "Müük Projektid Kontaktid Koondarved 2 Postkast format_size keyboard_arrow_down …" at bounding box center [414, 240] width 828 height 481
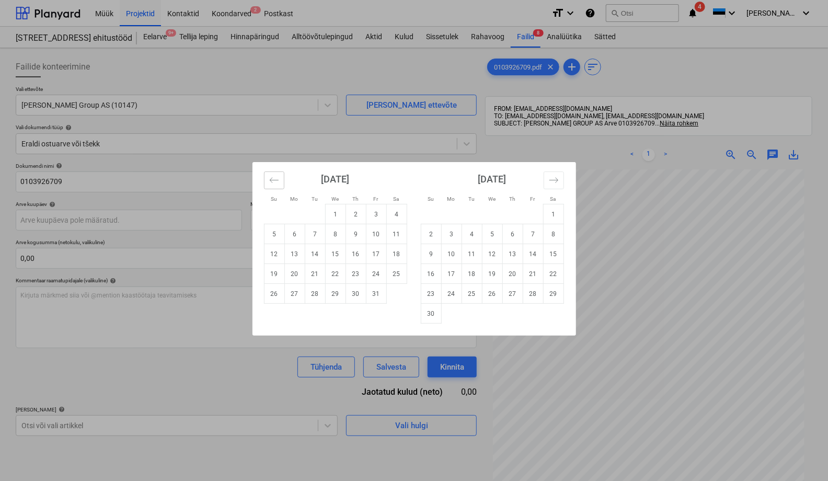
click at [275, 180] on icon "Move backward to switch to the previous month." at bounding box center [273, 179] width 9 height 5
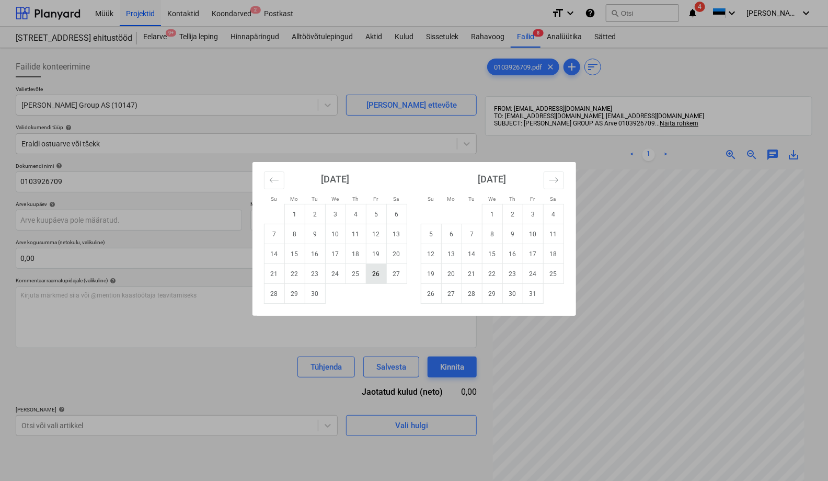
click at [378, 272] on td "26" at bounding box center [376, 274] width 20 height 20
type input "[DATE]"
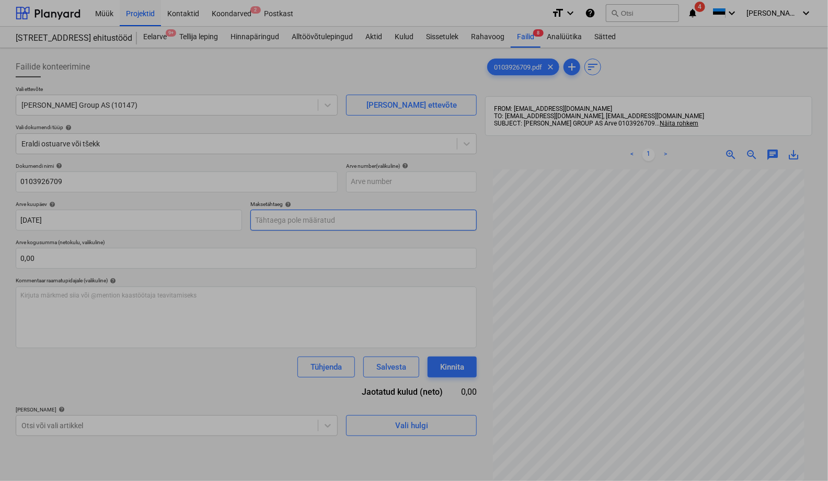
click at [291, 217] on body "Müük Projektid Kontaktid Koondarved 2 Postkast format_size keyboard_arrow_down …" at bounding box center [414, 240] width 828 height 481
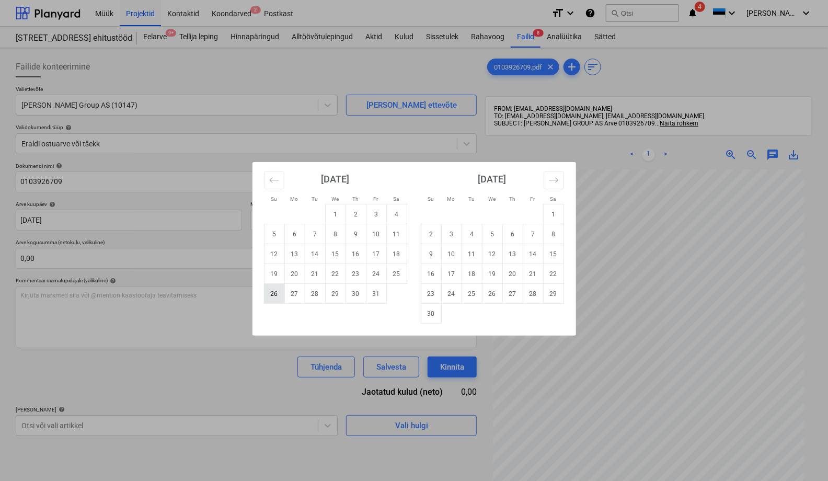
click at [276, 296] on td "26" at bounding box center [274, 294] width 20 height 20
type input "[DATE]"
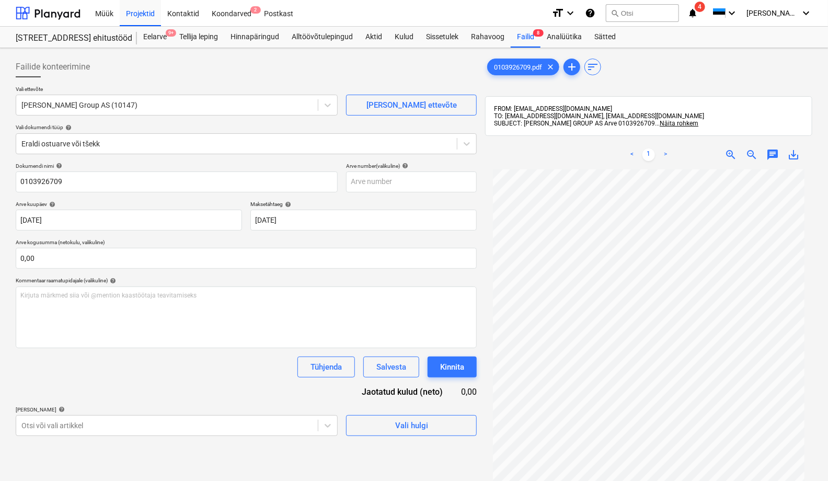
click at [729, 154] on span "save_alt" at bounding box center [794, 155] width 13 height 13
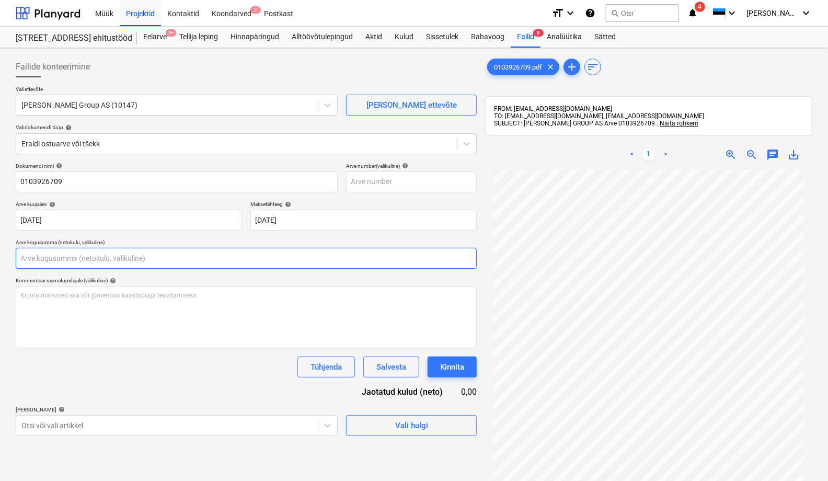
click at [59, 256] on input "text" at bounding box center [246, 258] width 461 height 21
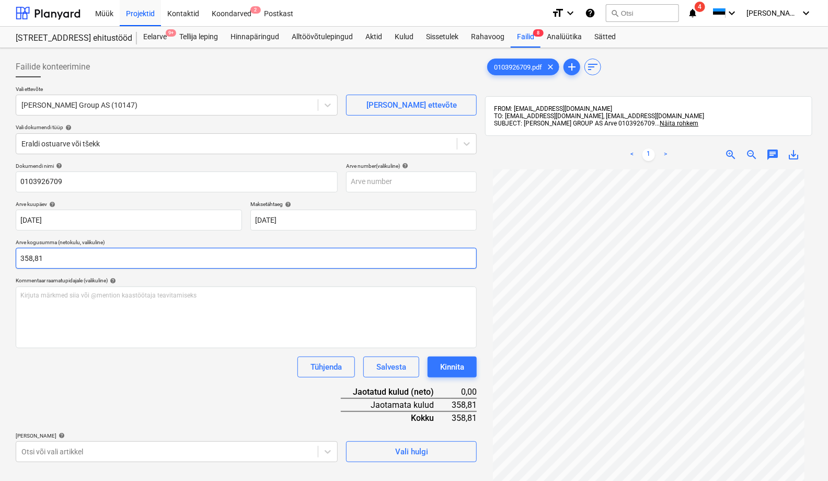
type input "358,81"
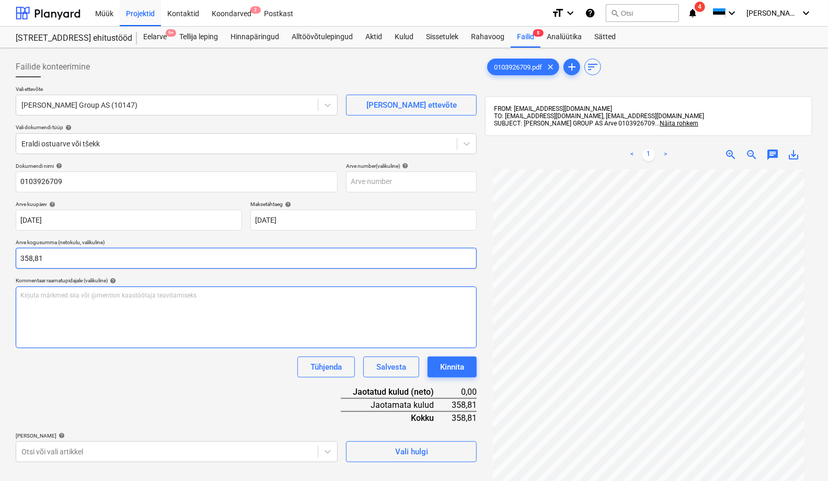
scroll to position [58, 0]
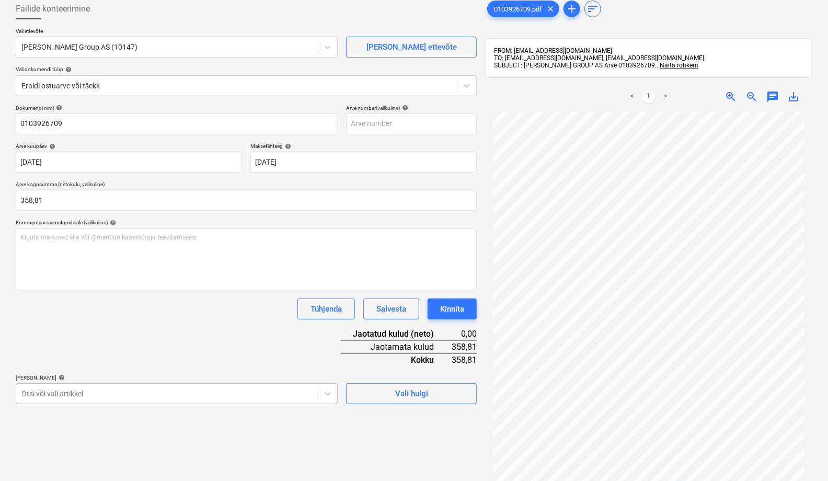
click at [55, 390] on body "Müük Projektid Kontaktid Koondarved 2 Postkast format_size keyboard_arrow_down …" at bounding box center [414, 182] width 828 height 481
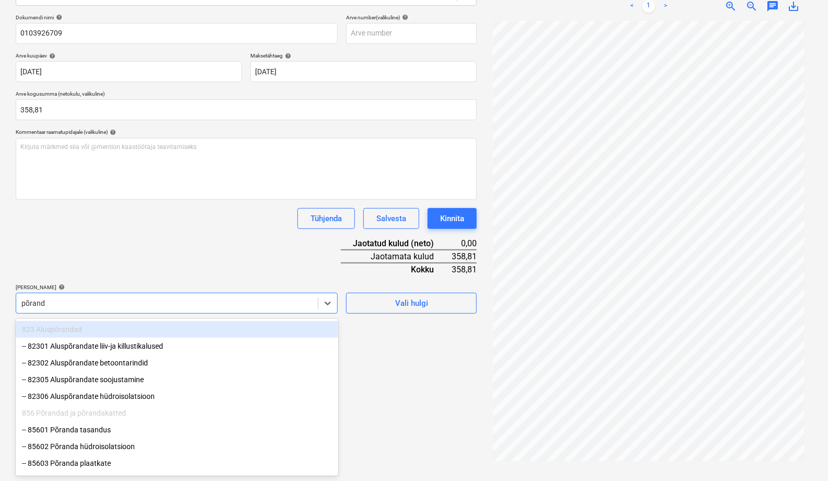
type input "põranda"
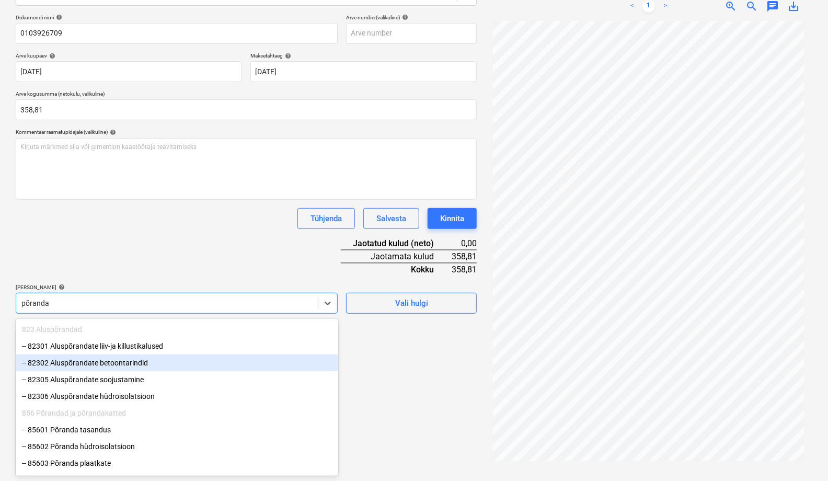
click at [74, 361] on div "-- 82302 Aluspõrandate betoontarindid" at bounding box center [177, 363] width 323 height 17
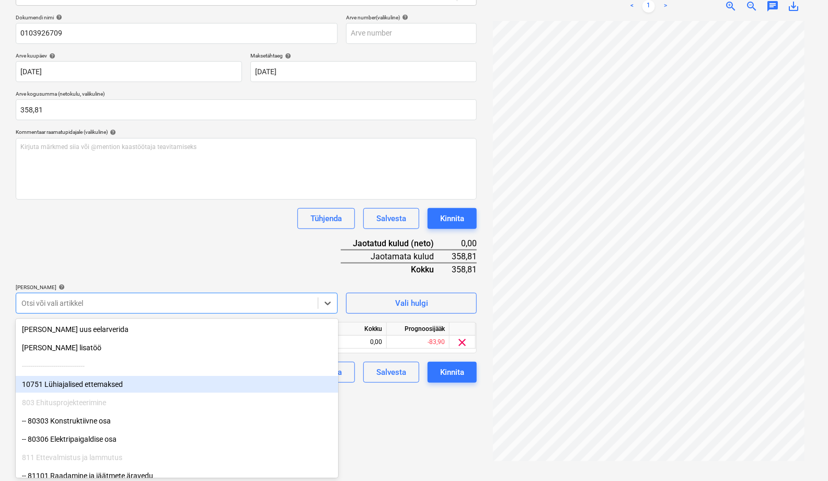
click at [404, 411] on div "Failide konteerimine Vali ettevõte [PERSON_NAME] Group AS (10147) [PERSON_NAME]…" at bounding box center [247, 190] width 470 height 573
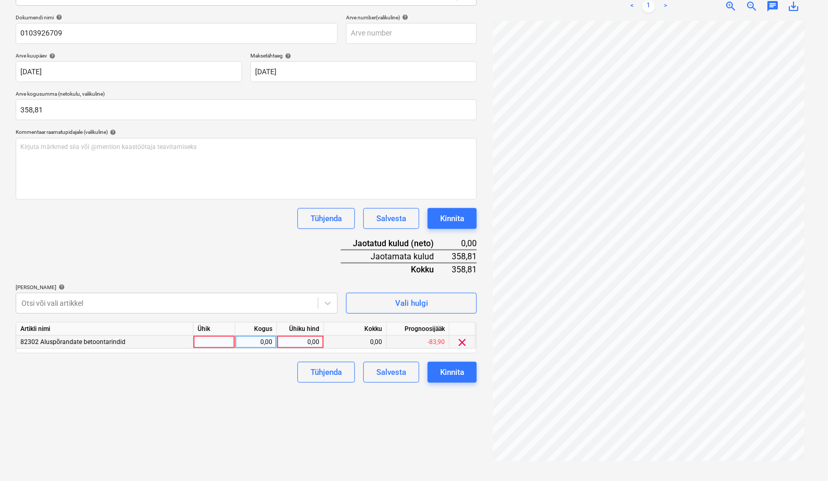
click at [215, 343] on div at bounding box center [215, 342] width 42 height 13
type input "tk"
click at [263, 342] on div "0,00" at bounding box center [256, 342] width 33 height 13
type input "1"
click at [302, 343] on div "0,00" at bounding box center [300, 342] width 38 height 13
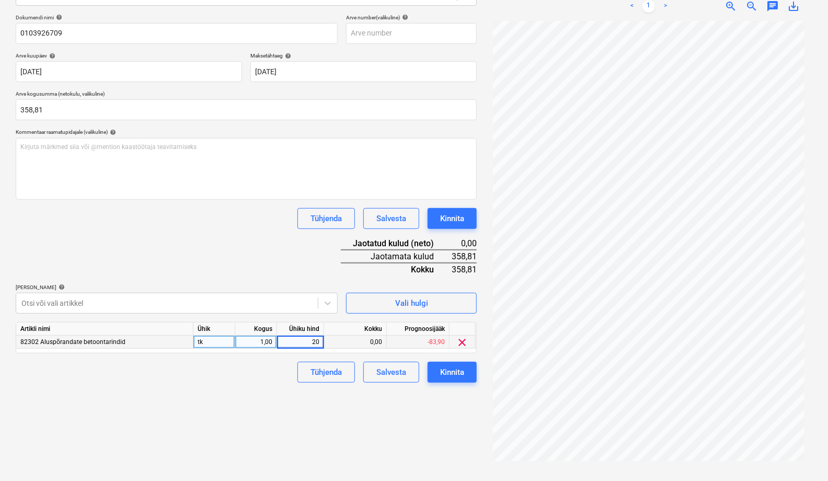
type input "200"
click at [71, 297] on div "Otsi või vali artikkel" at bounding box center [167, 303] width 302 height 15
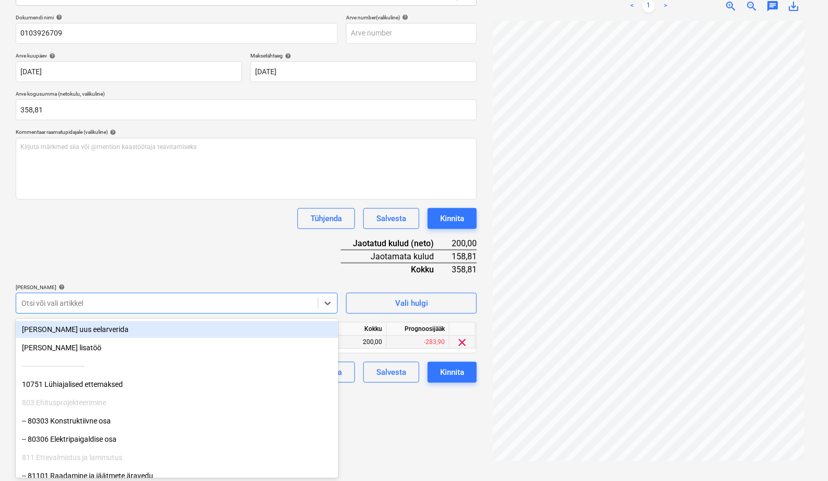
click at [75, 302] on div at bounding box center [166, 303] width 291 height 10
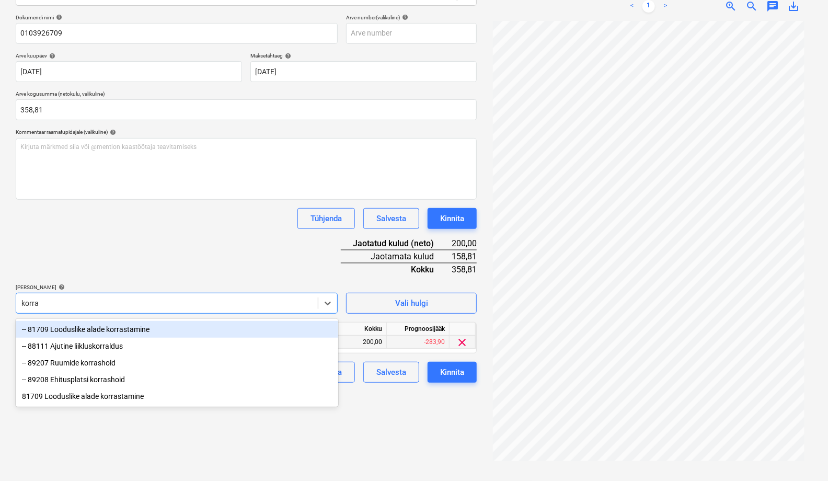
type input "korras"
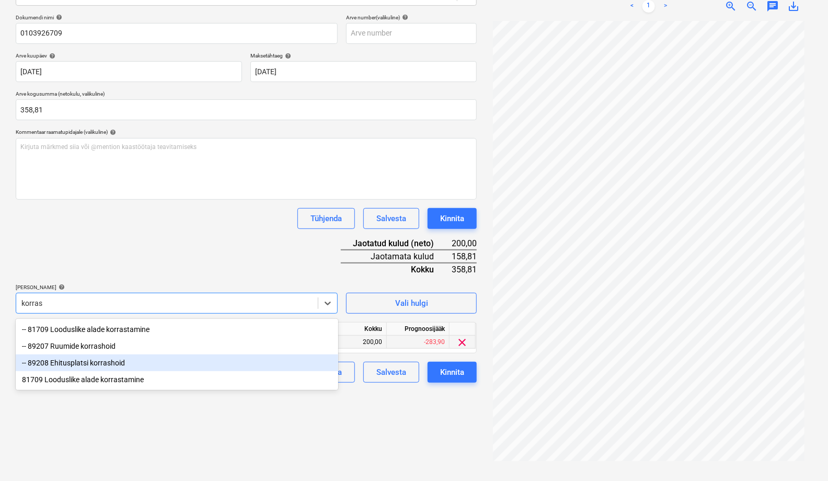
click at [86, 363] on div "-- 89208 Ehitusplatsi korrashoid" at bounding box center [177, 363] width 323 height 17
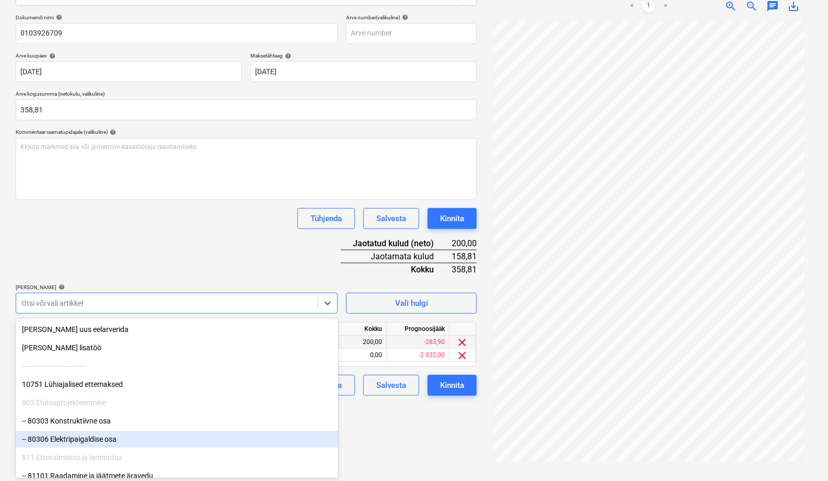
click at [378, 418] on div "Failide konteerimine Vali ettevõte [PERSON_NAME] Group AS (10147) [PERSON_NAME]…" at bounding box center [247, 190] width 470 height 573
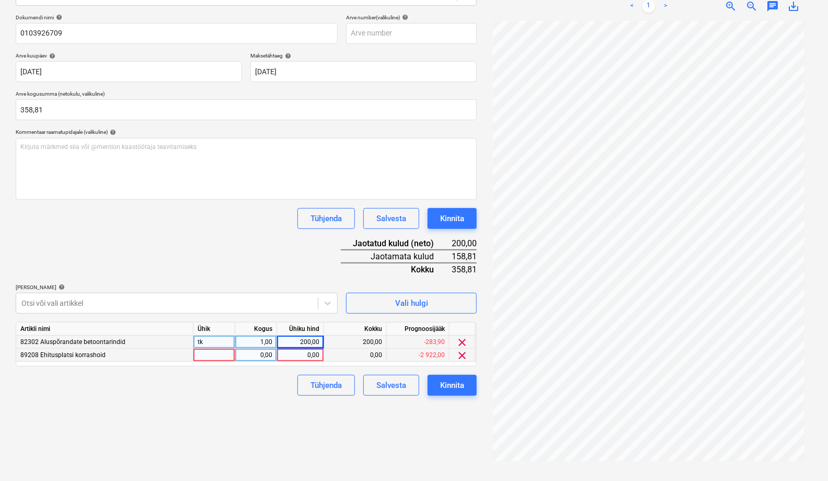
click at [208, 356] on div at bounding box center [215, 355] width 42 height 13
type input "tk"
click at [258, 350] on div "0,00" at bounding box center [256, 355] width 33 height 13
type input "1"
click at [313, 353] on div "0,00" at bounding box center [300, 355] width 38 height 13
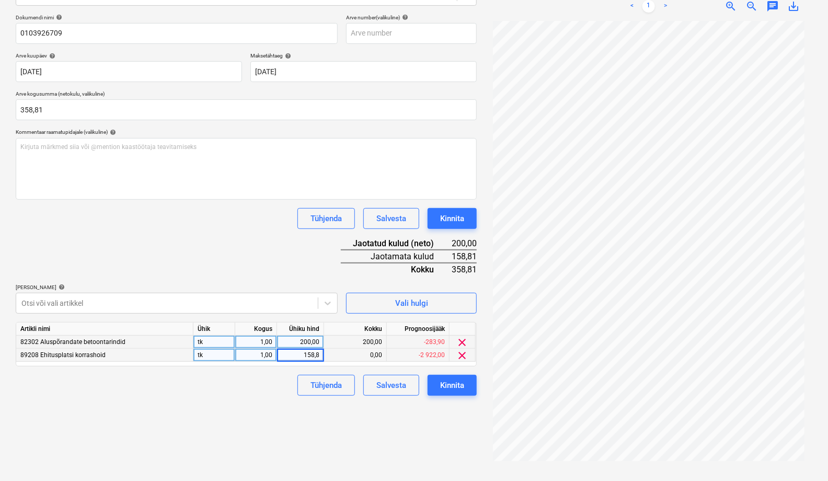
type input "158,81"
drag, startPoint x: 399, startPoint y: 437, endPoint x: 468, endPoint y: 398, distance: 78.9
click at [399, 418] on div "Failide konteerimine Vali ettevõte [PERSON_NAME] Group AS (10147) [PERSON_NAME]…" at bounding box center [247, 190] width 470 height 573
click at [461, 385] on div "Kinnita" at bounding box center [452, 386] width 24 height 14
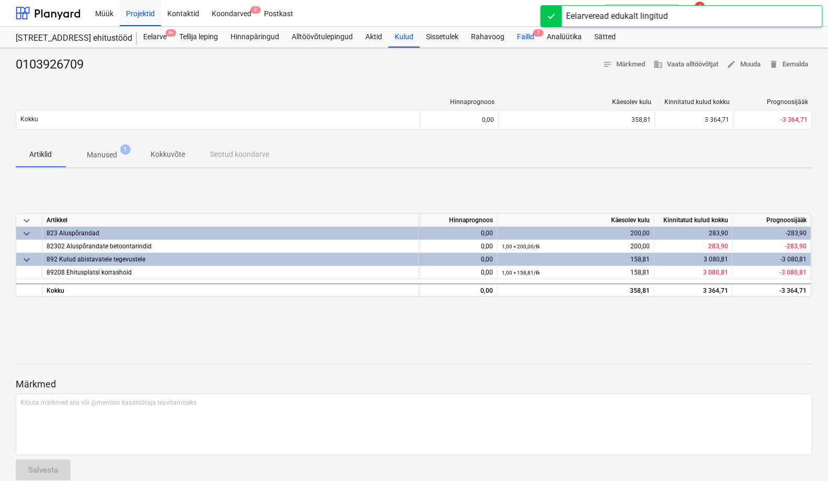
click at [527, 38] on div "Failid 7" at bounding box center [526, 37] width 30 height 21
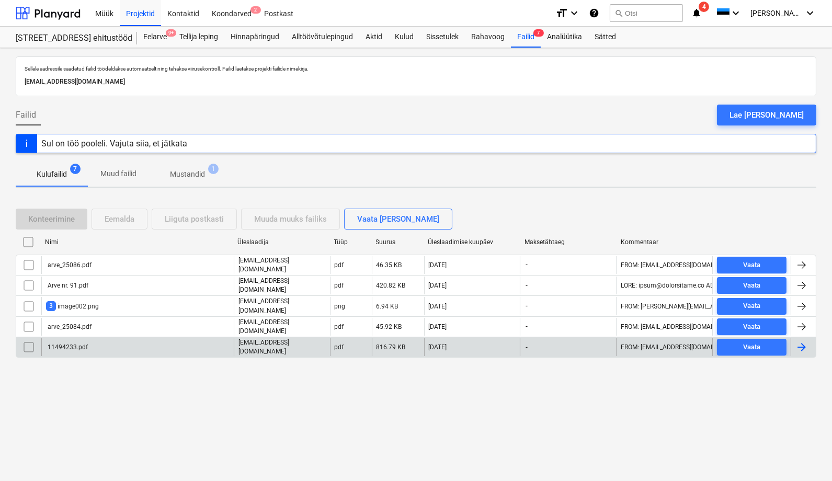
click at [85, 344] on div "11494233.pdf" at bounding box center [67, 347] width 42 height 7
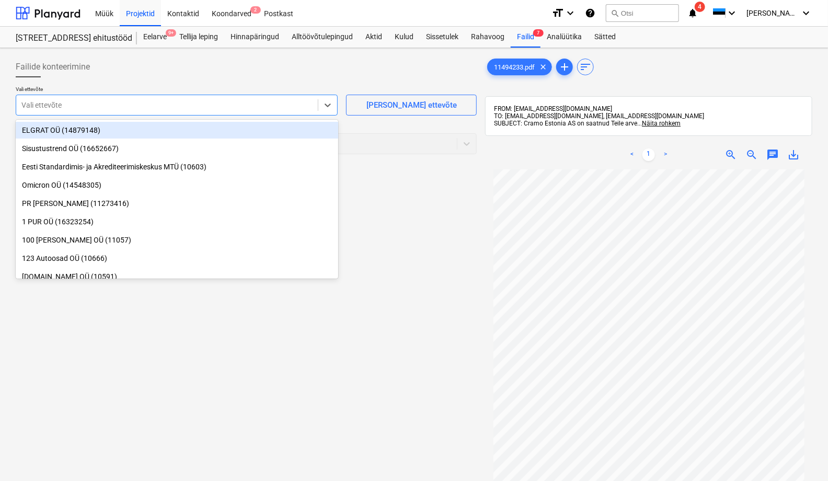
click at [69, 107] on div at bounding box center [166, 105] width 291 height 10
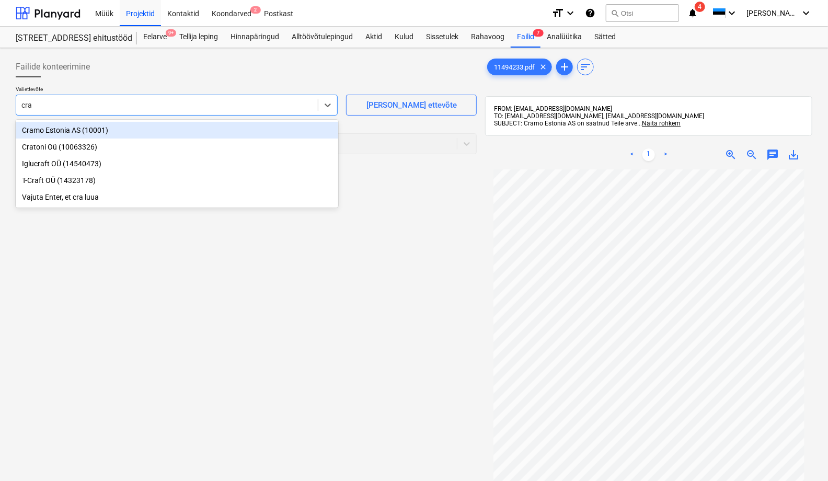
type input "cram"
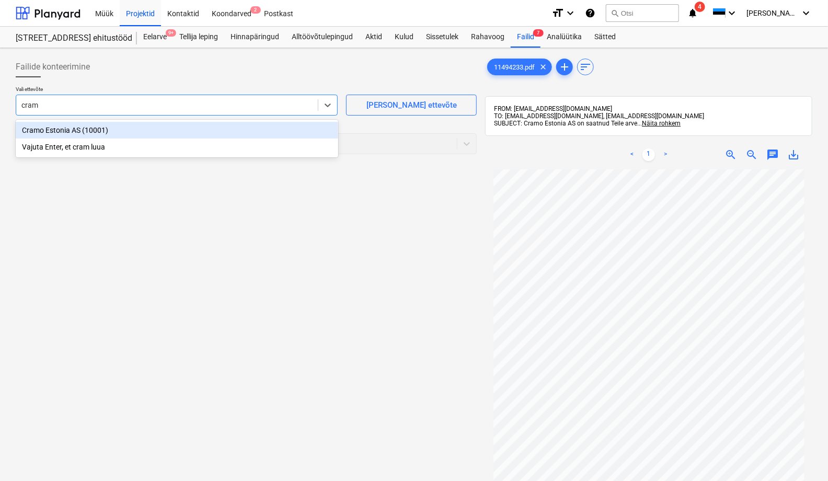
click at [78, 129] on div "Cramo Estonia AS (10001)" at bounding box center [177, 130] width 323 height 17
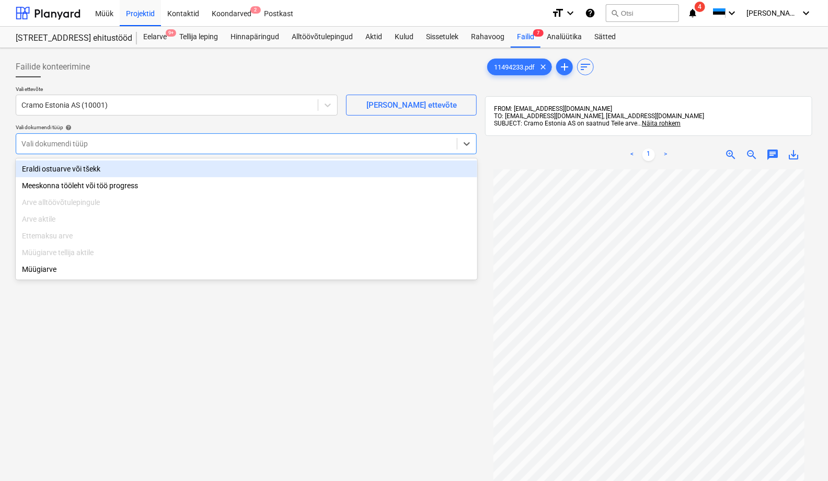
click at [50, 143] on div at bounding box center [236, 144] width 430 height 10
click at [56, 171] on div "Eraldi ostuarve või tšekk" at bounding box center [247, 169] width 462 height 17
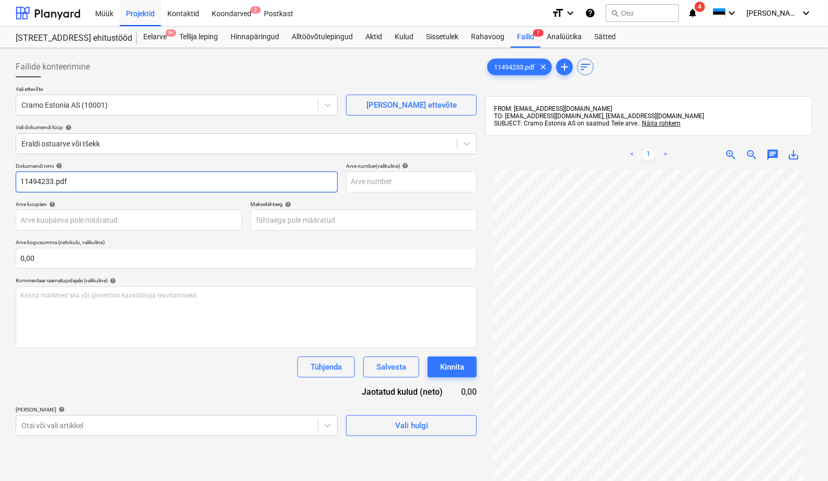
drag, startPoint x: 69, startPoint y: 180, endPoint x: 53, endPoint y: 184, distance: 16.0
click at [53, 184] on input "11494233.pdf" at bounding box center [177, 182] width 322 height 21
type input "11494233"
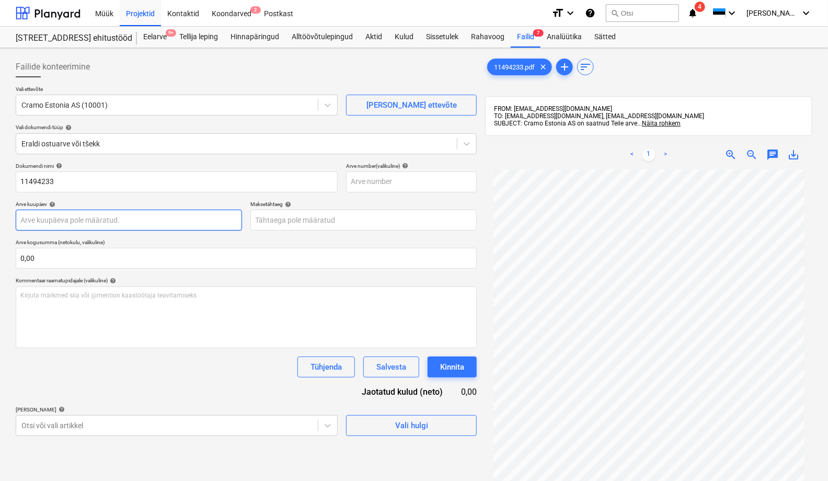
click at [53, 225] on body "Müük Projektid Kontaktid Koondarved 2 Postkast format_size keyboard_arrow_down …" at bounding box center [414, 240] width 828 height 481
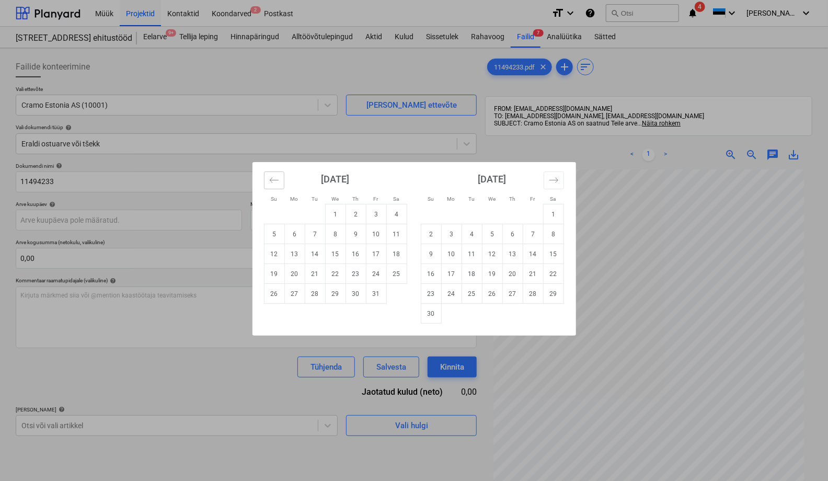
click at [272, 181] on icon "Move backward to switch to the previous month." at bounding box center [274, 180] width 10 height 10
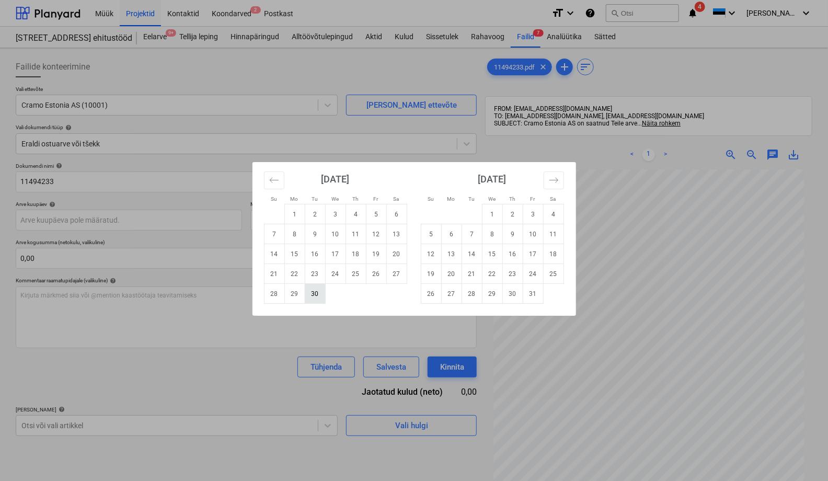
click at [316, 290] on td "30" at bounding box center [315, 294] width 20 height 20
type input "[DATE]"
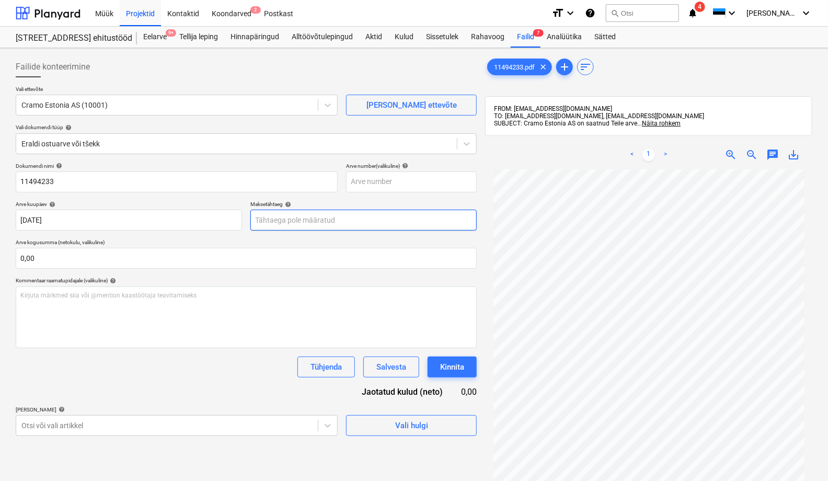
click at [278, 218] on body "Müük Projektid Kontaktid Koondarved 2 Postkast format_size keyboard_arrow_down …" at bounding box center [414, 240] width 828 height 481
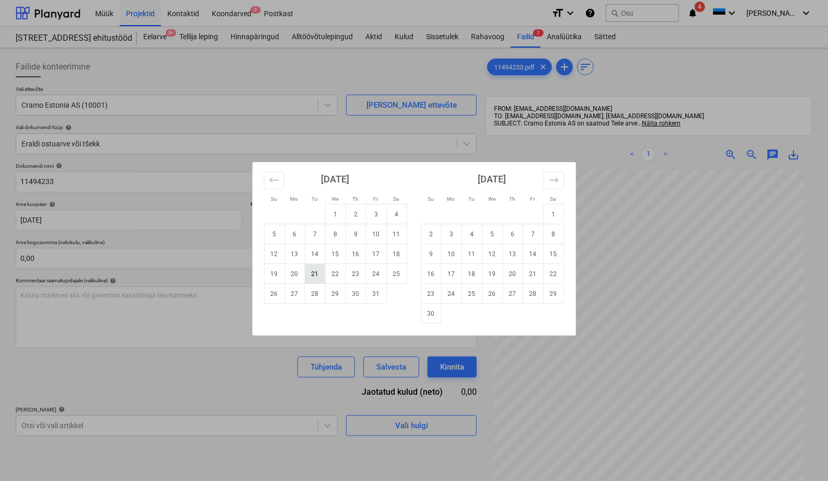
click at [312, 275] on td "21" at bounding box center [315, 274] width 20 height 20
type input "[DATE]"
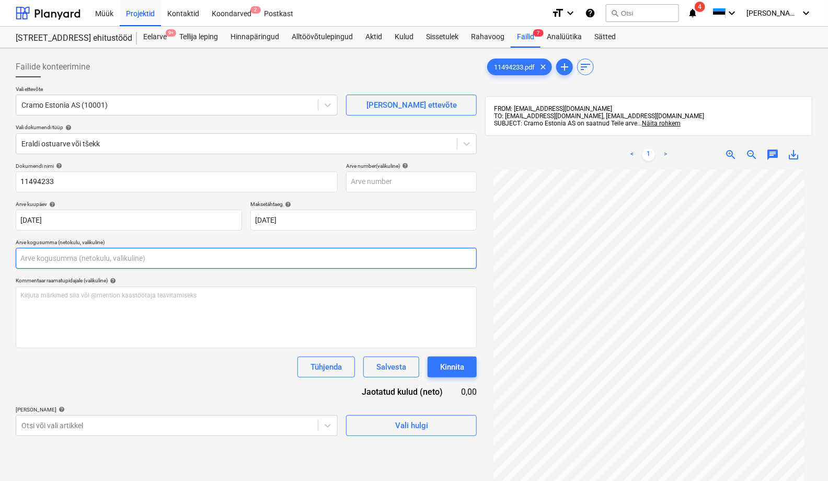
click at [93, 255] on input "text" at bounding box center [246, 258] width 461 height 21
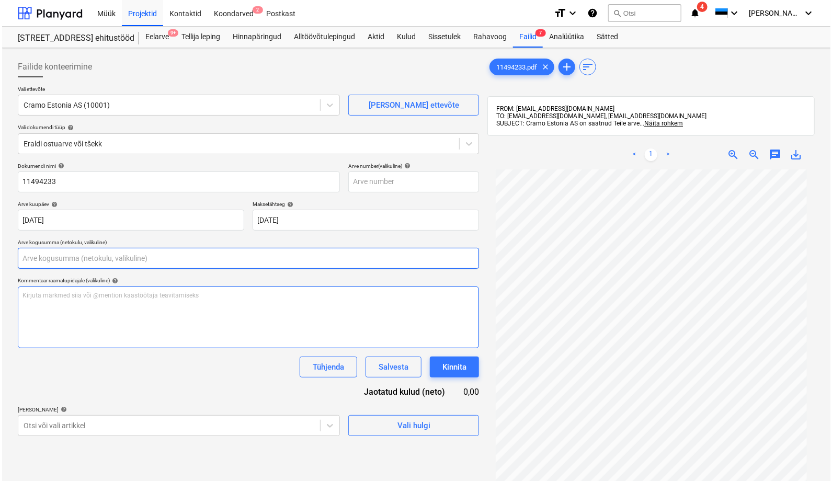
scroll to position [149, 0]
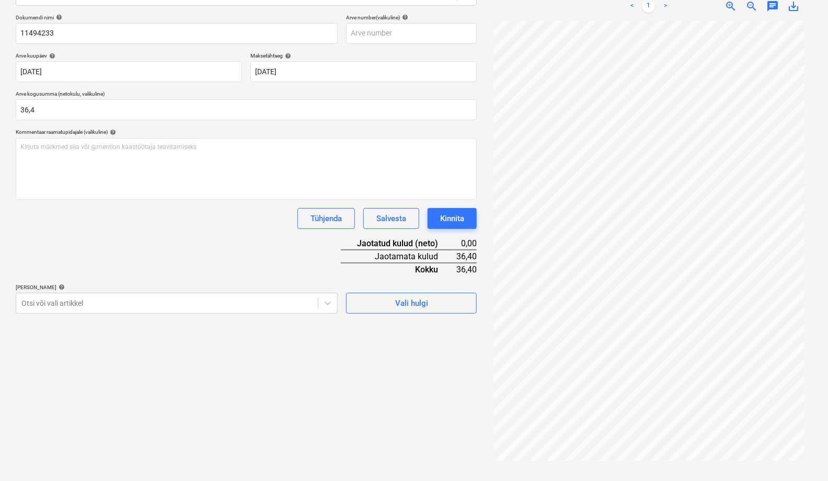
type input "36,40"
click at [169, 415] on div "Failide konteerimine Vali ettevõte Cramo Estonia AS (10001) [PERSON_NAME] uus e…" at bounding box center [247, 190] width 470 height 573
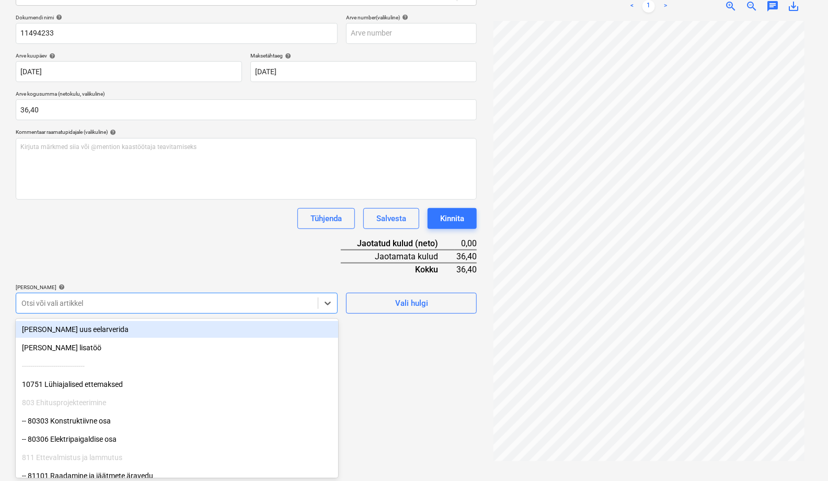
click at [82, 303] on div at bounding box center [166, 303] width 291 height 10
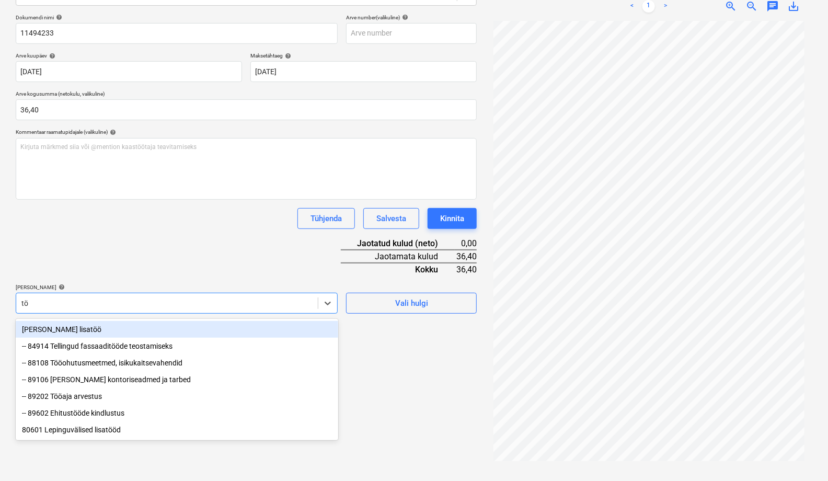
type input "töö"
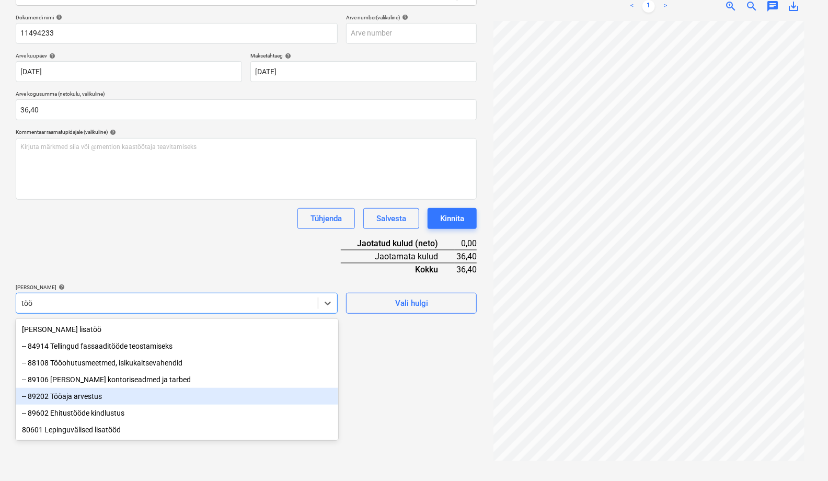
click at [101, 400] on div "-- 89202 Tööaja arvestus" at bounding box center [177, 396] width 323 height 17
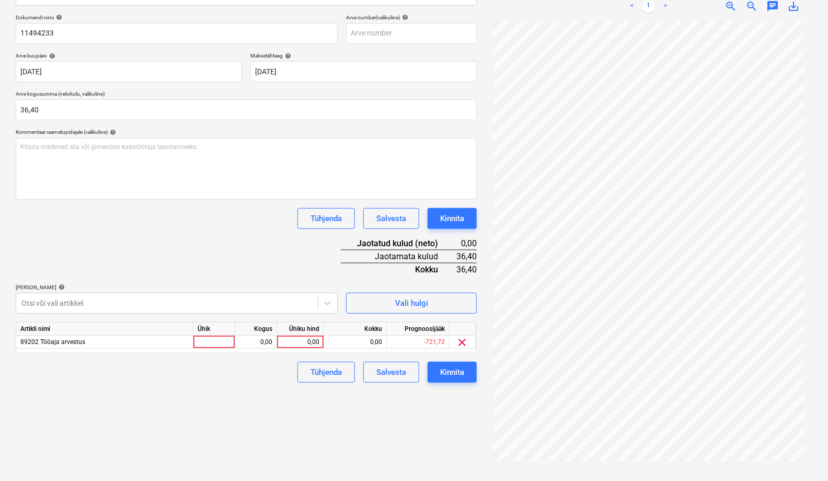
drag, startPoint x: 417, startPoint y: 419, endPoint x: 335, endPoint y: 414, distance: 82.8
click at [414, 418] on div "Failide konteerimine Vali ettevõte Cramo Estonia AS (10001) [PERSON_NAME] uus e…" at bounding box center [247, 190] width 470 height 573
click at [206, 344] on div at bounding box center [215, 342] width 42 height 13
type input "tk"
click at [259, 344] on div "0,00" at bounding box center [256, 342] width 33 height 13
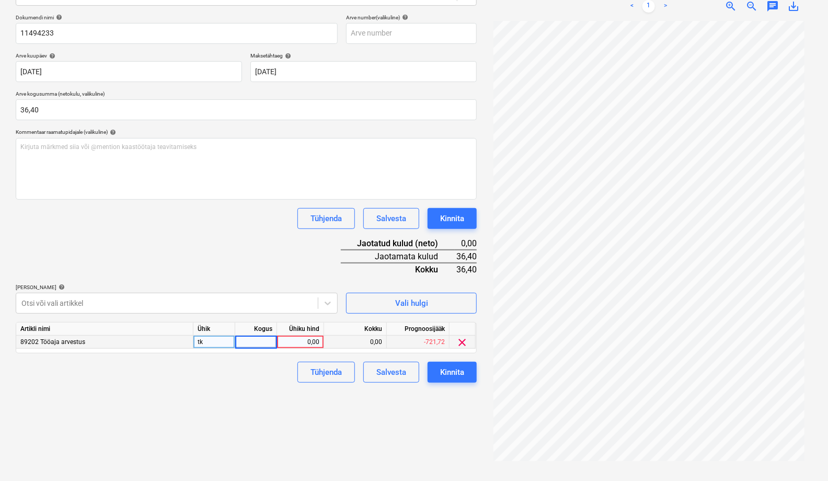
type input "1"
click at [305, 340] on div "0,00" at bounding box center [300, 342] width 38 height 13
type input "36,4"
click at [265, 400] on div "Failide konteerimine Vali ettevõte Cramo Estonia AS (10001) [PERSON_NAME] uus e…" at bounding box center [247, 190] width 470 height 573
click at [453, 375] on div "Kinnita" at bounding box center [452, 373] width 24 height 14
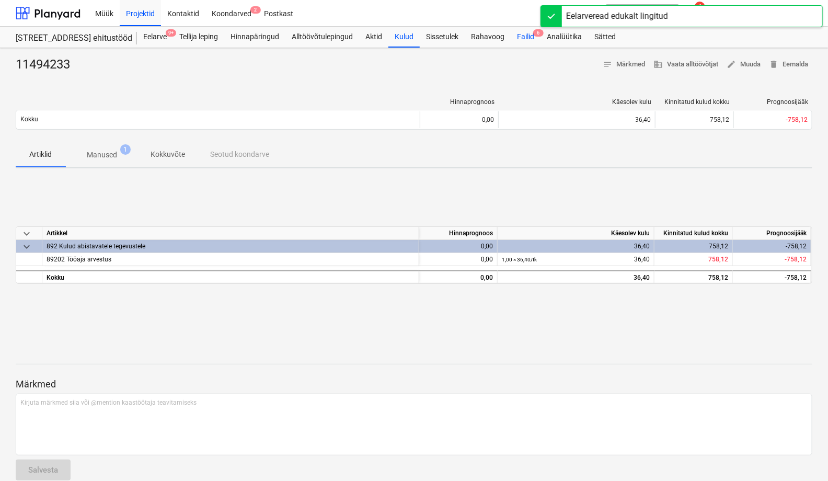
click at [524, 37] on div "Failid 6" at bounding box center [526, 37] width 30 height 21
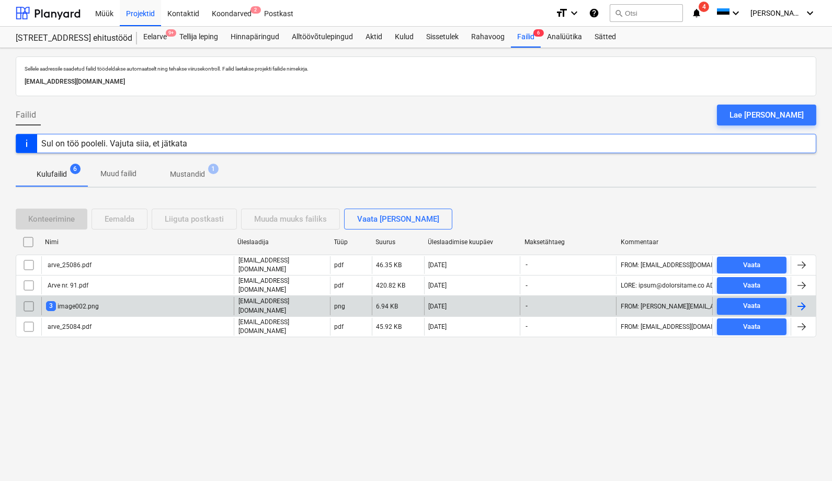
click at [65, 303] on div "3 image002.png" at bounding box center [72, 306] width 53 height 10
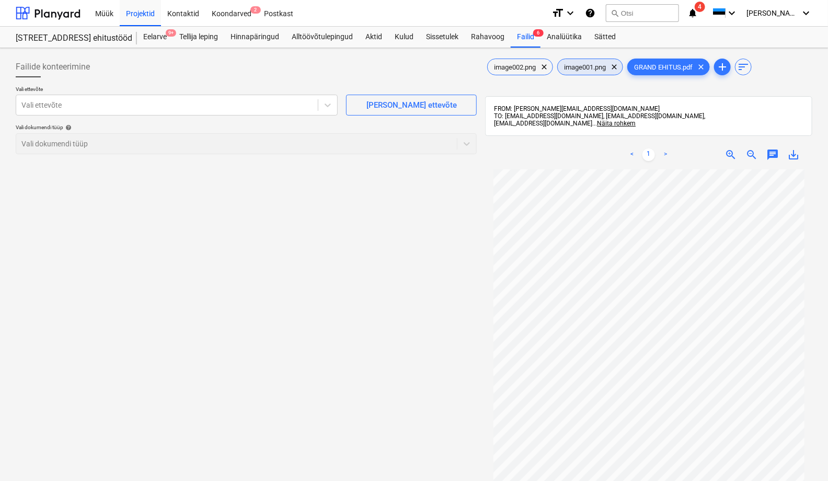
click at [584, 71] on span "image001.png" at bounding box center [585, 67] width 54 height 8
click at [620, 67] on span "clear" at bounding box center [614, 67] width 13 height 13
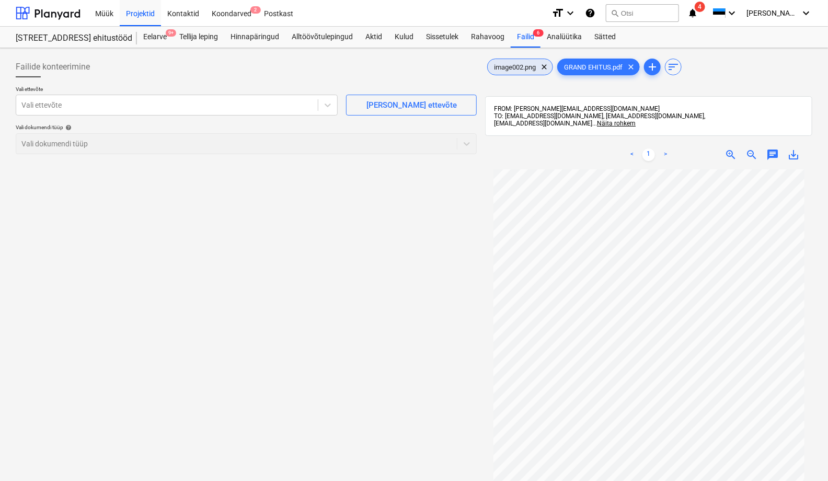
click at [502, 66] on span "image002.png" at bounding box center [515, 67] width 54 height 8
click at [546, 64] on span "clear" at bounding box center [544, 67] width 13 height 13
click at [729, 155] on span "save_alt" at bounding box center [794, 155] width 13 height 13
click at [75, 111] on div "Vali ettevõte" at bounding box center [167, 105] width 302 height 15
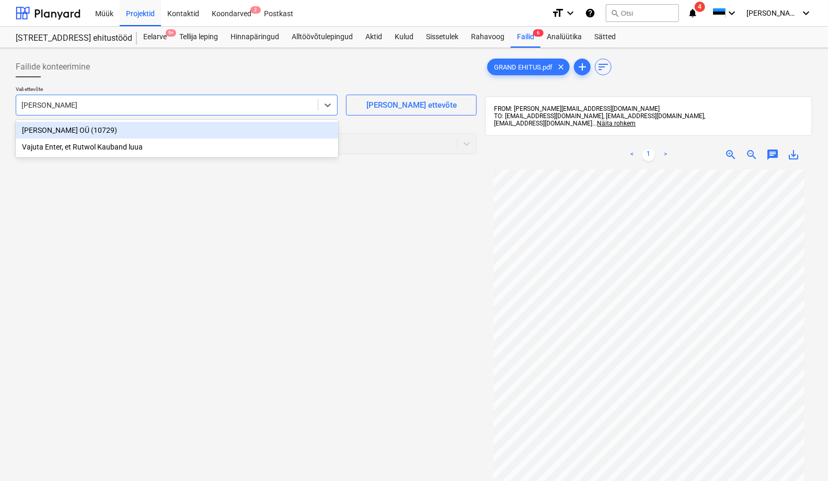
type input "[PERSON_NAME]"
click at [85, 129] on div "[PERSON_NAME] OÜ (10729)" at bounding box center [177, 130] width 323 height 17
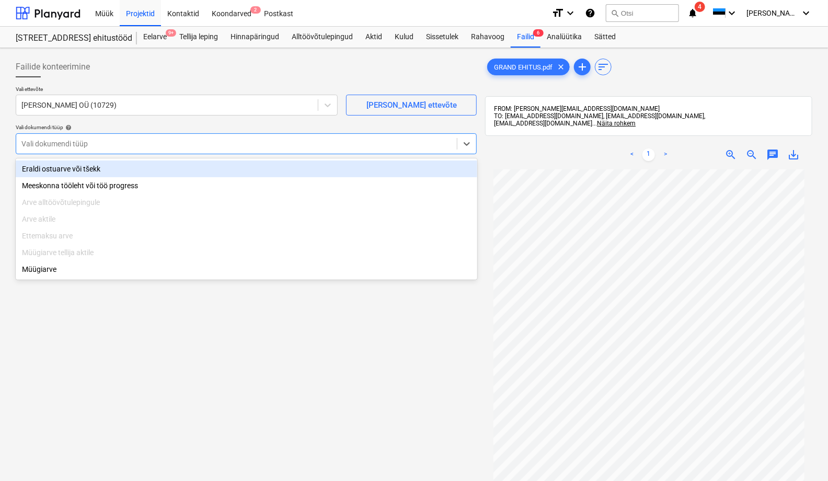
click at [61, 147] on div at bounding box center [236, 144] width 430 height 10
click at [62, 169] on div "Eraldi ostuarve või tšekk" at bounding box center [247, 169] width 462 height 17
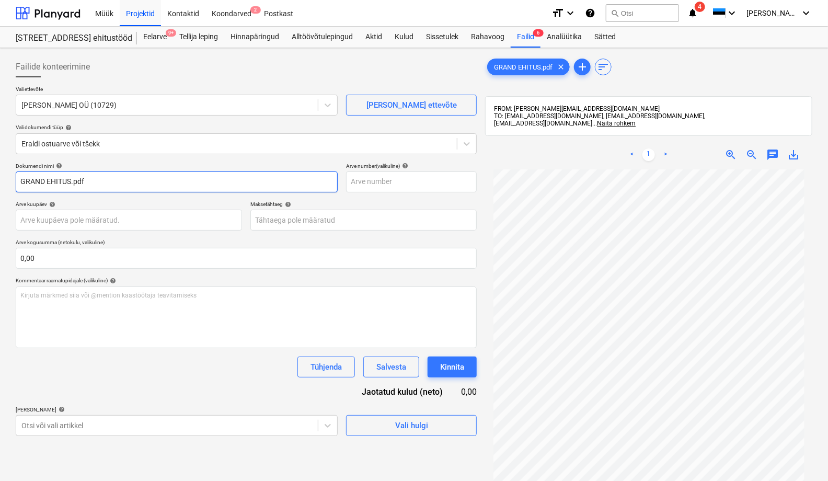
drag, startPoint x: 68, startPoint y: 173, endPoint x: 21, endPoint y: 176, distance: 46.6
click at [21, 176] on input "GRAND EHITUS.pdf" at bounding box center [177, 182] width 322 height 21
type input "253523"
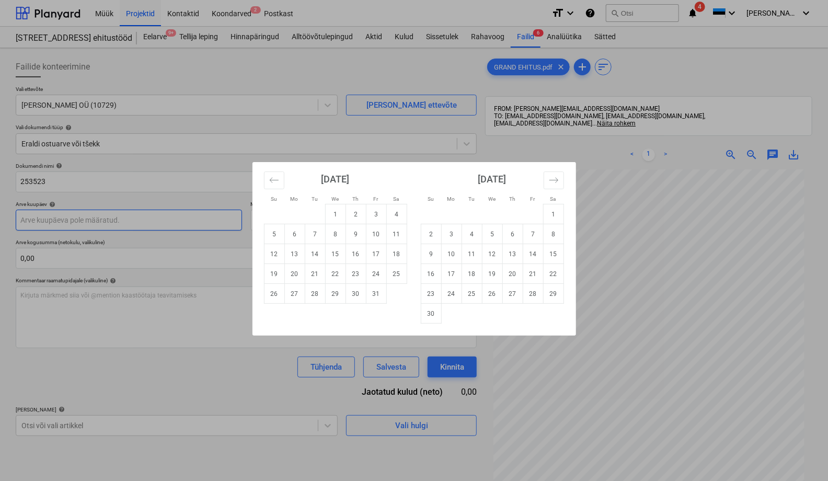
click at [35, 220] on body "Müük Projektid Kontaktid Koondarved 2 Postkast format_size keyboard_arrow_down …" at bounding box center [414, 240] width 828 height 481
click at [152, 345] on div "Su Mo Tu We Th Fr Sa Su Mo Tu We Th Fr Sa [DATE] 1 2 3 4 5 6 7 8 9 10 11 12 13 …" at bounding box center [414, 240] width 828 height 481
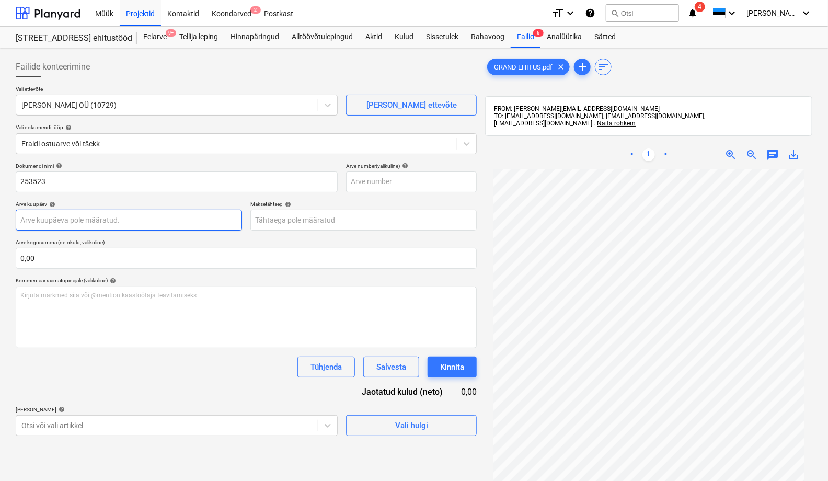
click at [24, 221] on body "Müük Projektid Kontaktid Koondarved 2 Postkast format_size keyboard_arrow_down …" at bounding box center [414, 240] width 828 height 481
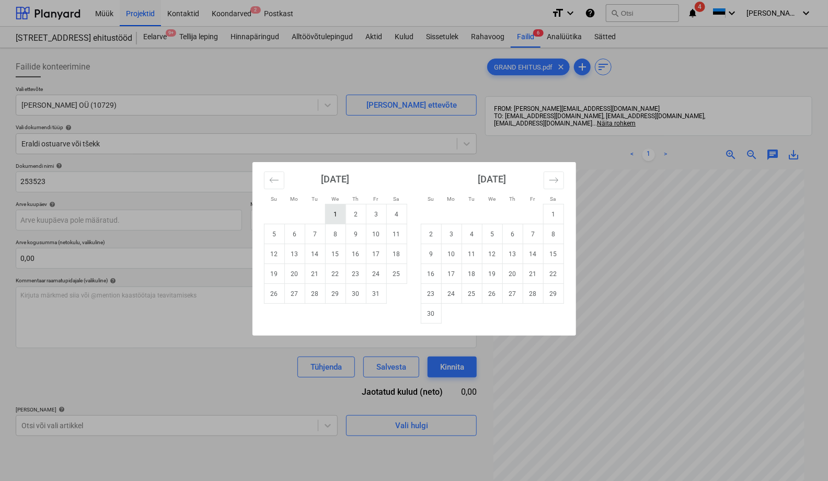
click at [336, 214] on td "1" at bounding box center [335, 214] width 20 height 20
type input "[DATE]"
click at [287, 218] on body "Müük Projektid Kontaktid Koondarved 2 Postkast format_size keyboard_arrow_down …" at bounding box center [414, 240] width 828 height 481
drag, startPoint x: 316, startPoint y: 249, endPoint x: 81, endPoint y: 213, distance: 238.1
click at [315, 249] on td "14" at bounding box center [315, 254] width 20 height 20
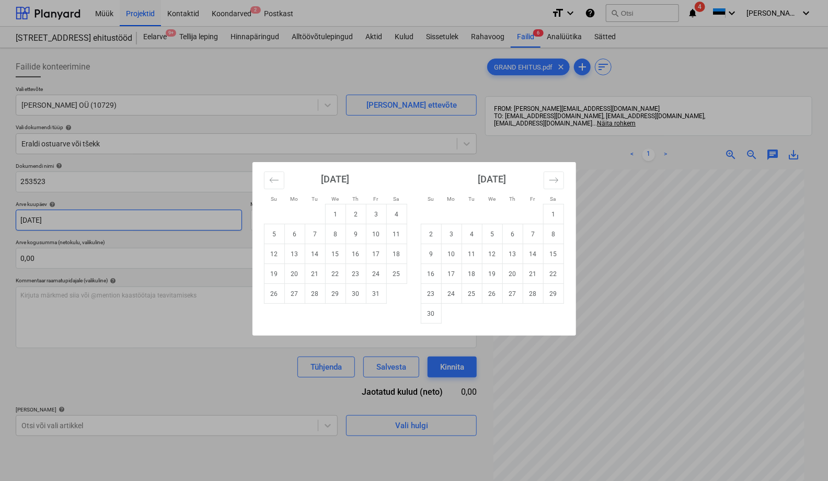
type input "[DATE]"
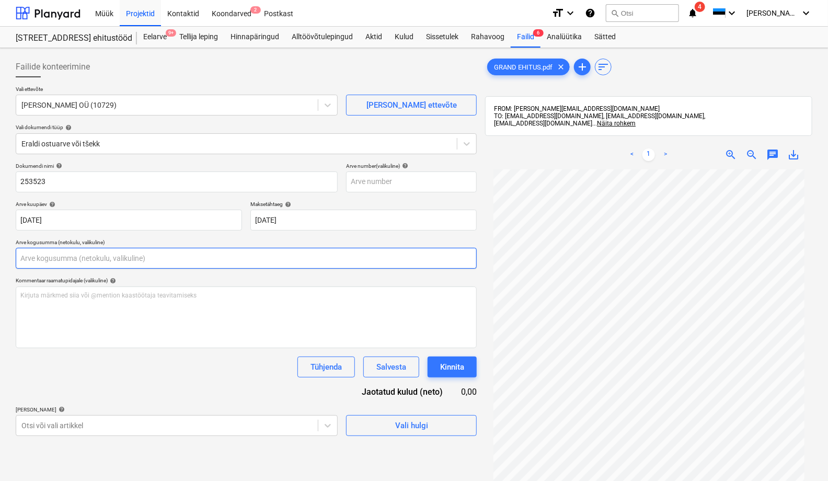
click at [39, 256] on input "text" at bounding box center [246, 258] width 461 height 21
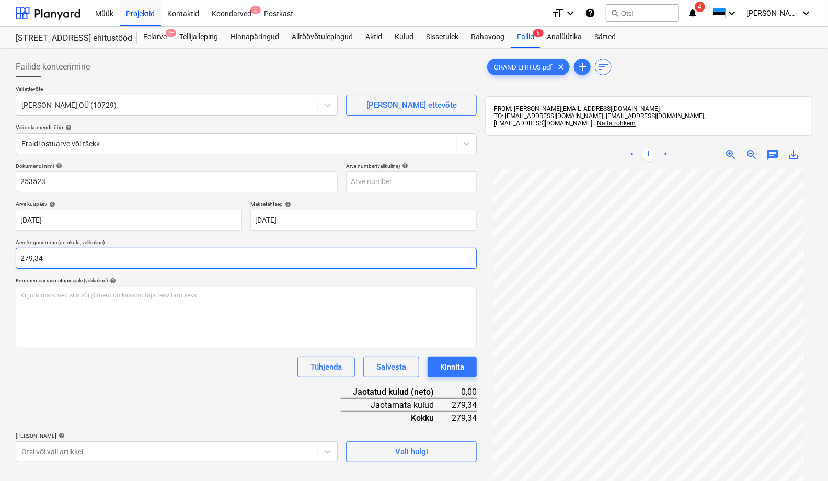
type input "279,34"
click at [71, 400] on div "Dokumendi nimi help 253523 Arve number (valikuline) help Arve kuupäev help [DAT…" at bounding box center [246, 313] width 461 height 300
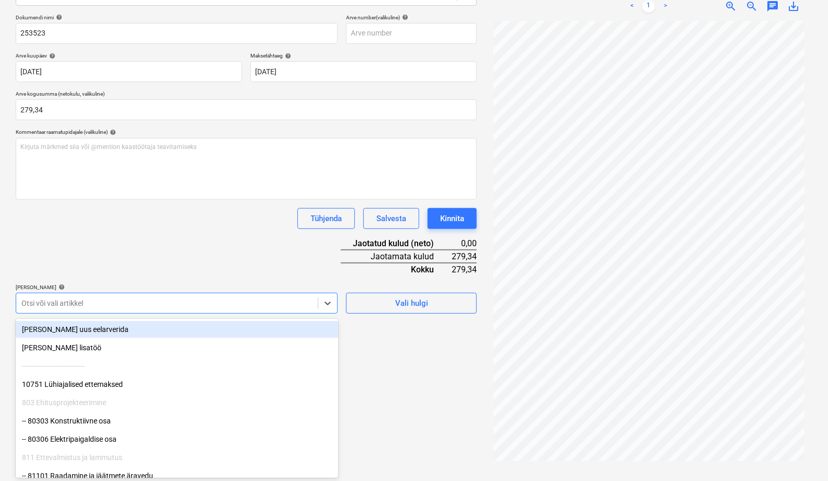
click at [35, 333] on body "Müük Projektid Kontaktid Koondarved 2 Postkast format_size keyboard_arrow_down …" at bounding box center [414, 91] width 828 height 481
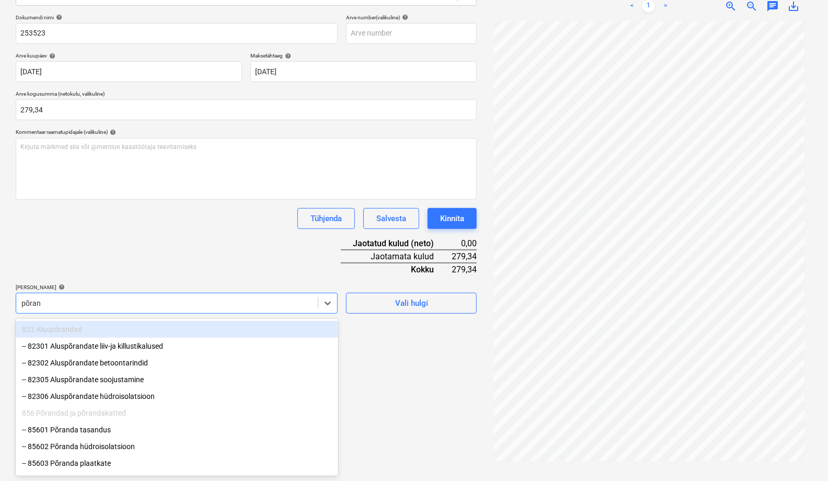
type input "põrand"
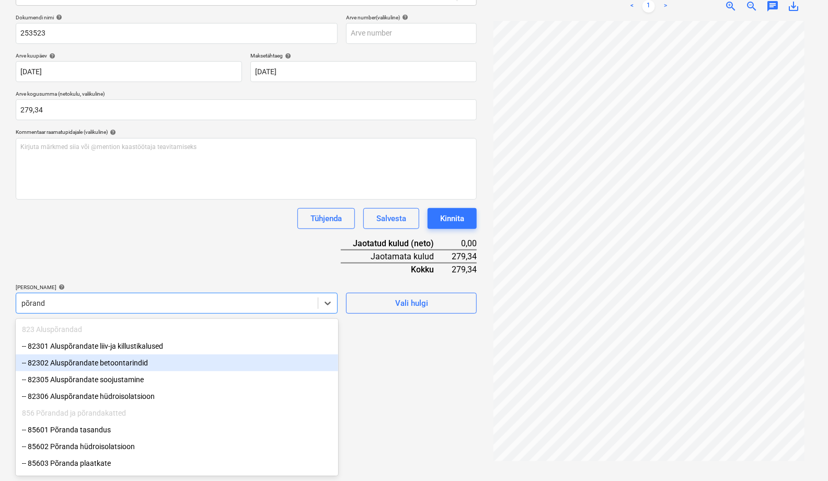
click at [85, 364] on div "-- 82302 Aluspõrandate betoontarindid" at bounding box center [177, 363] width 323 height 17
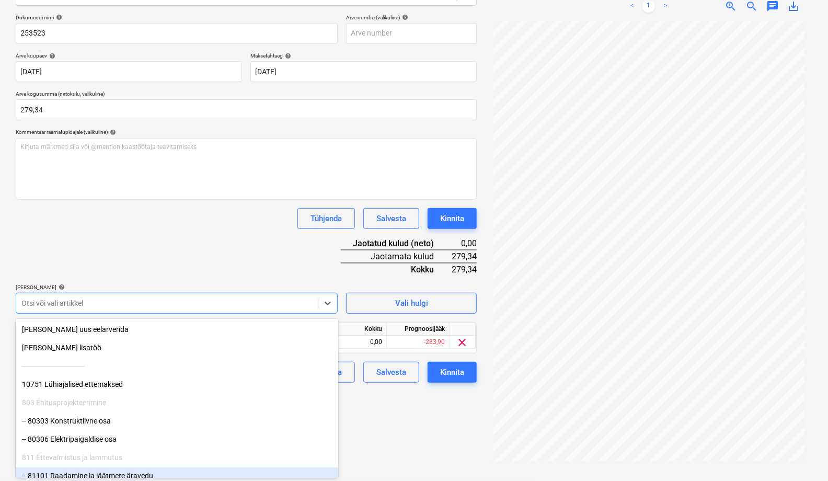
click at [368, 418] on div "Failide konteerimine Vali ettevõte Rutwol Kaubandus OÜ (10729) [PERSON_NAME] uu…" at bounding box center [247, 190] width 470 height 573
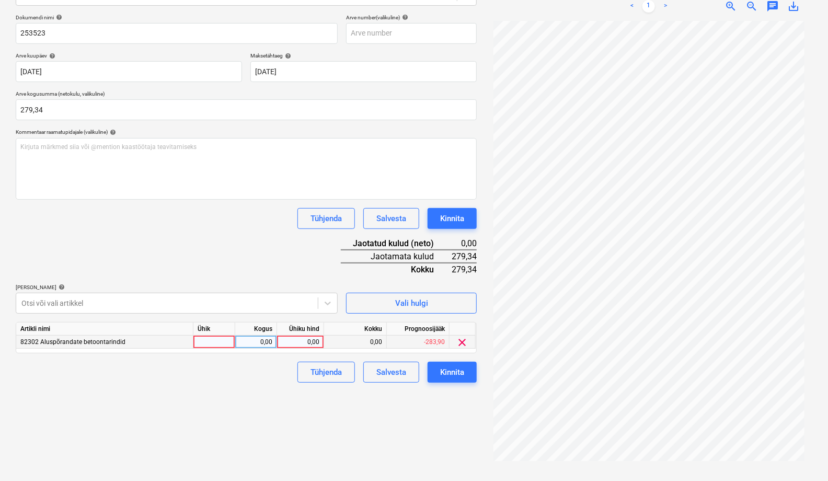
click at [212, 340] on div at bounding box center [215, 342] width 42 height 13
type input "tk"
click at [259, 337] on div "0,00" at bounding box center [256, 342] width 33 height 13
type input "1"
click at [288, 346] on div "0,00" at bounding box center [300, 342] width 38 height 13
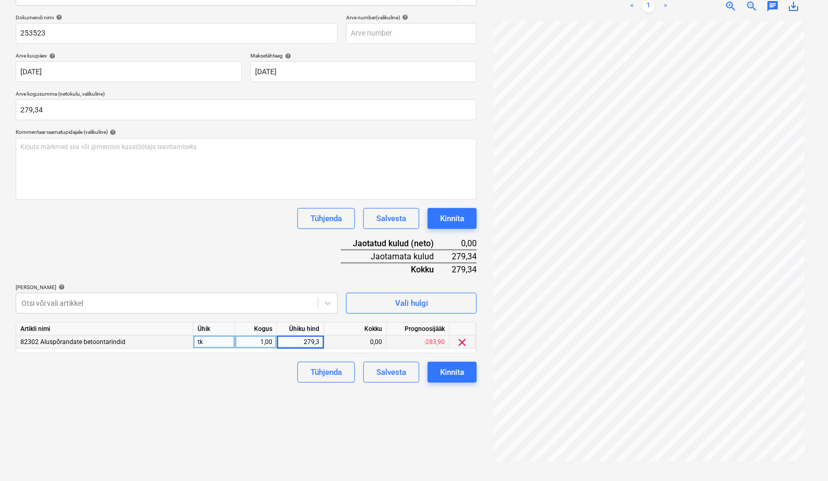
type input "279,34"
click at [236, 407] on div "Failide konteerimine Vali ettevõte Rutwol Kaubandus OÜ (10729) [PERSON_NAME] uu…" at bounding box center [247, 190] width 470 height 573
click at [453, 369] on div "Kinnita" at bounding box center [452, 373] width 24 height 14
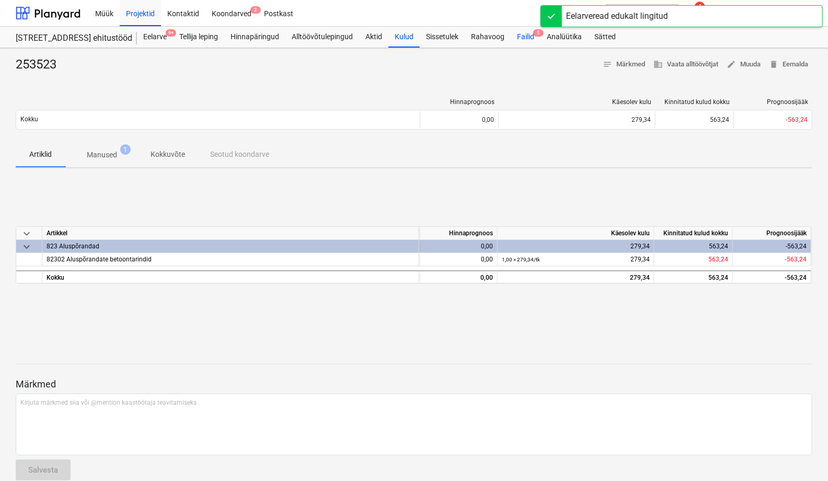
click at [526, 38] on div "Failid 5" at bounding box center [526, 37] width 30 height 21
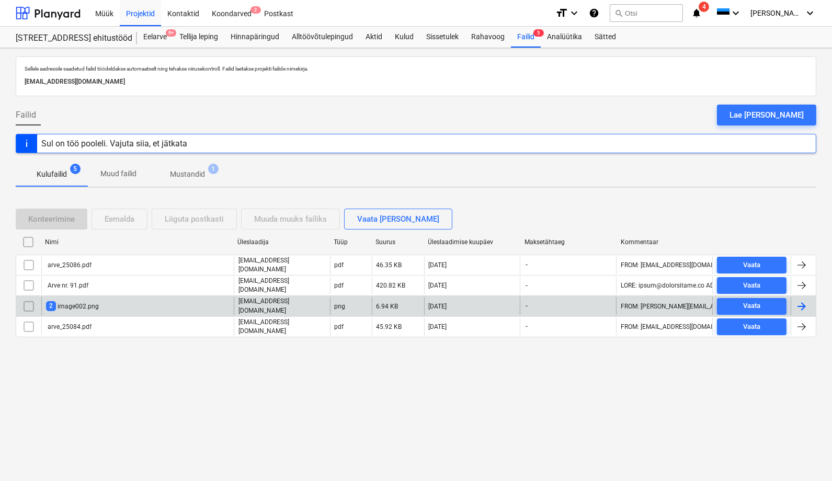
click at [63, 303] on div "2 image002.png" at bounding box center [72, 306] width 53 height 10
click at [29, 301] on input "checkbox" at bounding box center [28, 306] width 17 height 17
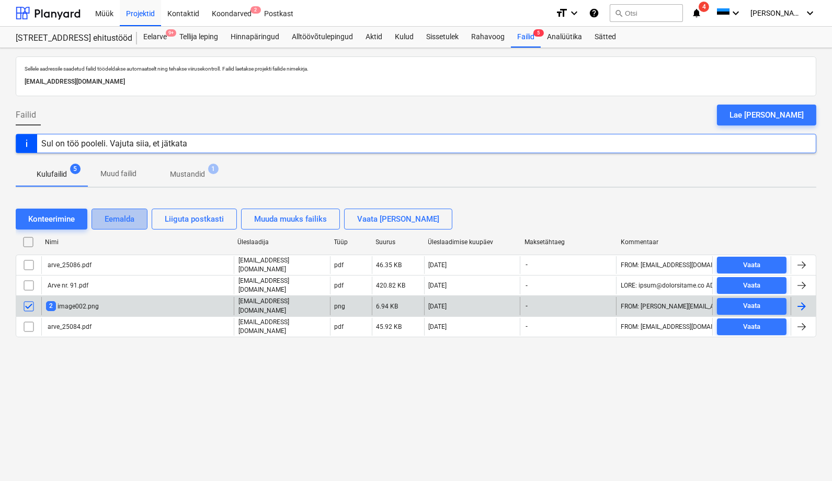
click at [123, 216] on div "Eemalda" at bounding box center [120, 219] width 30 height 14
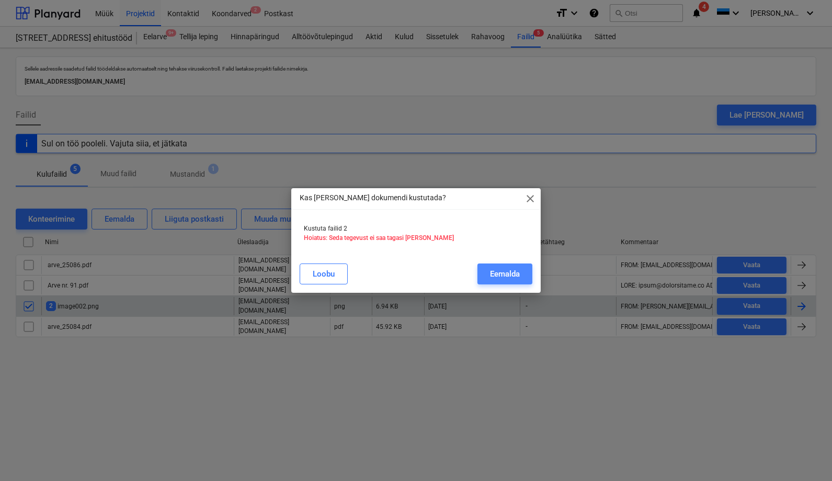
click at [515, 267] on div "Eemalda" at bounding box center [505, 274] width 30 height 14
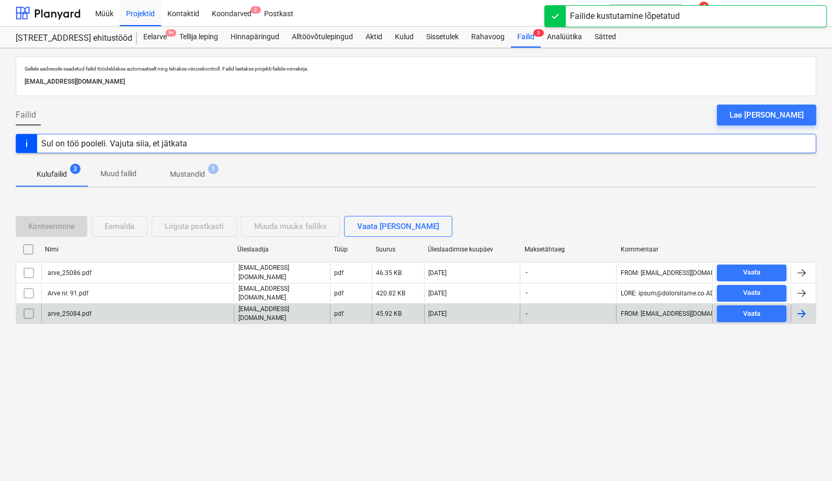
click at [59, 311] on div "arve_25084.pdf" at bounding box center [69, 313] width 46 height 7
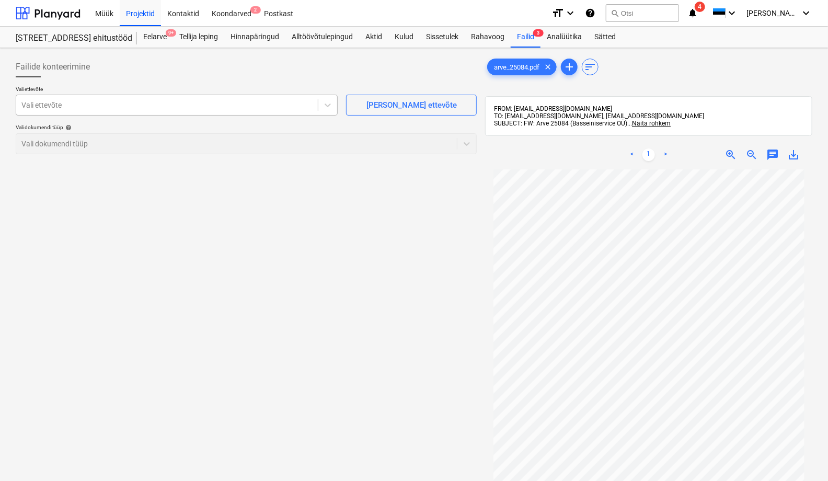
click at [75, 106] on div at bounding box center [166, 105] width 291 height 10
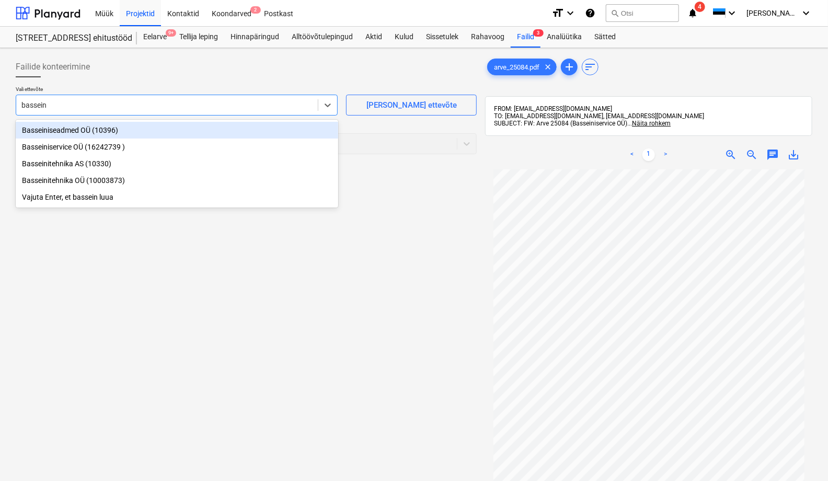
type input "basseini"
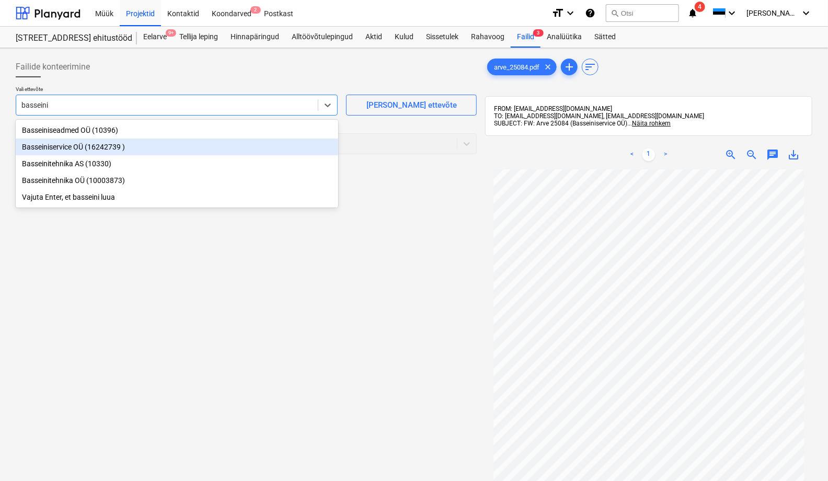
click at [58, 146] on div "Basseiniservice OÜ (16242739 )" at bounding box center [177, 147] width 323 height 17
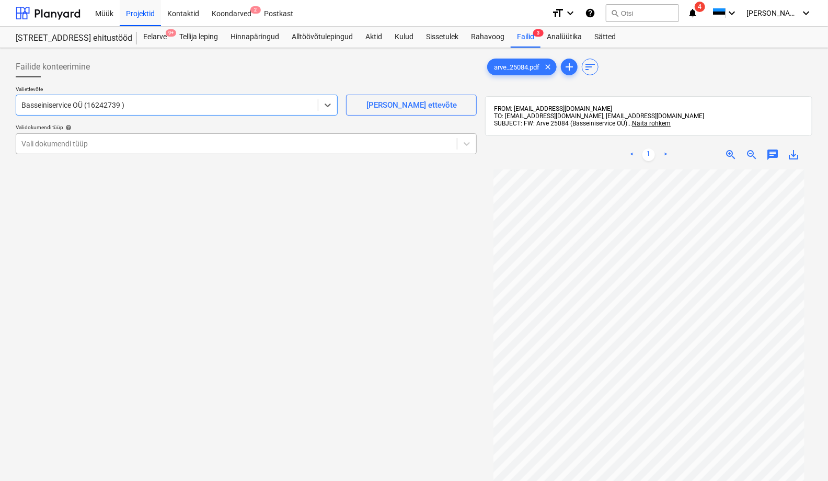
click at [43, 147] on div at bounding box center [236, 144] width 430 height 10
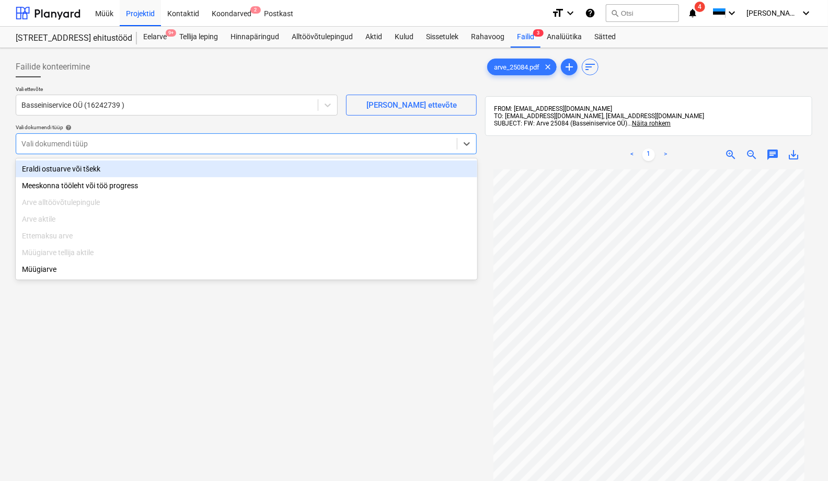
click at [42, 168] on div "Eraldi ostuarve või tšekk" at bounding box center [247, 169] width 462 height 17
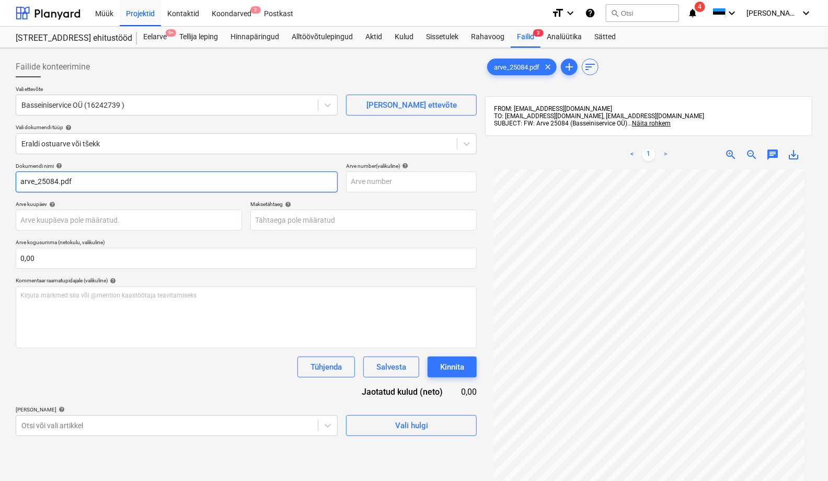
drag, startPoint x: 37, startPoint y: 182, endPoint x: 8, endPoint y: 190, distance: 29.8
click at [8, 190] on div "Failide konteerimine Vali ettevõte Basseiniservice OÜ (16242739 ) [PERSON_NAME]…" at bounding box center [414, 339] width 828 height 582
drag, startPoint x: 59, startPoint y: 176, endPoint x: 48, endPoint y: 226, distance: 51.9
click at [42, 184] on input "25084.pdf" at bounding box center [177, 182] width 322 height 21
type input "25084"
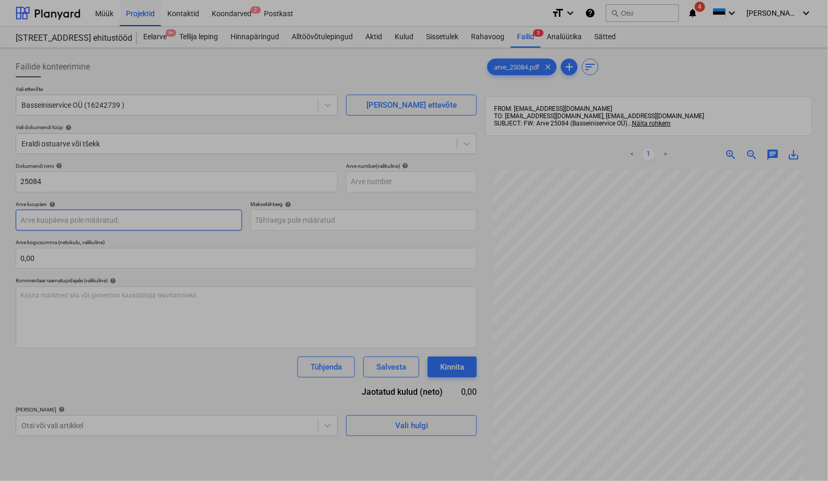
click at [41, 220] on body "Müük Projektid Kontaktid Koondarved 2 Postkast format_size keyboard_arrow_down …" at bounding box center [414, 240] width 828 height 481
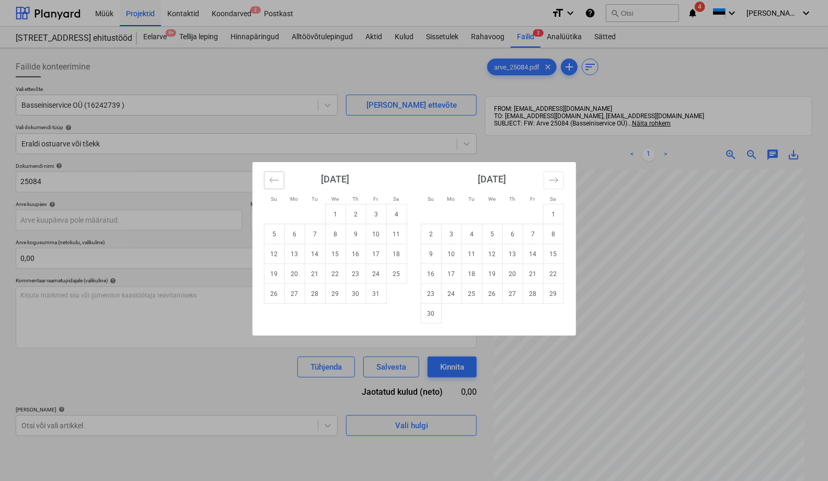
click at [275, 174] on button "Move backward to switch to the previous month." at bounding box center [274, 181] width 20 height 18
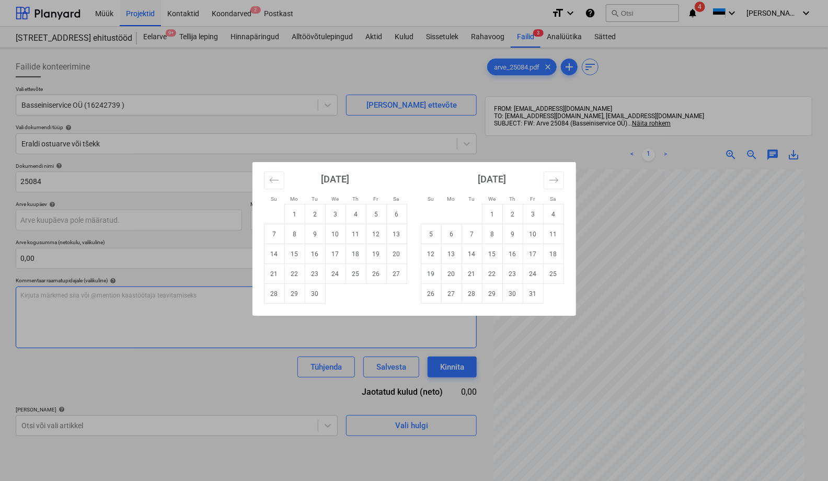
click at [298, 293] on td "29" at bounding box center [295, 294] width 20 height 20
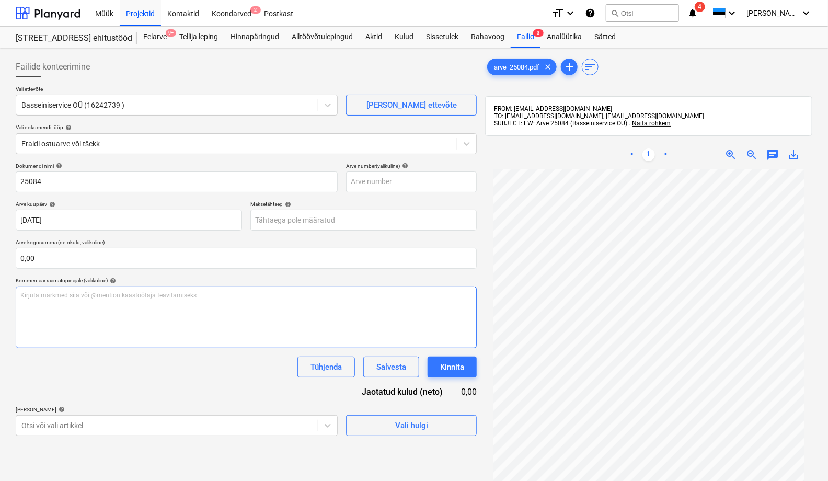
type input "[DATE]"
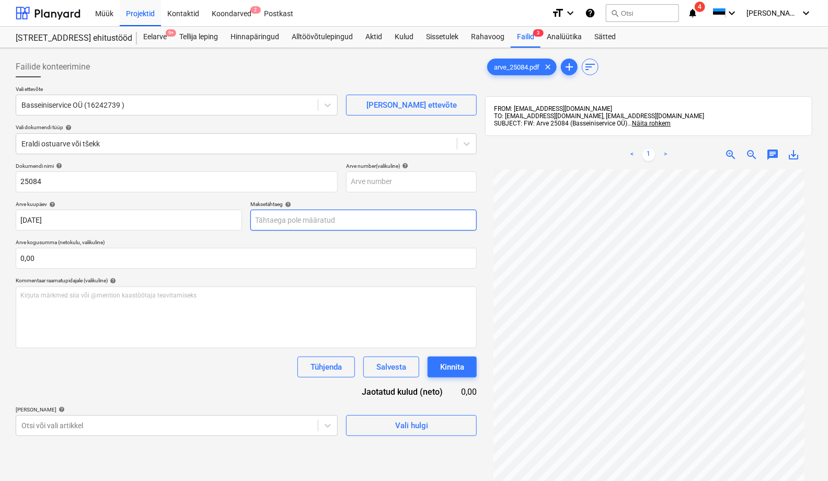
click at [285, 222] on body "Müük Projektid Kontaktid Koondarved 2 Postkast format_size keyboard_arrow_down …" at bounding box center [414, 240] width 828 height 481
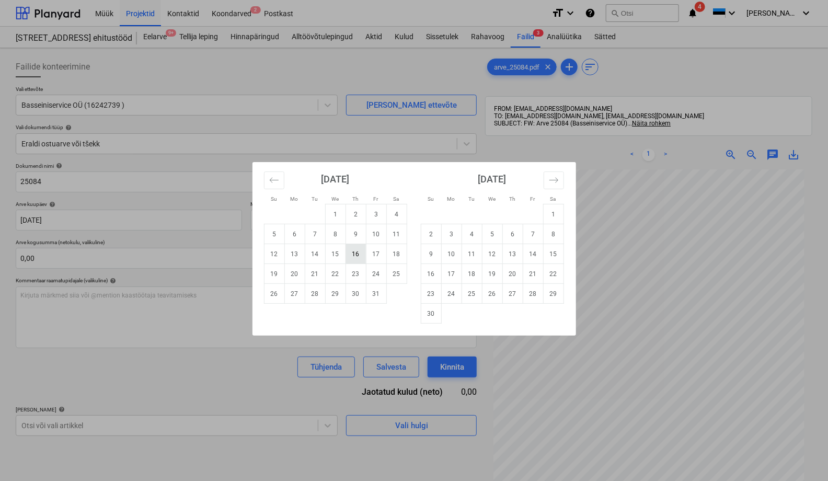
click at [353, 258] on td "16" at bounding box center [356, 254] width 20 height 20
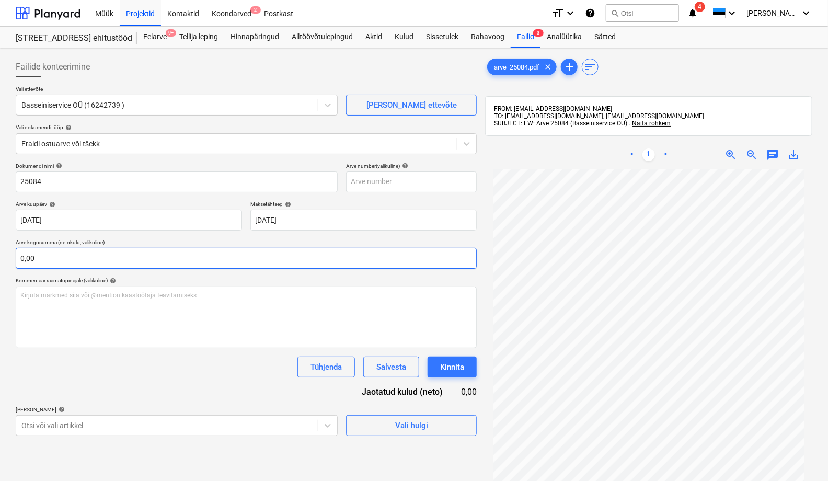
type input "[DATE]"
click at [93, 259] on input "text" at bounding box center [246, 258] width 461 height 21
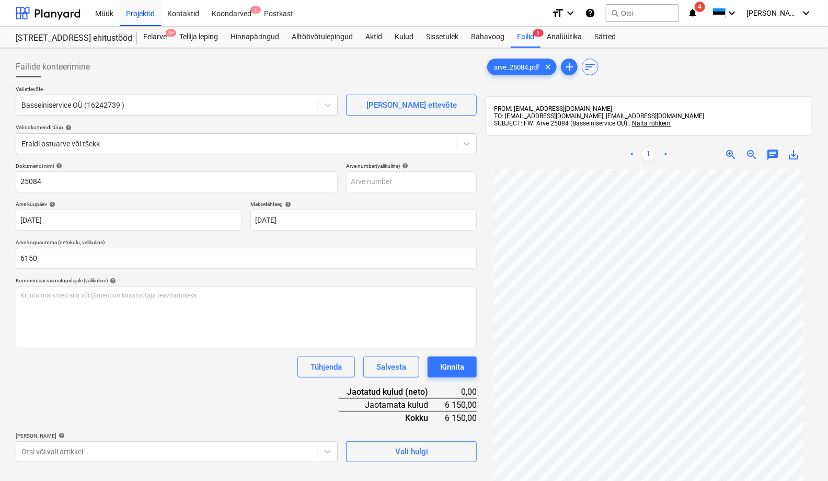
type input "6 150,00"
click at [109, 411] on div "Dokumendi nimi help 25084 Arve number (valikuline) help [PERSON_NAME] kuupäev h…" at bounding box center [246, 313] width 461 height 300
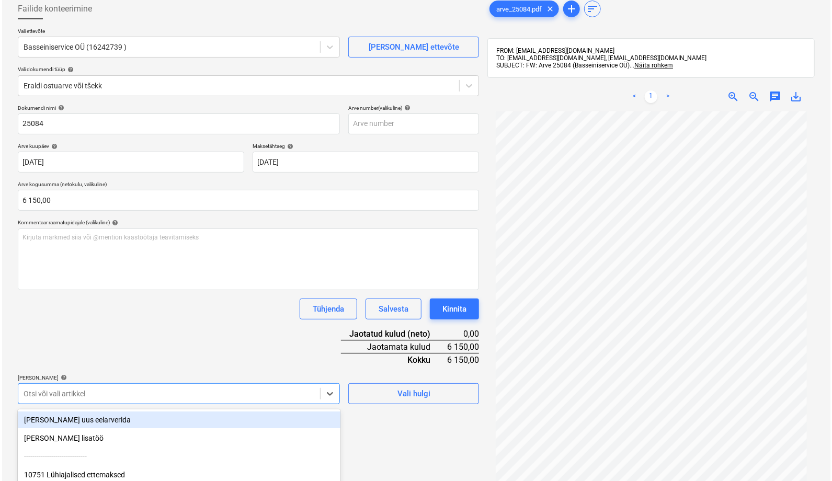
scroll to position [149, 0]
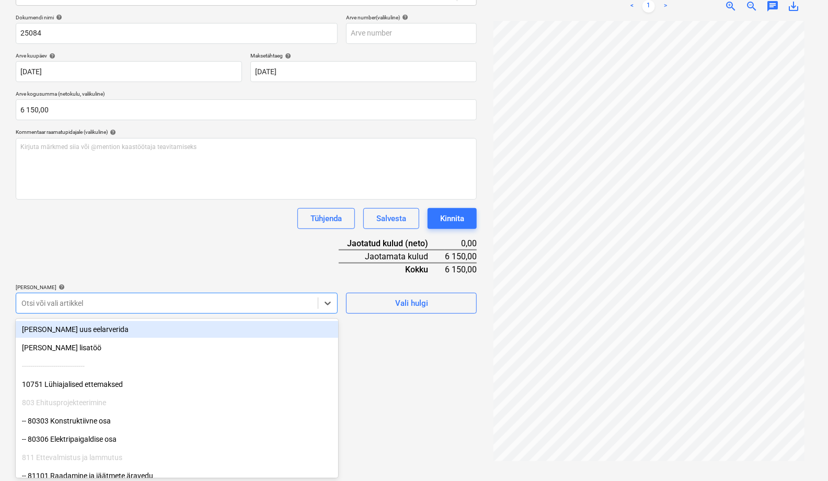
click at [84, 333] on body "Müük Projektid Kontaktid Koondarved 2 Postkast format_size keyboard_arrow_down …" at bounding box center [414, 91] width 828 height 481
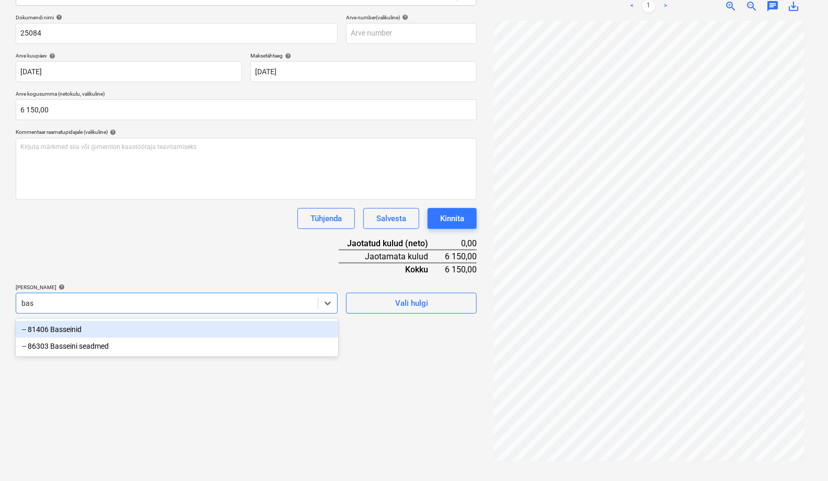
type input "bass"
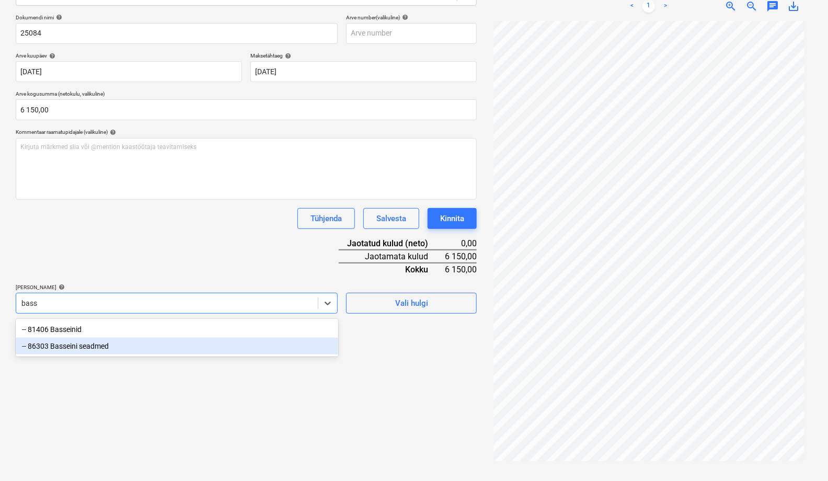
click at [74, 348] on div "-- 86303 Basseini seadmed" at bounding box center [177, 346] width 323 height 17
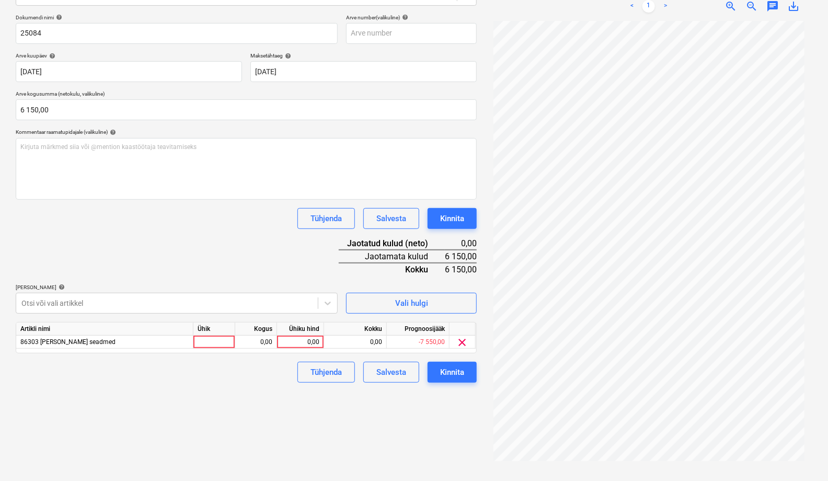
click at [391, 418] on div "Failide konteerimine Vali ettevõte Basseiniservice OÜ (16242739 ) [PERSON_NAME]…" at bounding box center [247, 190] width 470 height 573
click at [219, 340] on div at bounding box center [215, 342] width 42 height 13
type input "tk"
click at [263, 345] on div "0,00" at bounding box center [256, 342] width 33 height 13
type input "1"
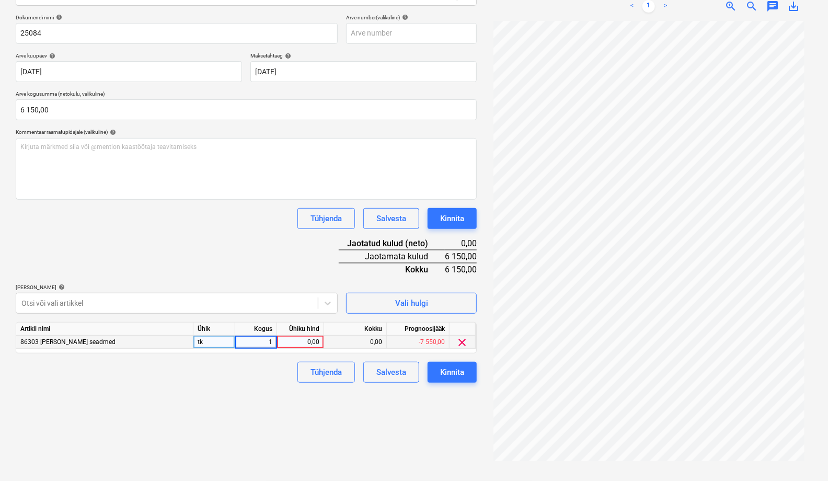
click at [302, 343] on div "0,00" at bounding box center [300, 342] width 38 height 13
type input "6150"
click at [240, 410] on div "Failide konteerimine Vali ettevõte Basseiniservice OÜ (16242739 ) [PERSON_NAME]…" at bounding box center [247, 190] width 470 height 573
click at [457, 370] on div "Kinnita" at bounding box center [452, 373] width 24 height 14
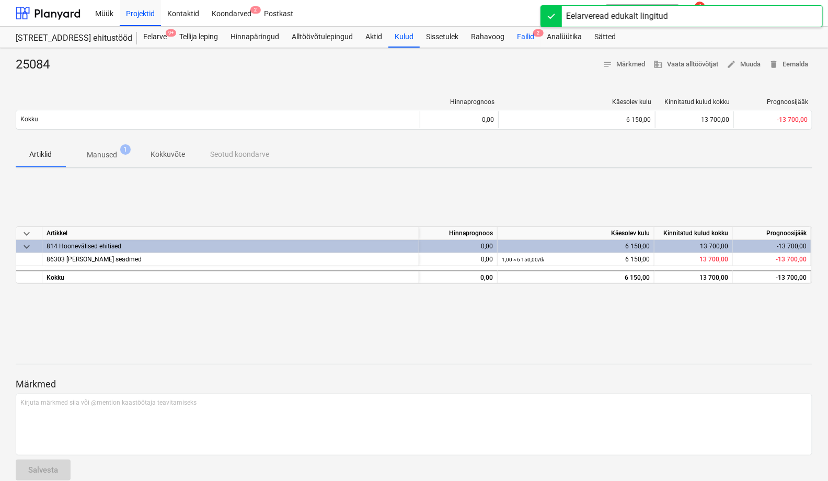
click at [530, 35] on div "Failid 2" at bounding box center [526, 37] width 30 height 21
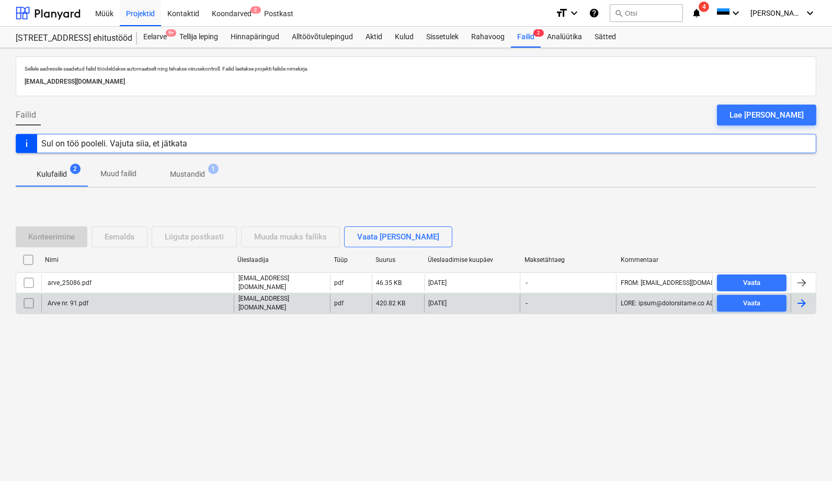
click at [61, 302] on div "Arve nr. 91.pdf" at bounding box center [67, 303] width 42 height 7
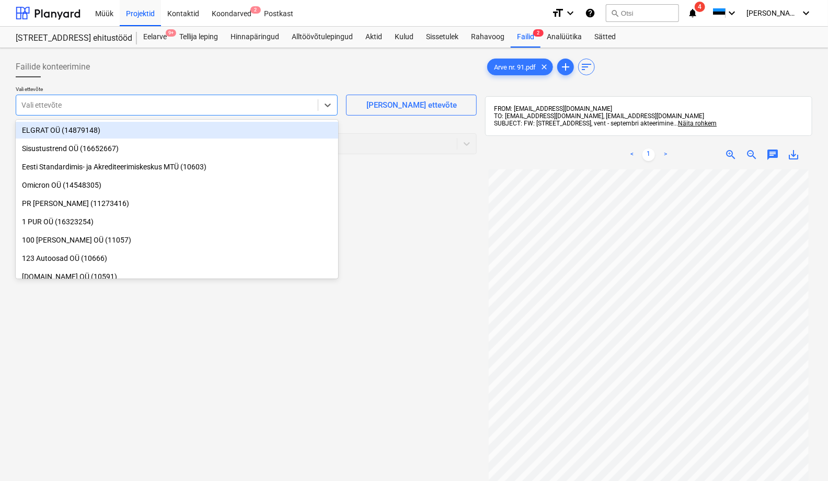
click at [53, 106] on div at bounding box center [166, 105] width 291 height 10
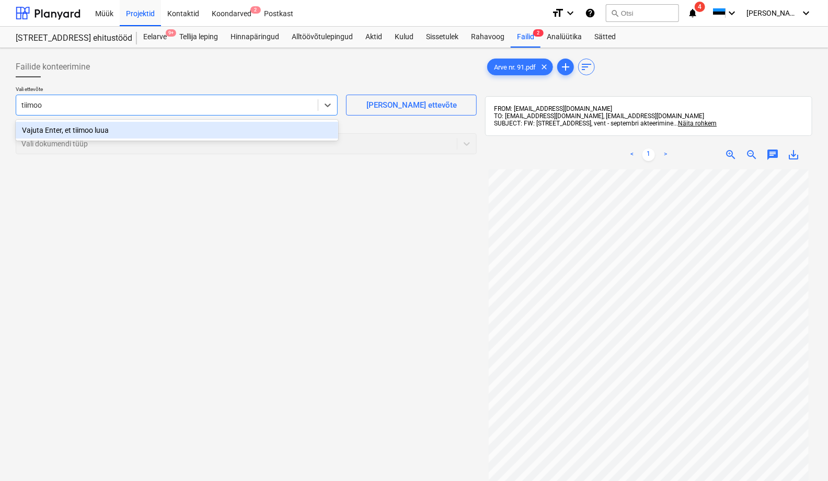
click at [24, 107] on input "tiimoo" at bounding box center [32, 105] width 22 height 8
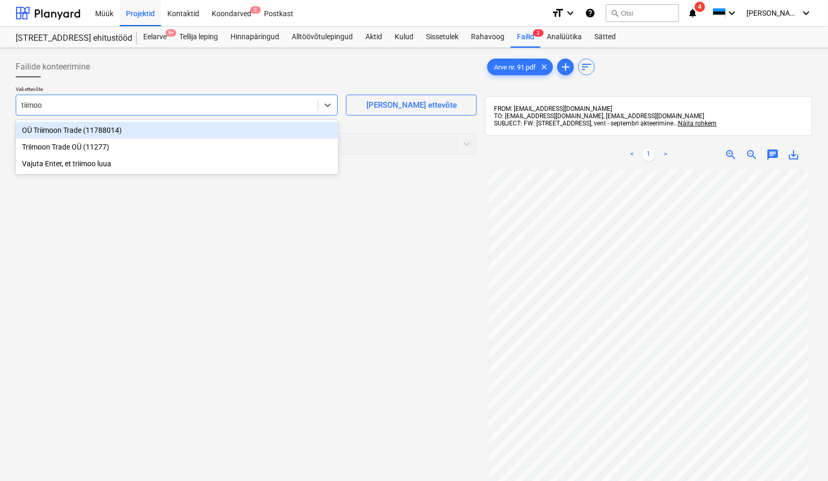
type input "triimoo"
click at [93, 132] on div "OÜ Triimoon Trade (11788014)" at bounding box center [177, 130] width 323 height 17
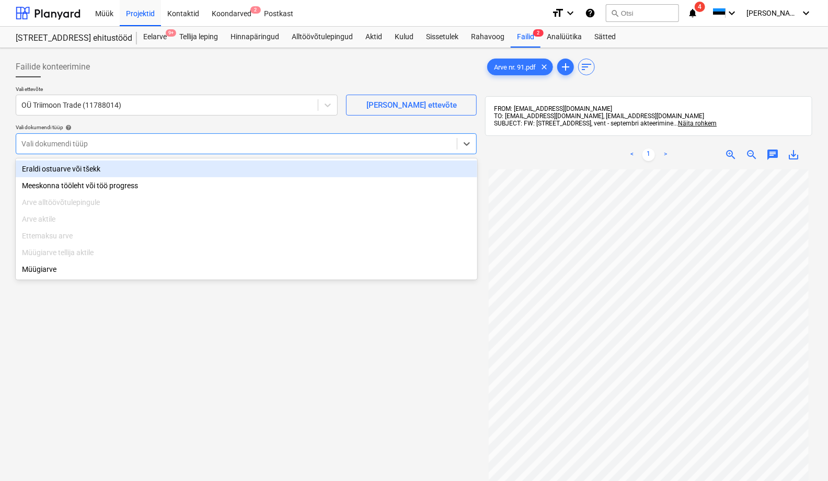
click at [48, 144] on div at bounding box center [236, 144] width 430 height 10
click at [46, 167] on div "Eraldi ostuarve või tšekk" at bounding box center [247, 169] width 462 height 17
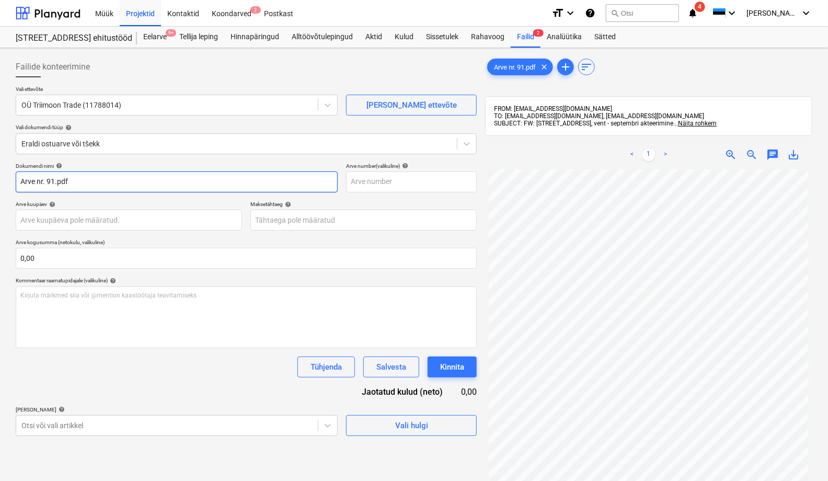
drag, startPoint x: 46, startPoint y: 182, endPoint x: 13, endPoint y: 202, distance: 38.9
click at [13, 202] on div "Failide konteerimine Vali ettevõte OÜ Triimoon Trade (11788014) [PERSON_NAME] e…" at bounding box center [247, 338] width 470 height 573
drag, startPoint x: 55, startPoint y: 184, endPoint x: 28, endPoint y: 184, distance: 27.7
click at [28, 184] on input "91.pdf" at bounding box center [177, 182] width 322 height 21
type input "91"
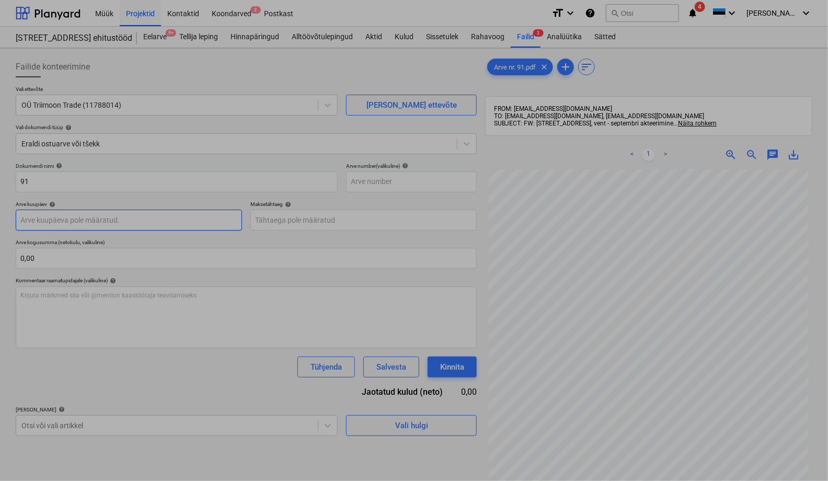
click at [28, 222] on body "Müük Projektid Kontaktid Koondarved 2 Postkast format_size keyboard_arrow_down …" at bounding box center [414, 240] width 828 height 481
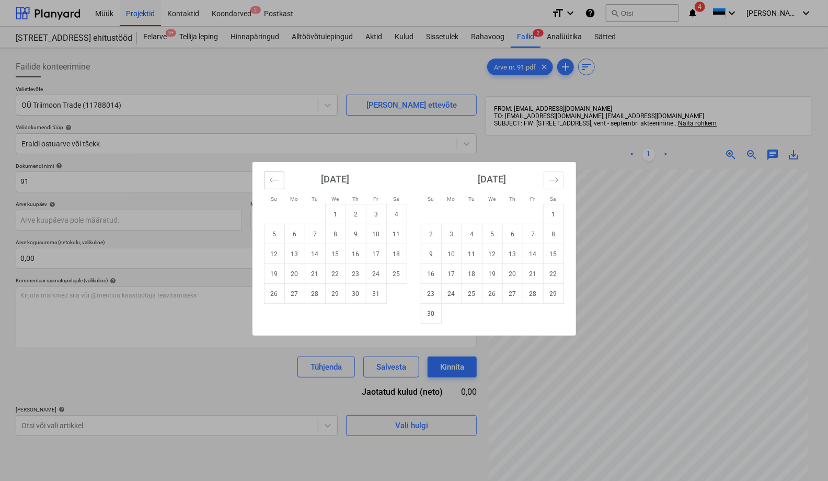
click at [269, 182] on icon "Move backward to switch to the previous month." at bounding box center [274, 180] width 10 height 10
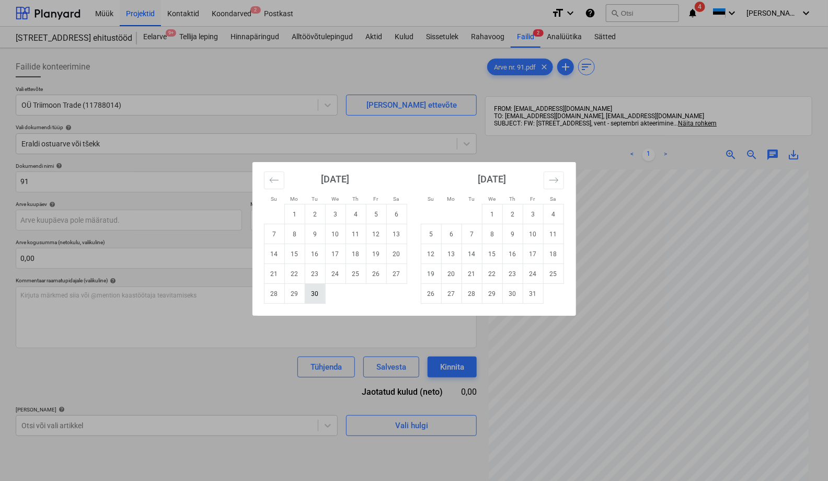
click at [312, 294] on td "30" at bounding box center [315, 294] width 20 height 20
type input "[DATE]"
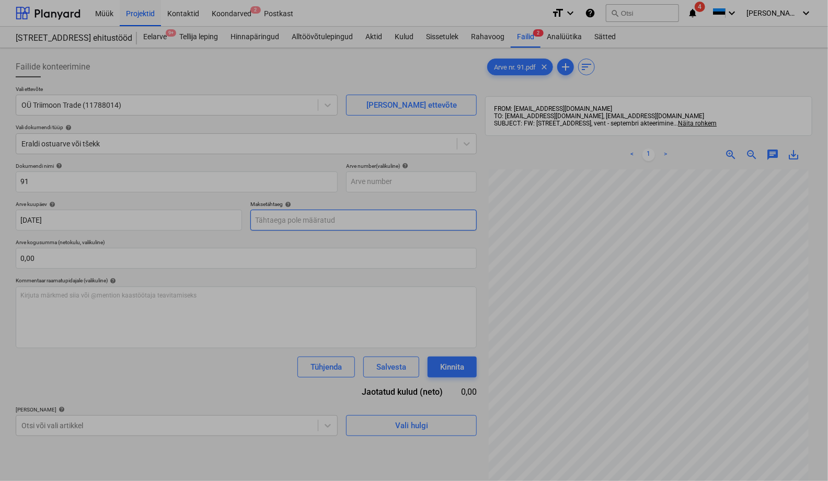
click at [294, 226] on body "Müük Projektid Kontaktid Koondarved 2 Postkast format_size keyboard_arrow_down …" at bounding box center [414, 240] width 828 height 481
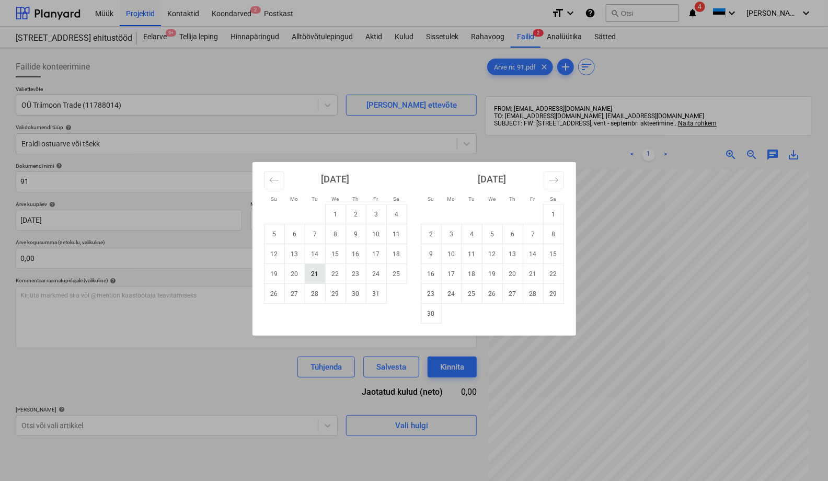
click at [311, 274] on td "21" at bounding box center [315, 274] width 20 height 20
type input "[DATE]"
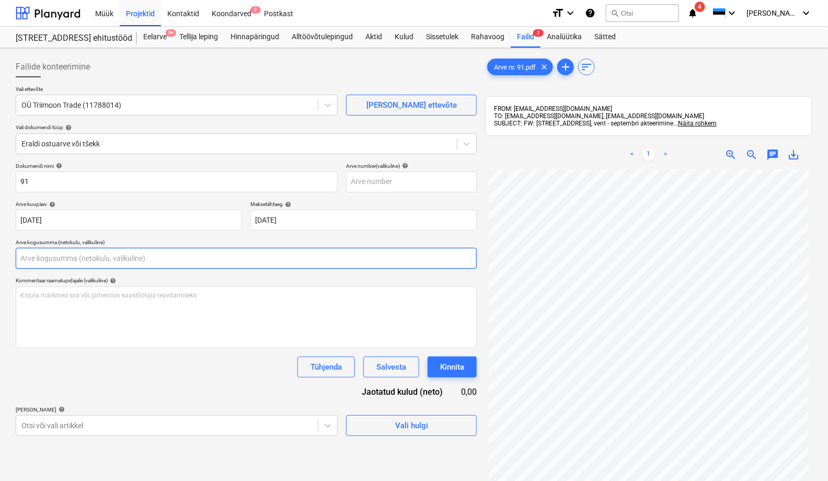
click at [50, 263] on input "text" at bounding box center [246, 258] width 461 height 21
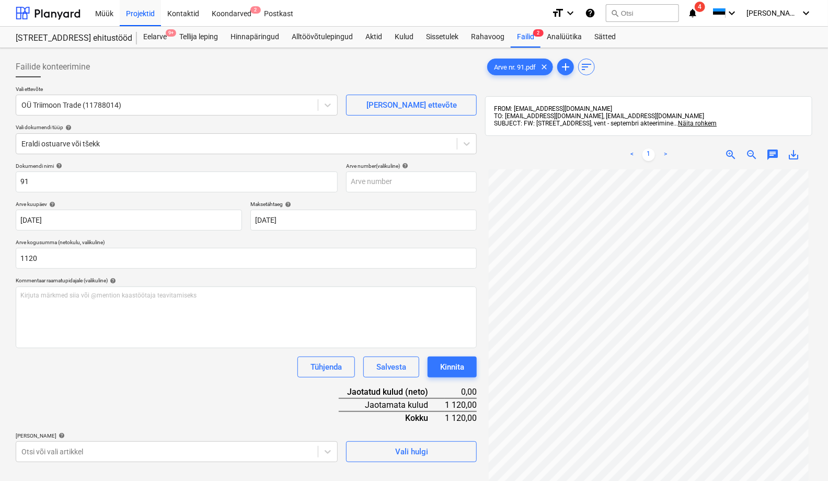
type input "1 120,00"
click at [109, 390] on div "Dokumendi nimi help 91 Arve number (valikuline) help Arve kuupäev help [DATE] […" at bounding box center [246, 313] width 461 height 300
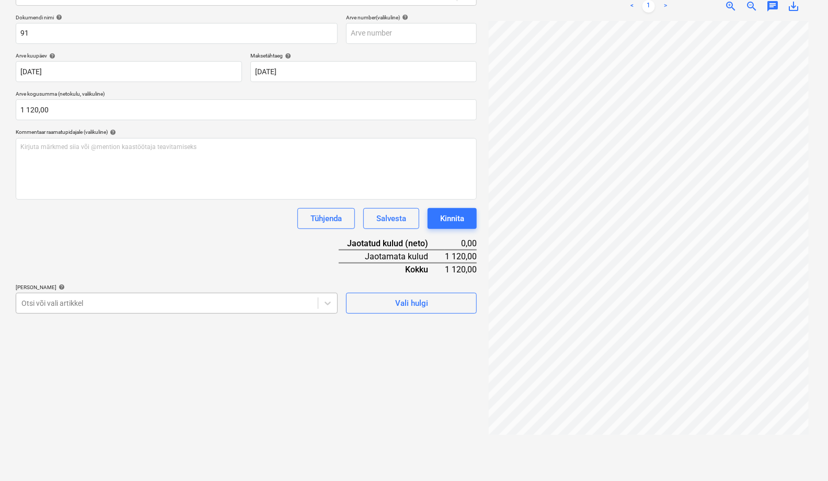
click at [96, 333] on body "Müük Projektid Kontaktid Koondarved 2 Postkast format_size keyboard_arrow_down …" at bounding box center [414, 91] width 828 height 481
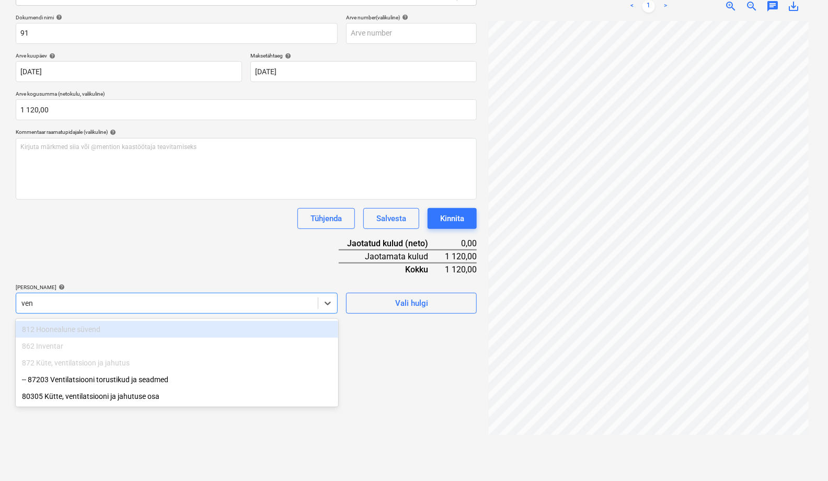
type input "vent"
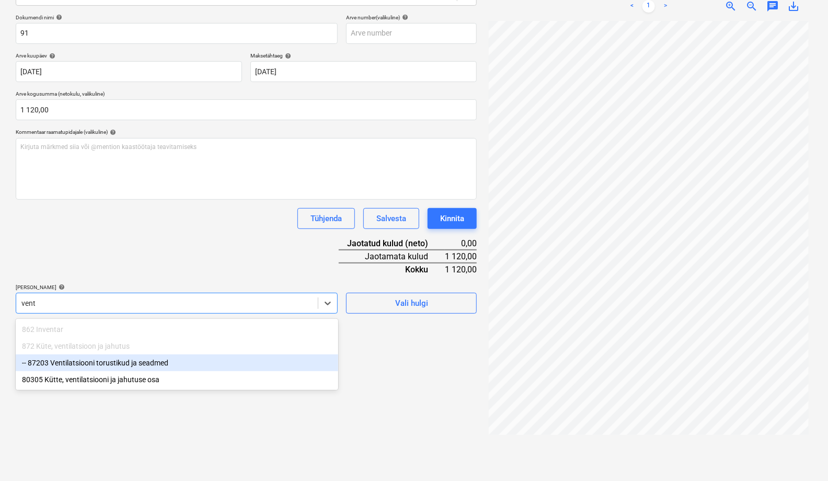
click at [90, 363] on div "-- 87203 Ventilatsiooni torustikud ja seadmed" at bounding box center [177, 363] width 323 height 17
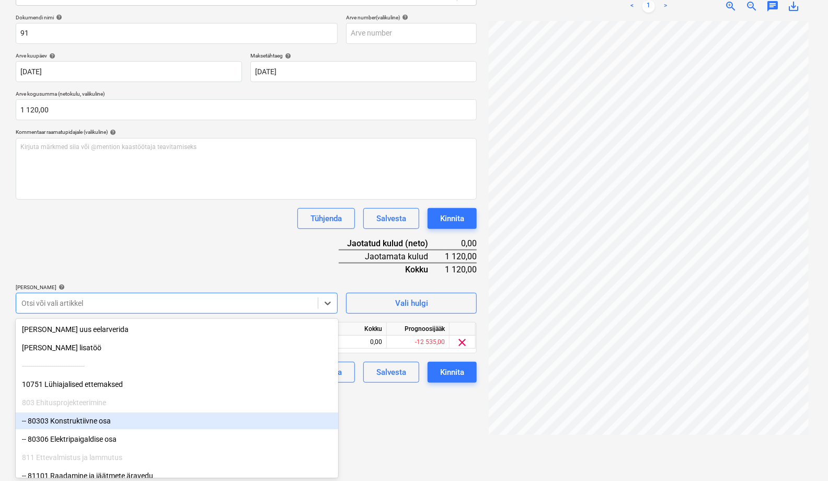
click at [399, 414] on div "Failide konteerimine Vali ettevõte OÜ Triimoon Trade (11788014) [PERSON_NAME] u…" at bounding box center [247, 190] width 470 height 573
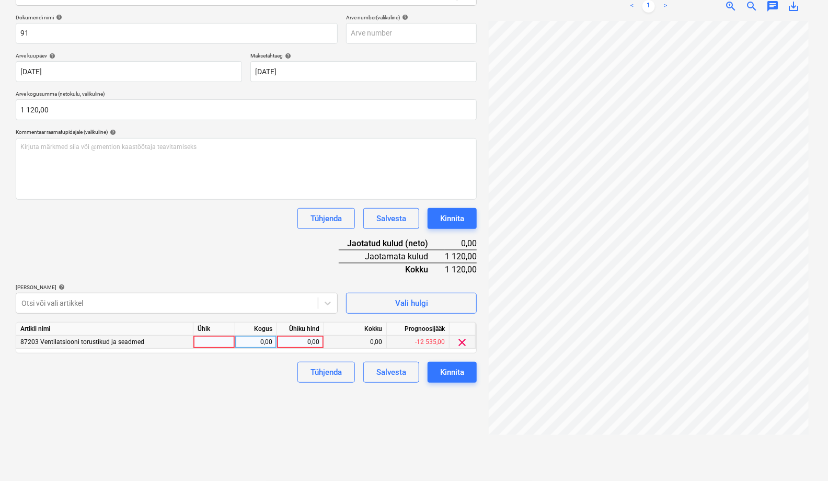
click at [210, 343] on div at bounding box center [215, 342] width 42 height 13
type input "tk"
click at [258, 338] on div "0,00" at bounding box center [256, 342] width 33 height 13
type input "1"
click at [302, 343] on div "0,00" at bounding box center [300, 342] width 38 height 13
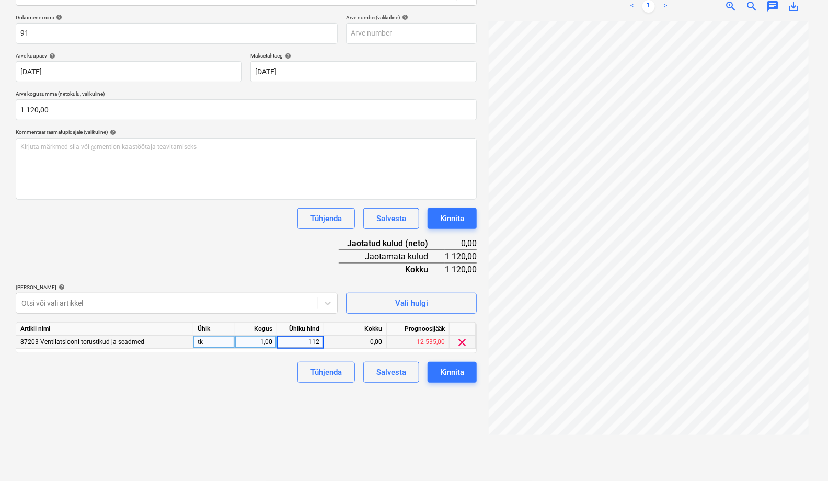
type input "1120"
click at [256, 417] on div "Failide konteerimine Vali ettevõte OÜ Triimoon Trade (11788014) [PERSON_NAME] u…" at bounding box center [247, 190] width 470 height 573
click at [452, 371] on div "Kinnita" at bounding box center [452, 373] width 24 height 14
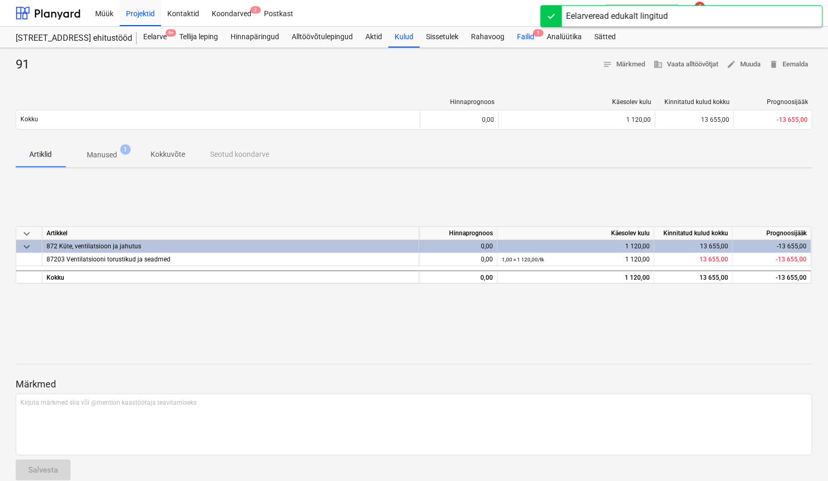
click at [526, 35] on div "Failid 1" at bounding box center [526, 37] width 30 height 21
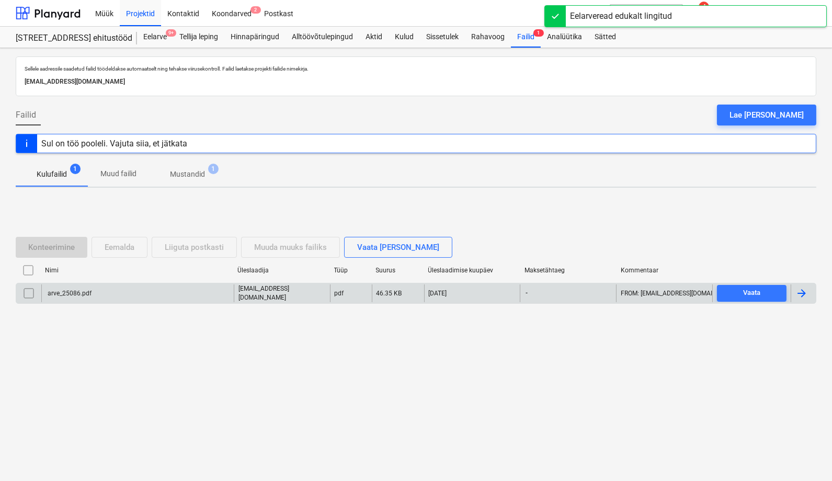
click at [87, 296] on div "arve_25086.pdf" at bounding box center [69, 293] width 46 height 7
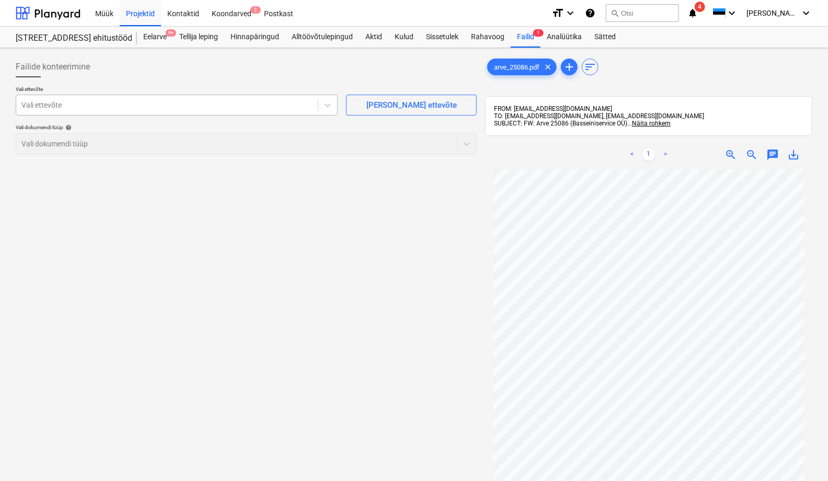
click at [91, 107] on div at bounding box center [166, 105] width 291 height 10
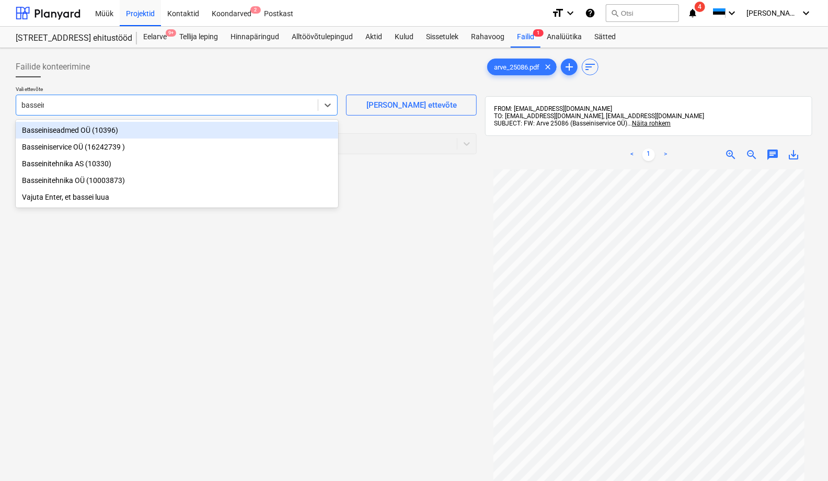
type input "basseini"
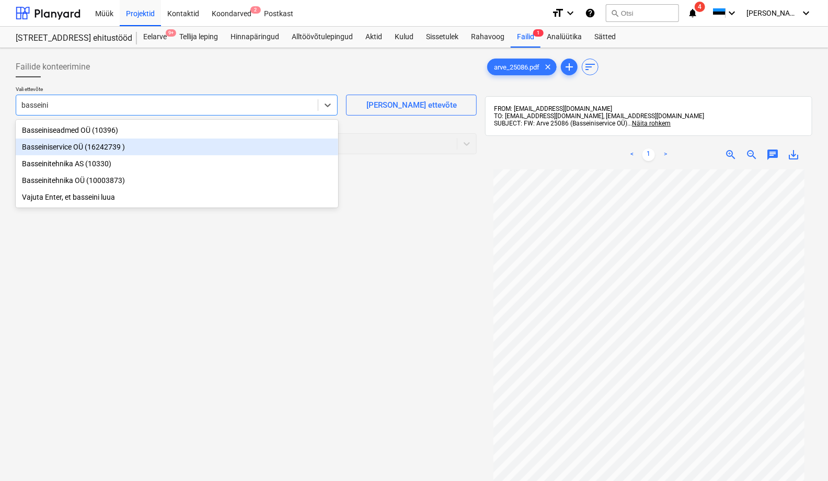
click at [62, 144] on div "Basseiniservice OÜ (16242739 )" at bounding box center [177, 147] width 323 height 17
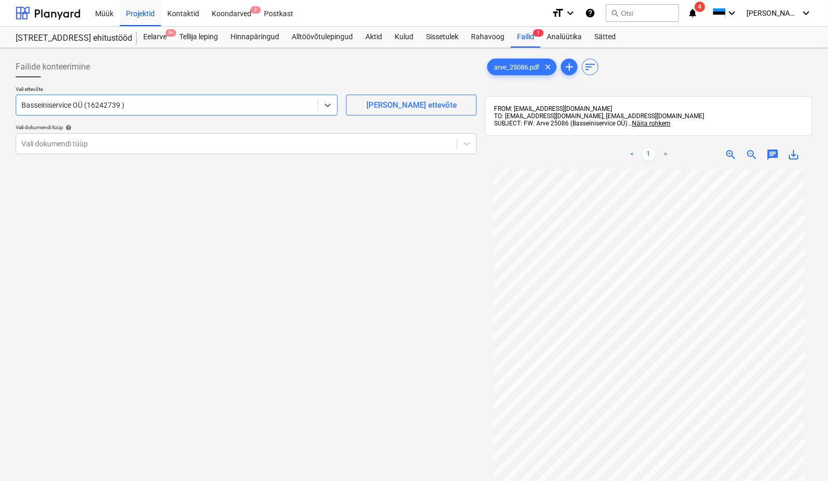
drag, startPoint x: 124, startPoint y: 353, endPoint x: 61, endPoint y: 244, distance: 125.9
click at [124, 353] on div "Failide konteerimine Vali ettevõte option Basseiniservice OÜ (16242739 ) , sele…" at bounding box center [247, 338] width 470 height 573
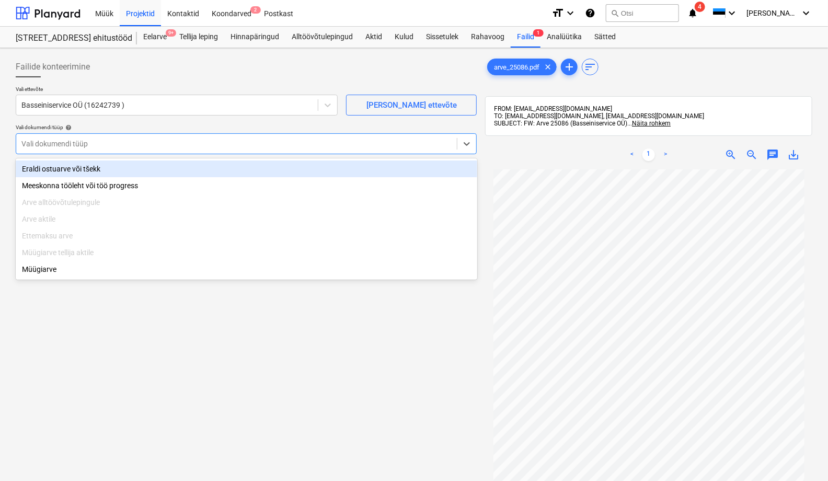
click at [29, 145] on div at bounding box center [236, 144] width 430 height 10
click at [40, 173] on div "Eraldi ostuarve või tšekk" at bounding box center [247, 169] width 462 height 17
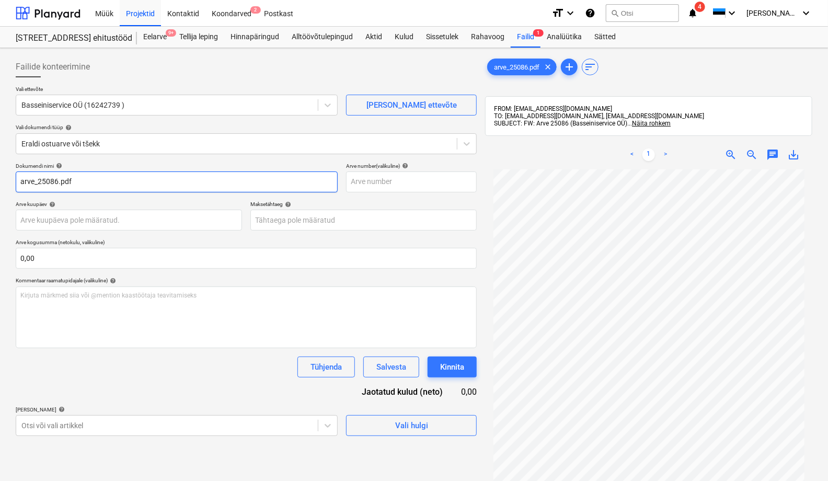
drag, startPoint x: 38, startPoint y: 183, endPoint x: 6, endPoint y: 175, distance: 33.0
click at [6, 175] on div "Failide konteerimine Vali ettevõte Basseiniservice OÜ (16242739 ) [PERSON_NAME]…" at bounding box center [414, 339] width 828 height 582
drag, startPoint x: 64, startPoint y: 176, endPoint x: 41, endPoint y: 183, distance: 24.6
click at [41, 183] on input "25086.pdf" at bounding box center [177, 182] width 322 height 21
type input "25086"
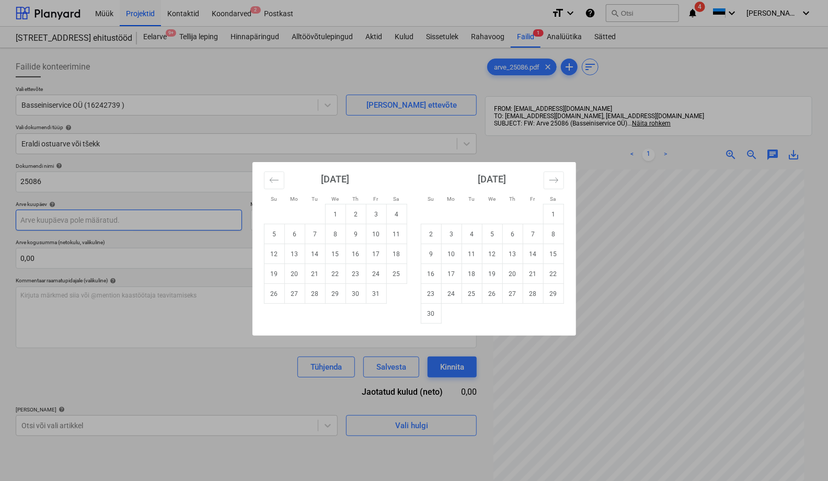
click at [40, 221] on body "Müük Projektid Kontaktid Koondarved 2 Postkast format_size keyboard_arrow_down …" at bounding box center [414, 240] width 828 height 481
click at [279, 181] on icon "Move backward to switch to the previous month." at bounding box center [274, 180] width 10 height 10
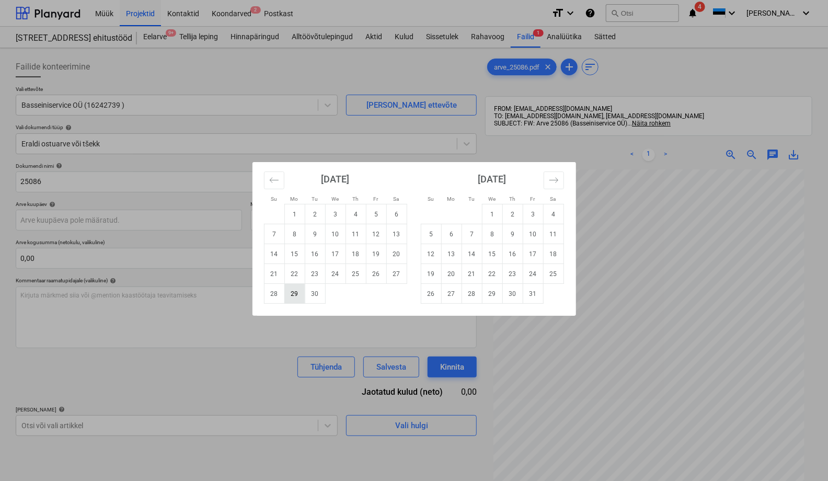
click at [296, 291] on td "29" at bounding box center [295, 294] width 20 height 20
type input "[DATE]"
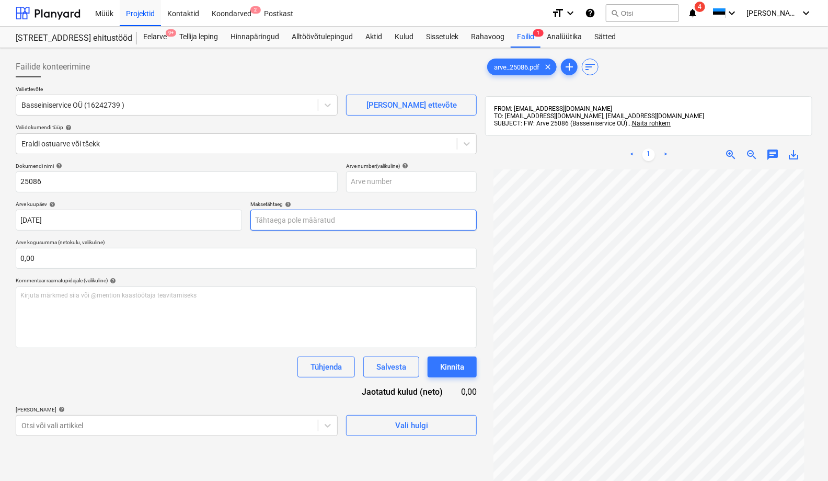
click at [278, 219] on body "Müük Projektid Kontaktid Koondarved 2 Postkast format_size keyboard_arrow_down …" at bounding box center [414, 240] width 828 height 481
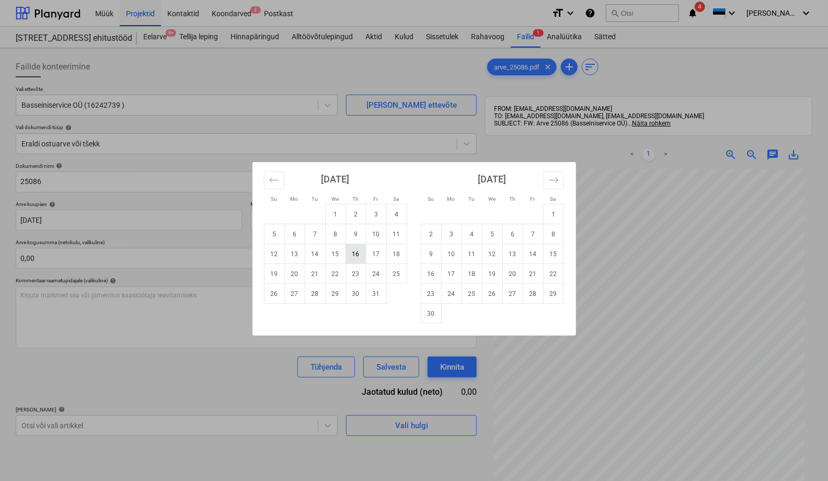
click at [354, 256] on td "16" at bounding box center [356, 254] width 20 height 20
type input "[DATE]"
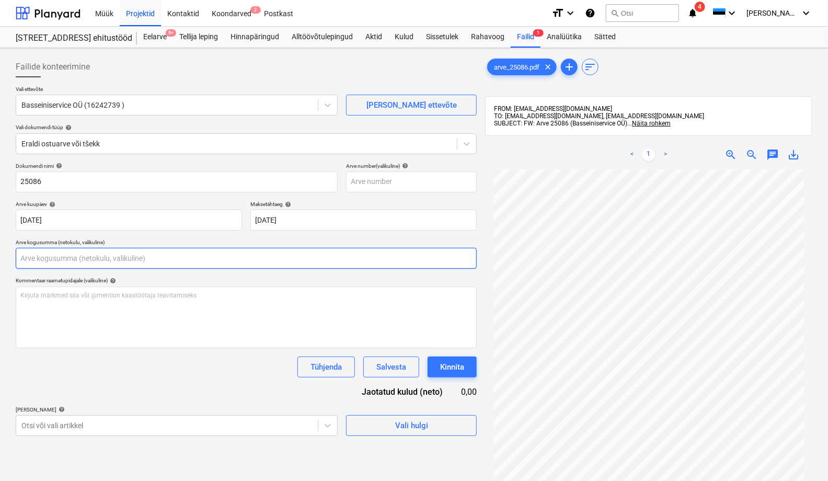
click at [107, 260] on input "text" at bounding box center [246, 258] width 461 height 21
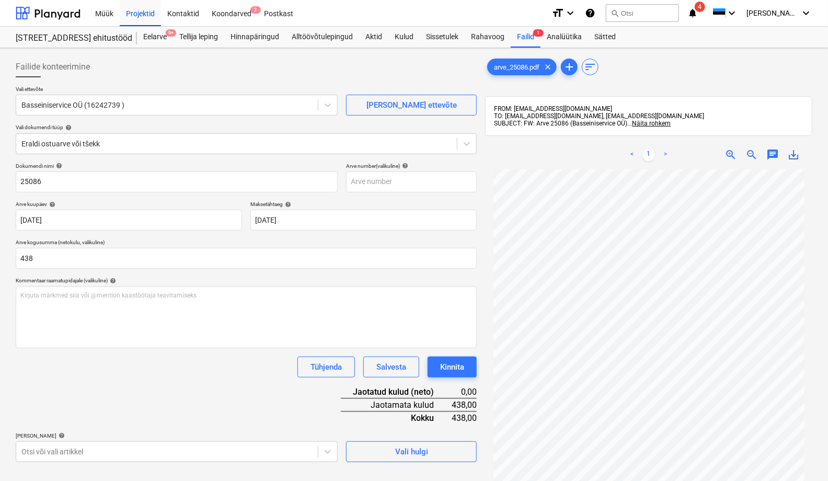
type input "438,00"
click at [150, 386] on div "Dokumendi nimi help 25086 Arve number (valikuline) help [PERSON_NAME] kuupäev h…" at bounding box center [246, 313] width 461 height 300
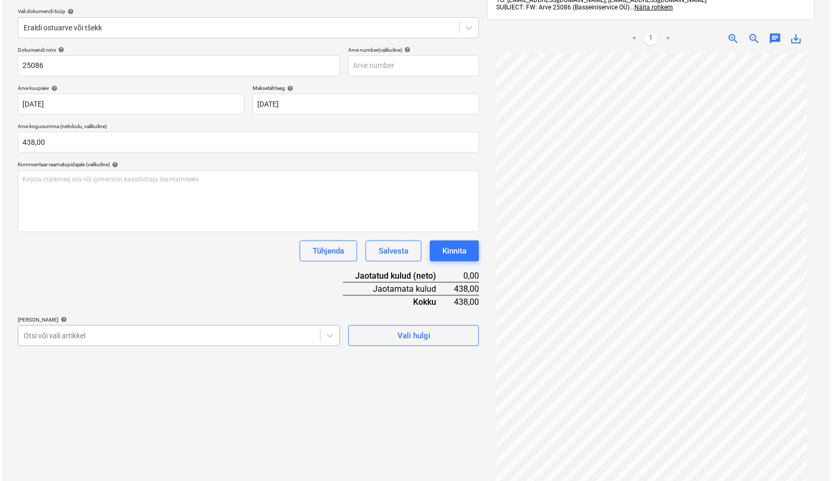
scroll to position [149, 0]
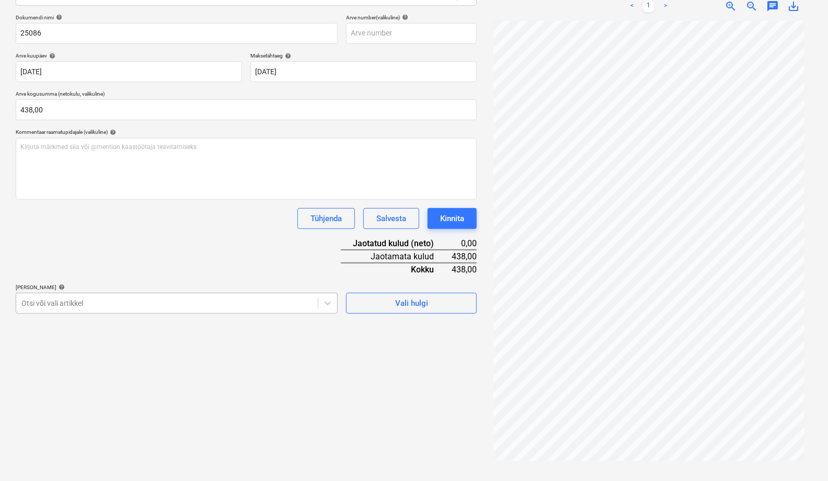
click at [95, 333] on body "Müük Projektid Kontaktid Koondarved 2 Postkast format_size keyboard_arrow_down …" at bounding box center [414, 91] width 828 height 481
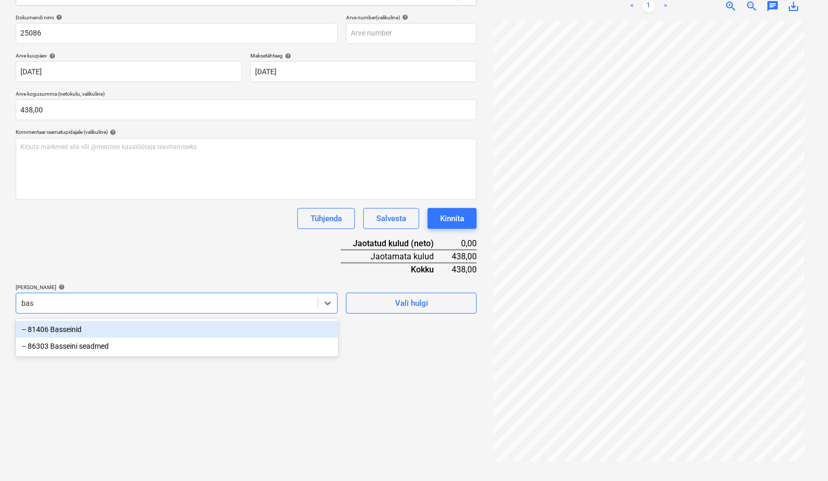
type input "bass"
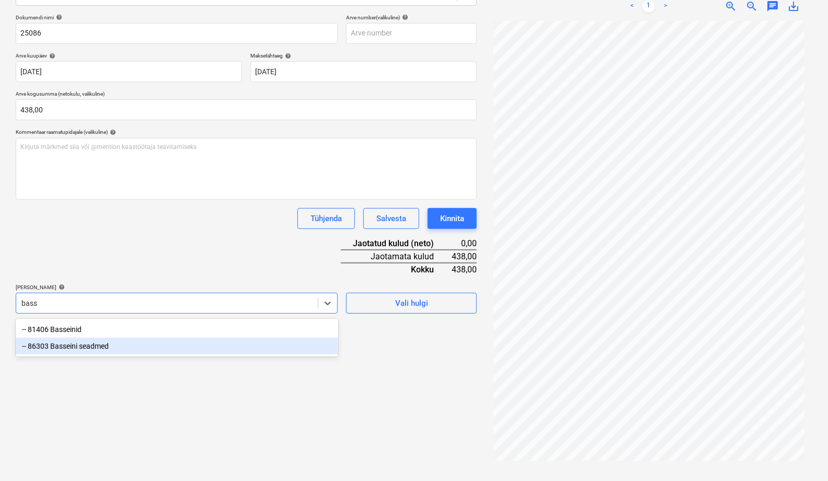
click at [107, 343] on div "-- 86303 Basseini seadmed" at bounding box center [177, 346] width 323 height 17
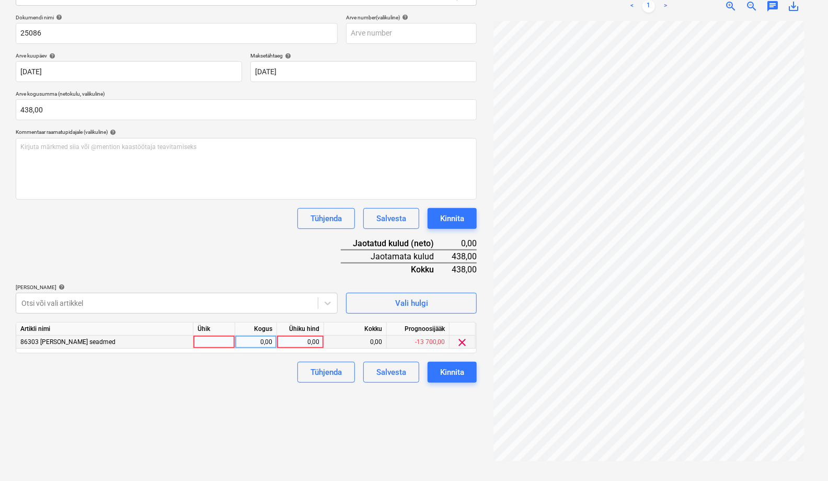
drag, startPoint x: 379, startPoint y: 422, endPoint x: 220, endPoint y: 337, distance: 180.2
click at [378, 418] on div "Failide konteerimine Vali ettevõte Basseiniservice OÜ (16242739 ) [PERSON_NAME]…" at bounding box center [247, 190] width 470 height 573
click at [205, 343] on div at bounding box center [215, 342] width 42 height 13
type input "tk"
click at [257, 348] on div "0,00" at bounding box center [256, 342] width 33 height 13
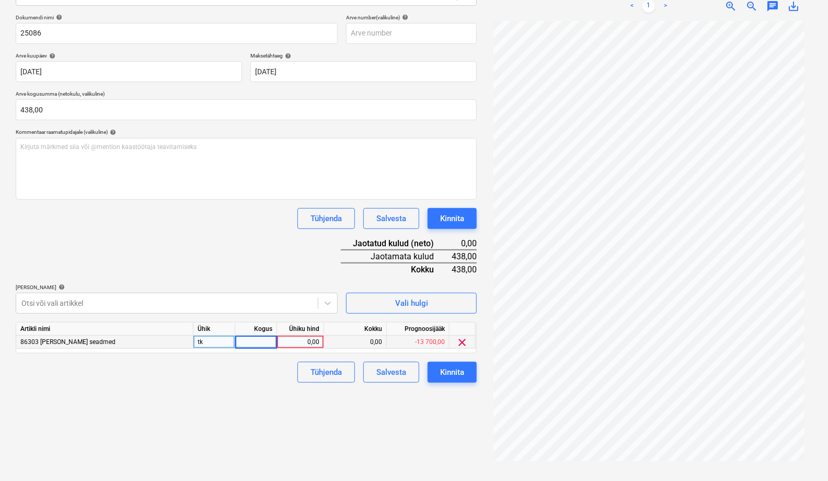
type input "1"
click at [314, 346] on div "0,00" at bounding box center [300, 342] width 38 height 13
type input "438"
click at [279, 408] on div "Failide konteerimine Vali ettevõte Basseiniservice OÜ (16242739 ) [PERSON_NAME]…" at bounding box center [247, 190] width 470 height 573
click at [460, 375] on div "Kinnita" at bounding box center [452, 373] width 24 height 14
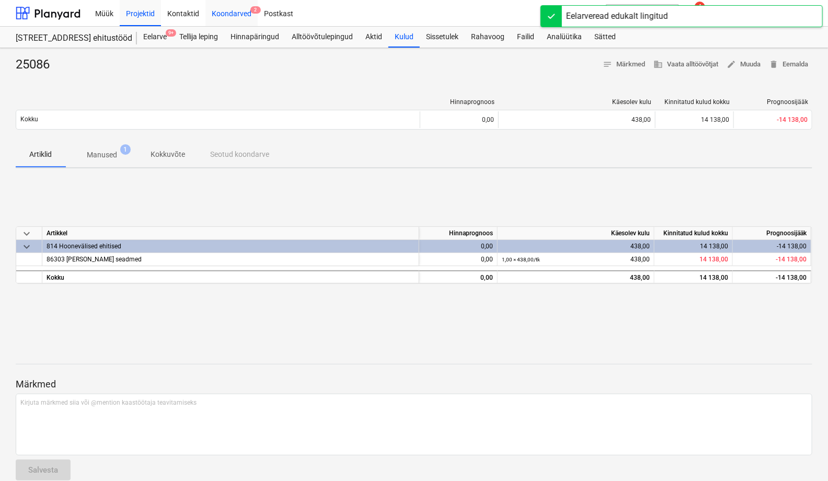
drag, startPoint x: 227, startPoint y: 15, endPoint x: 227, endPoint y: 23, distance: 8.4
click at [227, 15] on div "Koondarved 2" at bounding box center [232, 12] width 52 height 27
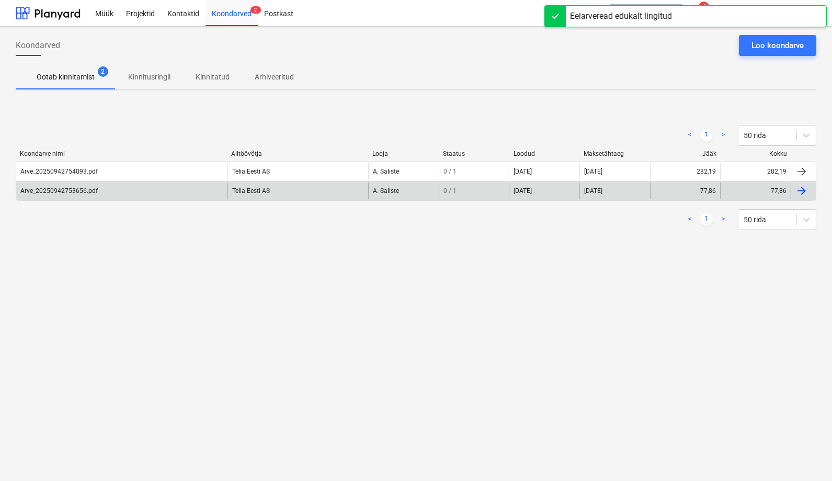
click at [74, 190] on div "Arve_20250942753656.pdf" at bounding box center [58, 190] width 77 height 7
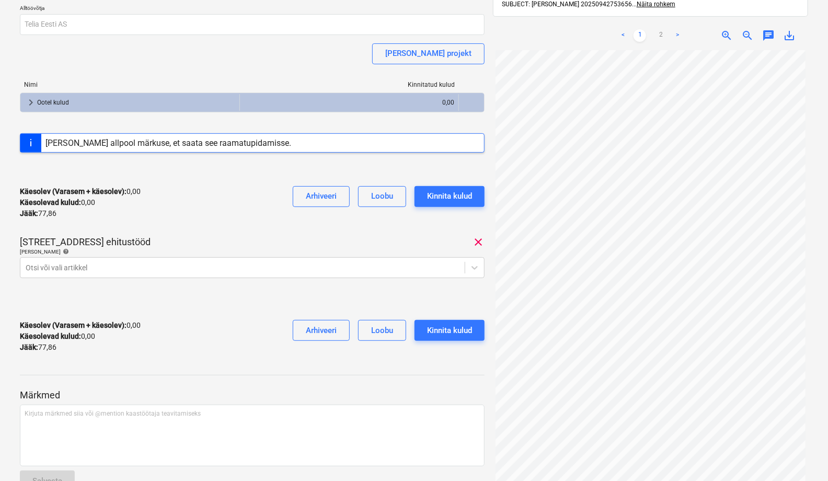
scroll to position [116, 0]
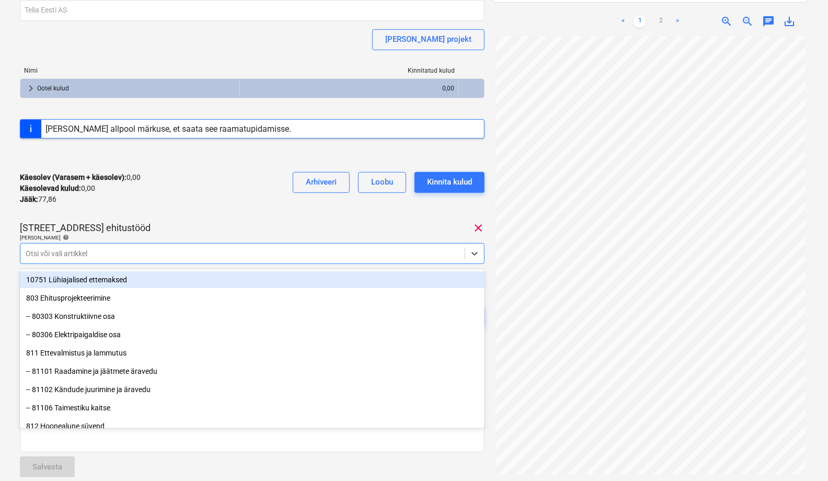
click at [38, 257] on div at bounding box center [243, 253] width 434 height 10
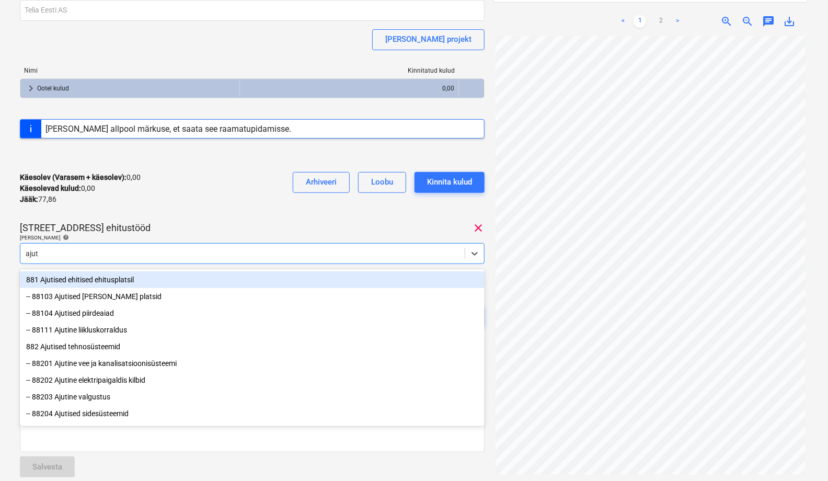
type input "ajuti"
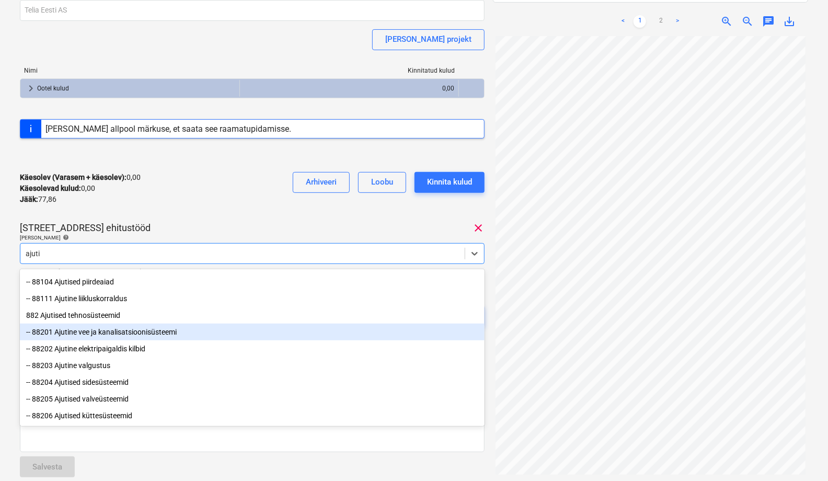
scroll to position [35, 0]
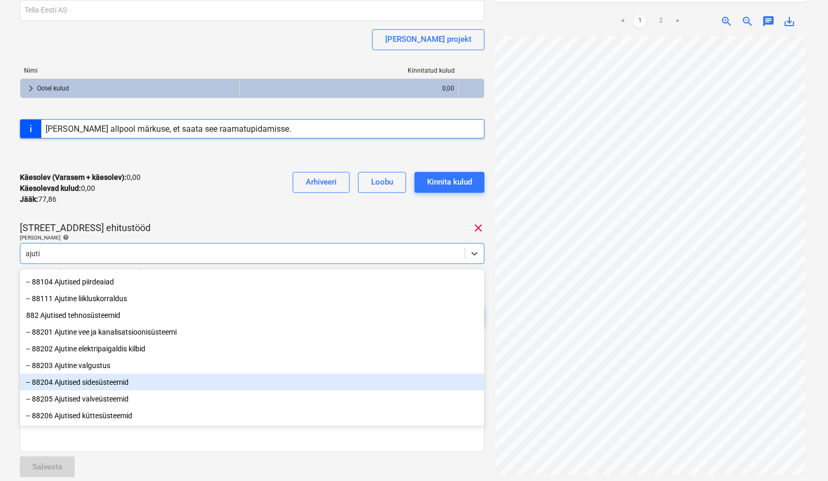
click at [90, 381] on div "-- 88204 Ajutised sidesüsteemid" at bounding box center [252, 382] width 465 height 17
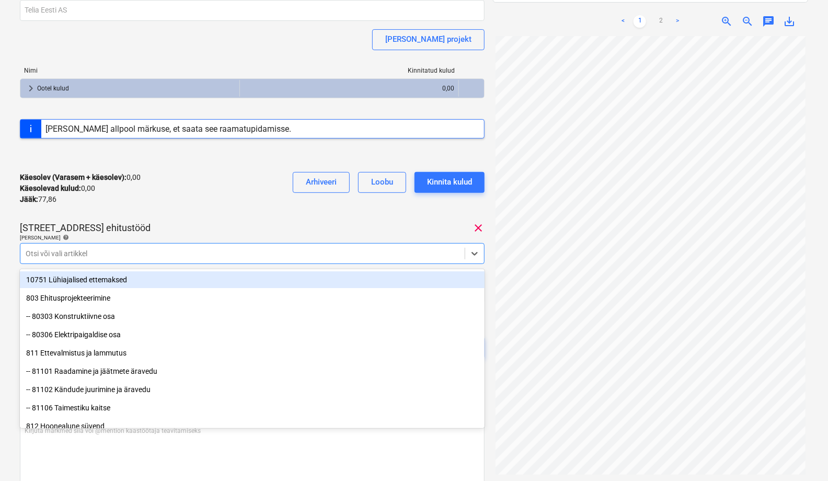
click at [234, 214] on div "Arve_20250942753656.pdf Koondarve kogusumma 77,86 Alltöövõtja Telia Eesti AS [P…" at bounding box center [252, 151] width 465 height 456
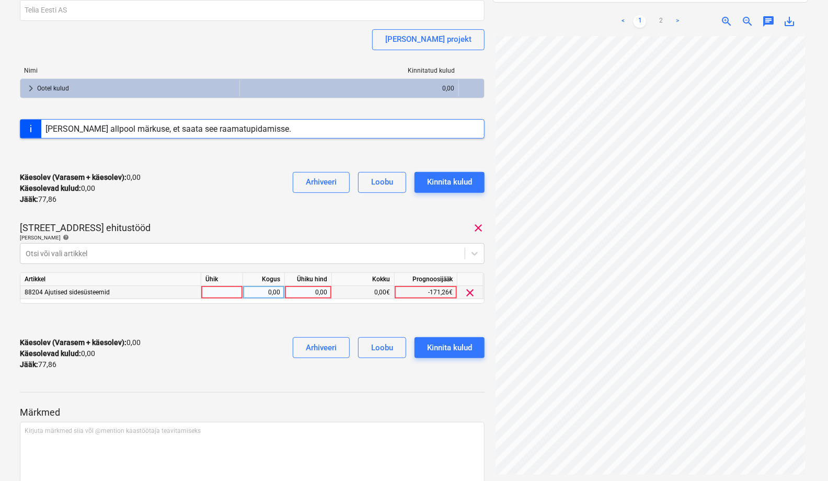
click at [212, 294] on div at bounding box center [222, 292] width 42 height 13
type input "tk"
click at [265, 293] on div "0,00" at bounding box center [263, 292] width 33 height 13
type input "1"
click at [305, 293] on div "0,00" at bounding box center [308, 292] width 38 height 13
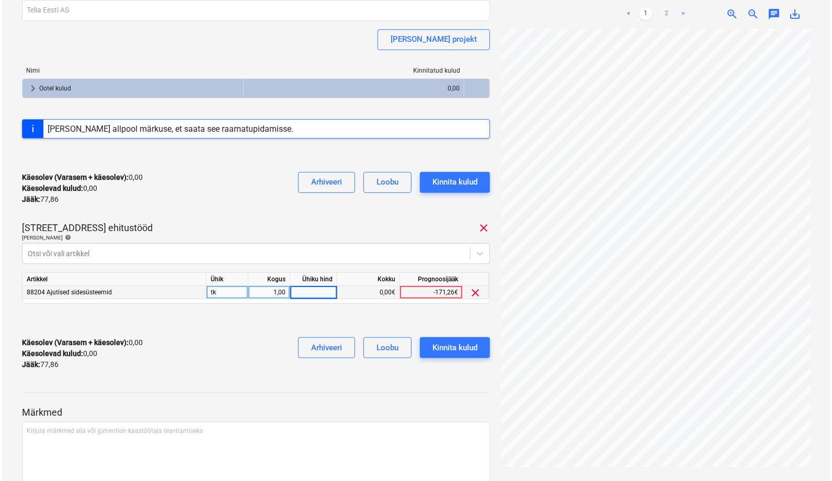
scroll to position [165, 0]
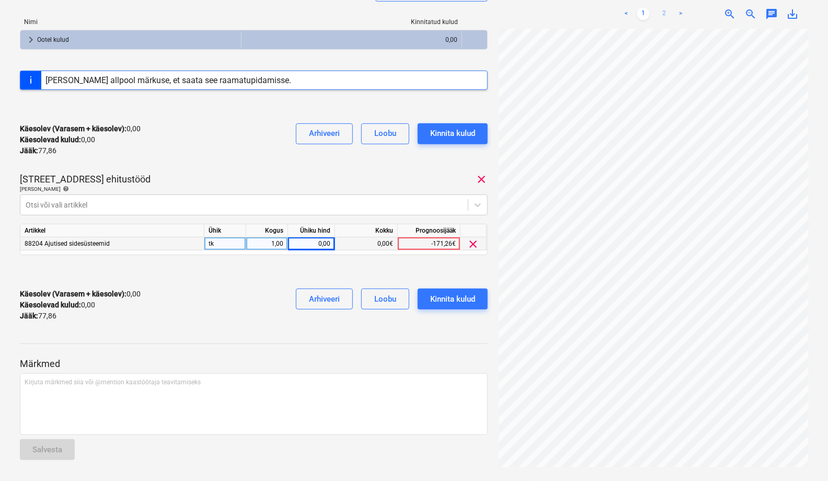
click at [667, 13] on link "2" at bounding box center [664, 14] width 13 height 13
click at [318, 243] on div "0,00" at bounding box center [311, 243] width 38 height 13
type input "3"
click at [267, 315] on div "Käesolev (Varasem + käesolev) : 3,00 Käesolevad kulud : 3,00 Jääk : 74,86 Arhiv…" at bounding box center [254, 305] width 468 height 50
click at [457, 300] on div "Kinnita kulud" at bounding box center [452, 299] width 45 height 14
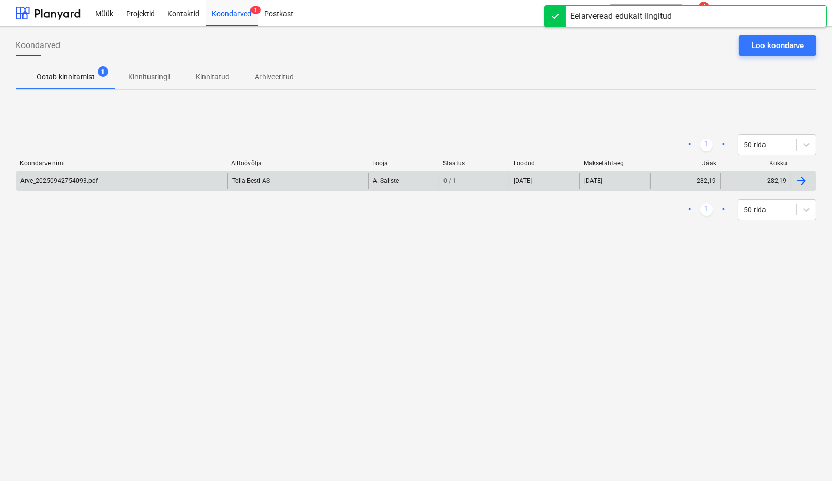
click at [47, 179] on div "Arve_20250942754093.pdf" at bounding box center [58, 180] width 77 height 7
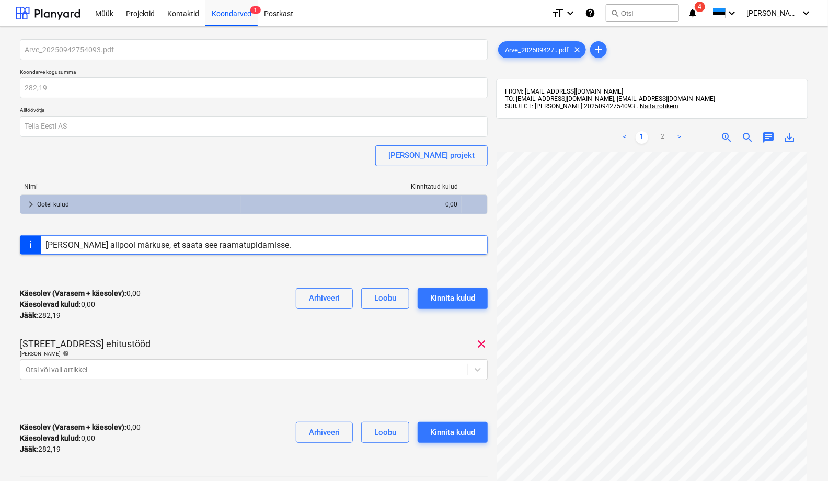
scroll to position [58, 0]
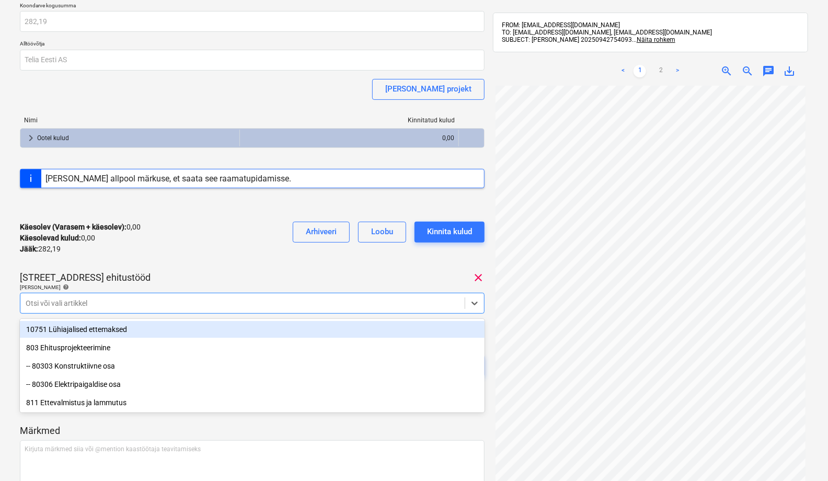
click at [60, 314] on div "Otsi või vali artikkel" at bounding box center [252, 303] width 465 height 21
type input "ajut"
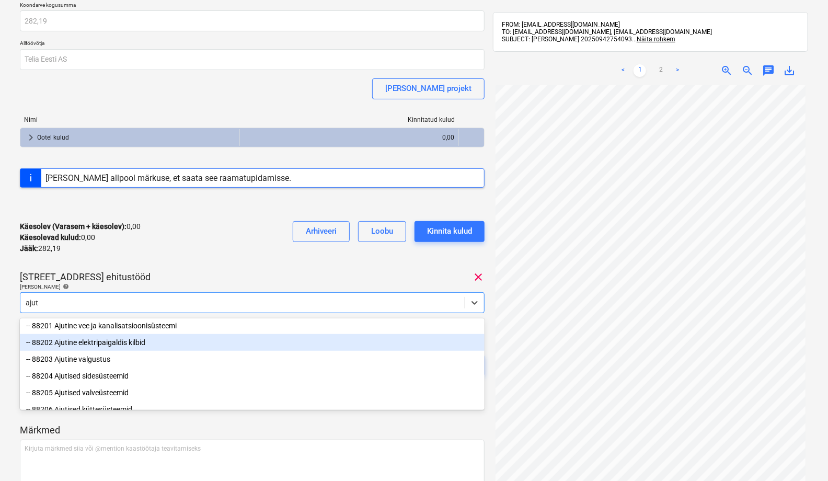
scroll to position [100, 0]
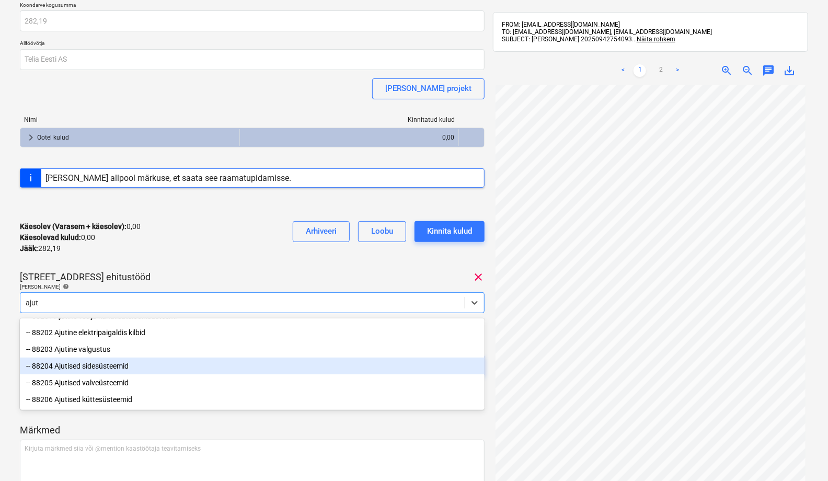
click at [96, 365] on div "-- 88204 Ajutised sidesüsteemid" at bounding box center [252, 366] width 465 height 17
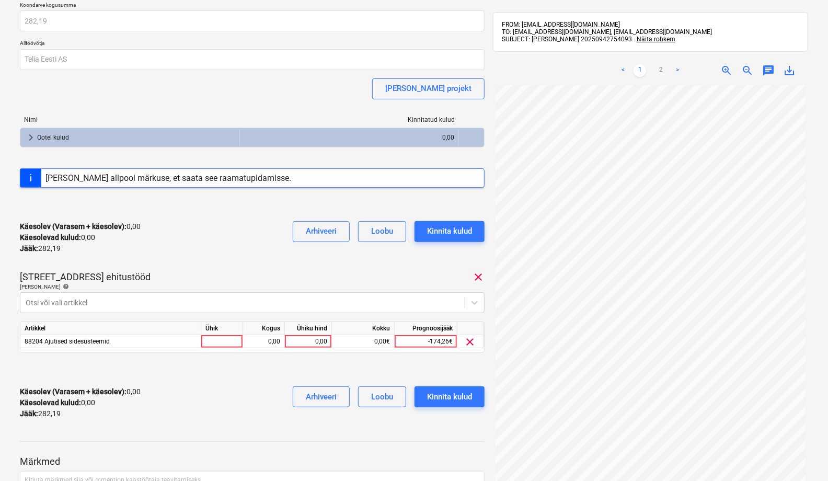
click at [196, 269] on div "Arve_20250942754093.pdf Koondarve kogusumma 282,19 Alltöövõtja Telia Eesti AS […" at bounding box center [252, 200] width 465 height 456
click at [216, 342] on div at bounding box center [222, 341] width 42 height 13
type input "tk"
click at [254, 345] on div "0,00" at bounding box center [263, 341] width 33 height 13
type input "1"
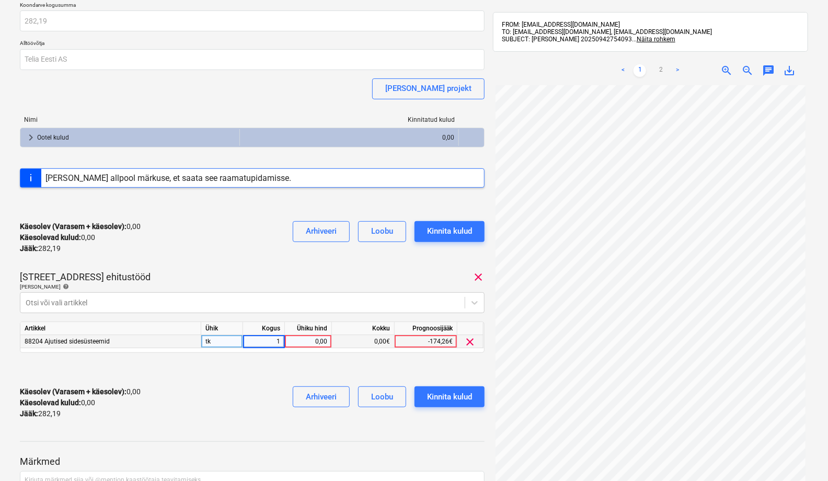
click at [310, 342] on div "0,00" at bounding box center [308, 341] width 38 height 13
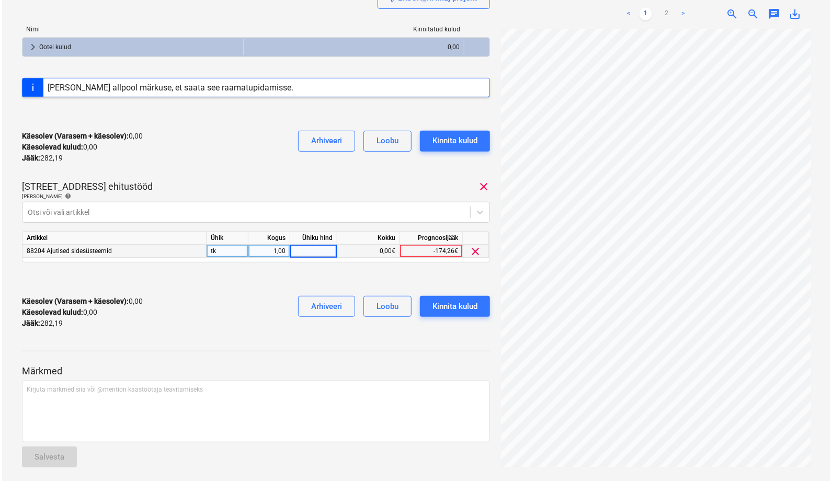
scroll to position [165, 0]
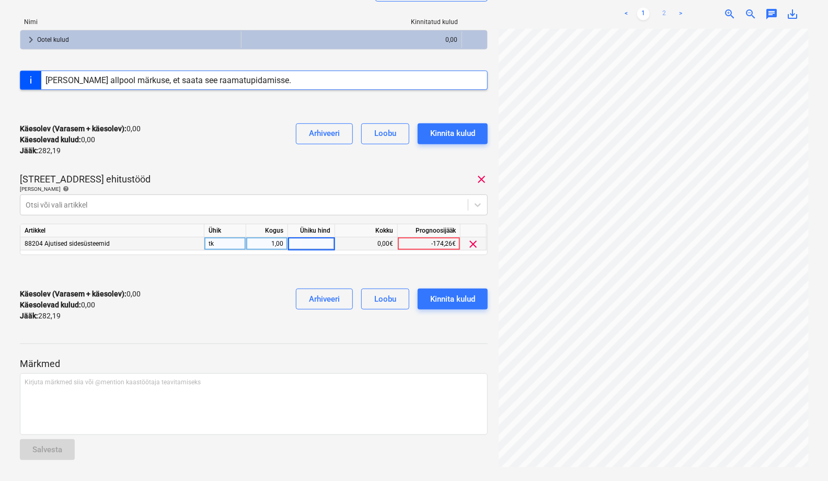
click at [668, 15] on link "2" at bounding box center [664, 14] width 13 height 13
type input "30"
drag, startPoint x: 260, startPoint y: 357, endPoint x: 263, endPoint y: 352, distance: 5.7
click at [260, 356] on div at bounding box center [254, 353] width 468 height 8
click at [453, 302] on div "Kinnita kulud" at bounding box center [452, 299] width 45 height 14
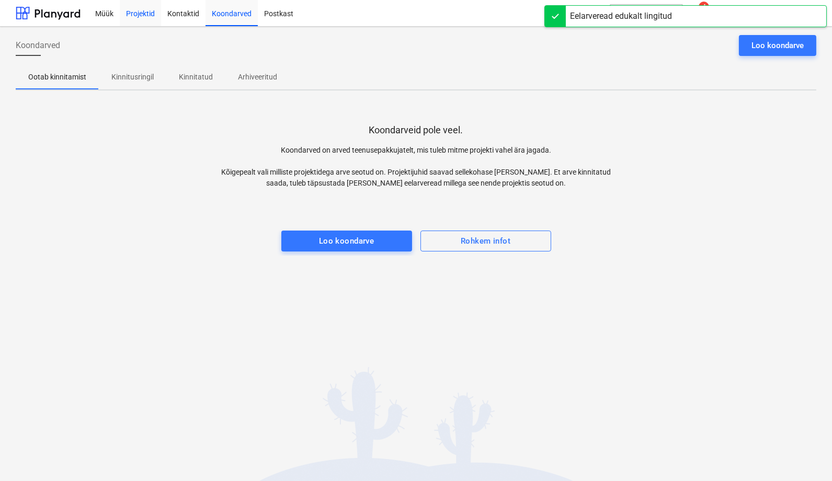
click at [135, 13] on div "Projektid" at bounding box center [140, 12] width 41 height 27
